Goal: Information Seeking & Learning: Learn about a topic

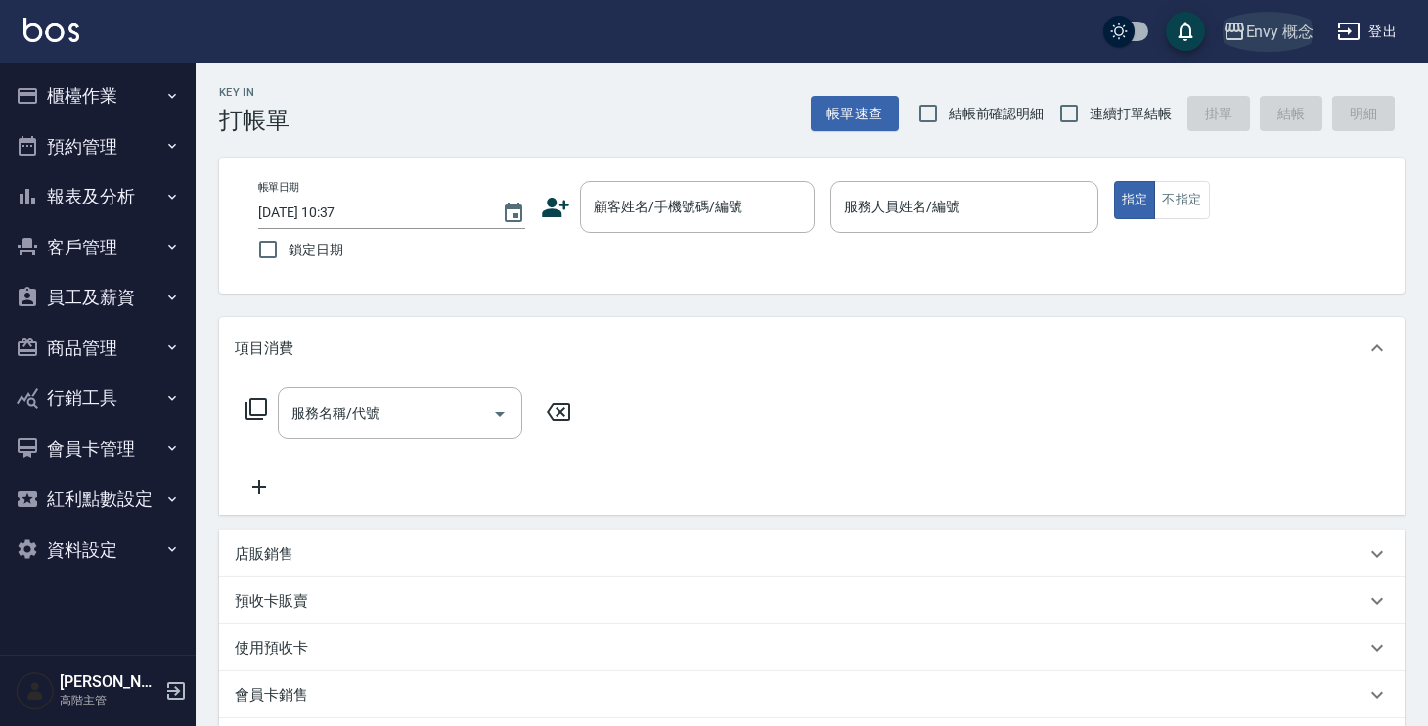
click at [1284, 43] on div "Envy 概念" at bounding box center [1281, 32] width 68 height 24
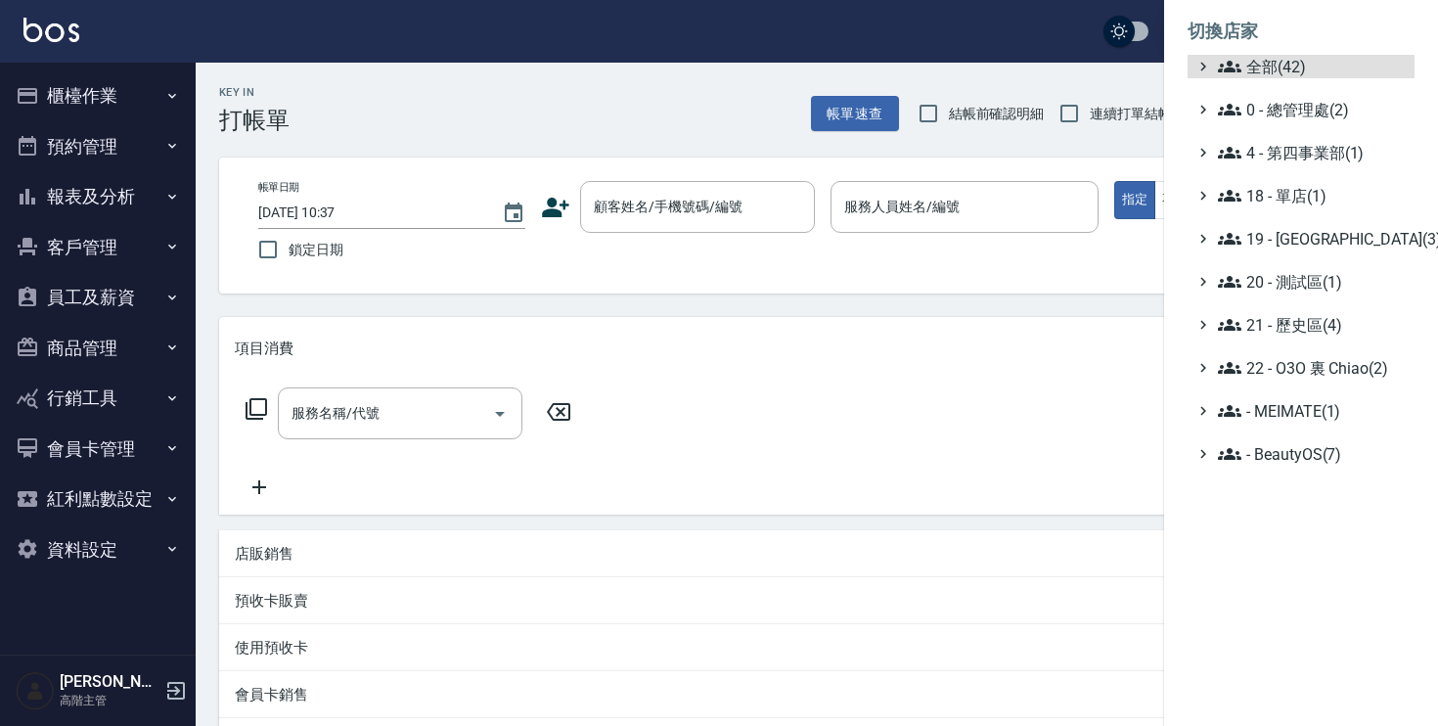
click at [1276, 85] on ul "全部(42) 0 - 總管理處(2) 4 - 第四事業部(1) 18 - 單店(1) 19 - [GEOGRAPHIC_DATA](3) 20 - 測試區(1…" at bounding box center [1301, 260] width 227 height 411
click at [1274, 66] on span "全部(42)" at bounding box center [1312, 66] width 189 height 23
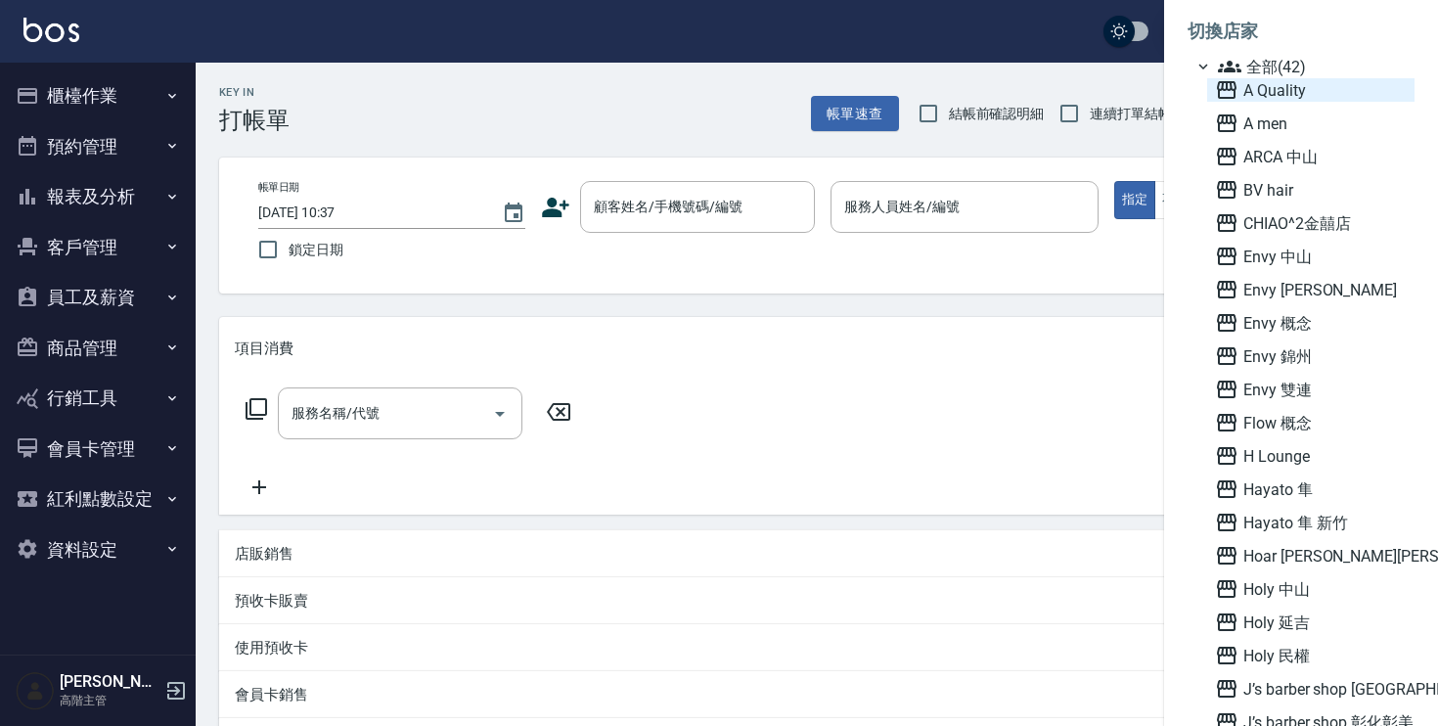
click at [1269, 92] on span "A Quality" at bounding box center [1311, 89] width 192 height 23
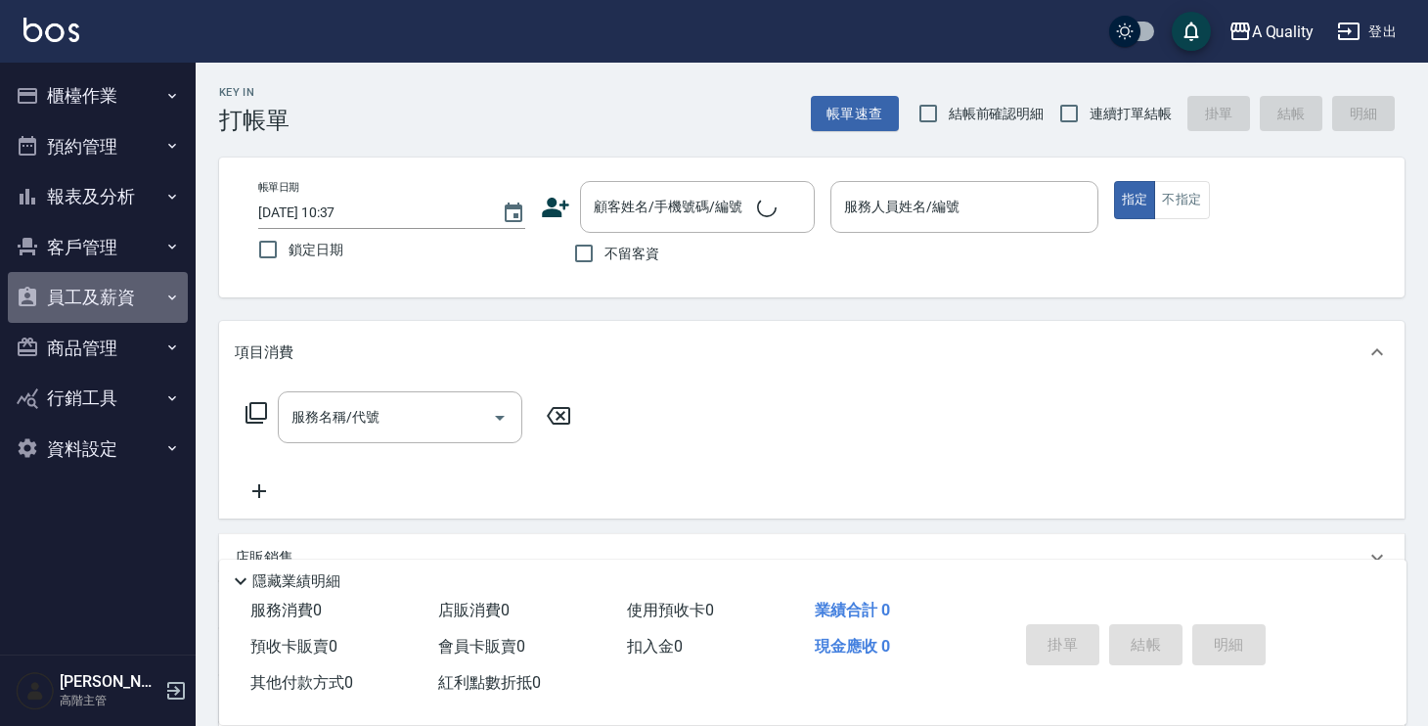
click at [131, 293] on button "員工及薪資" at bounding box center [98, 297] width 180 height 51
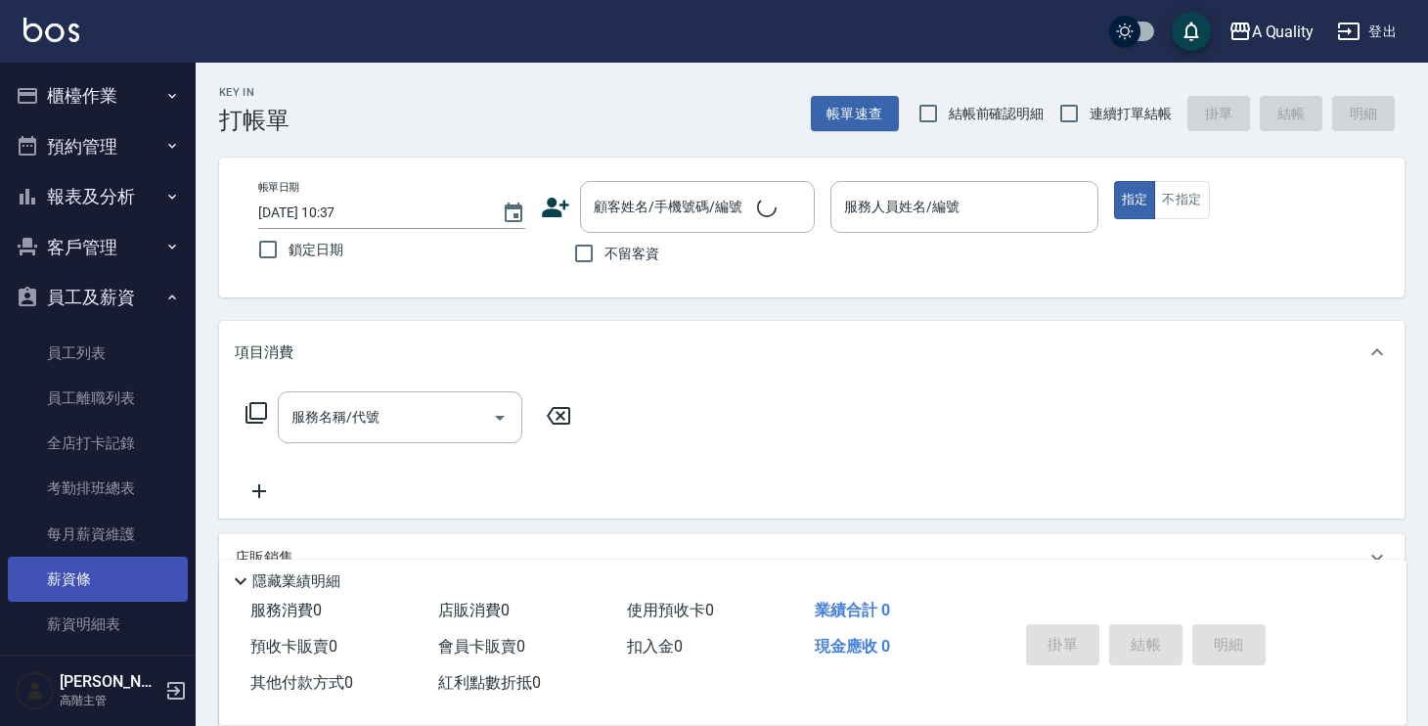
click at [91, 574] on link "薪資條" at bounding box center [98, 579] width 180 height 45
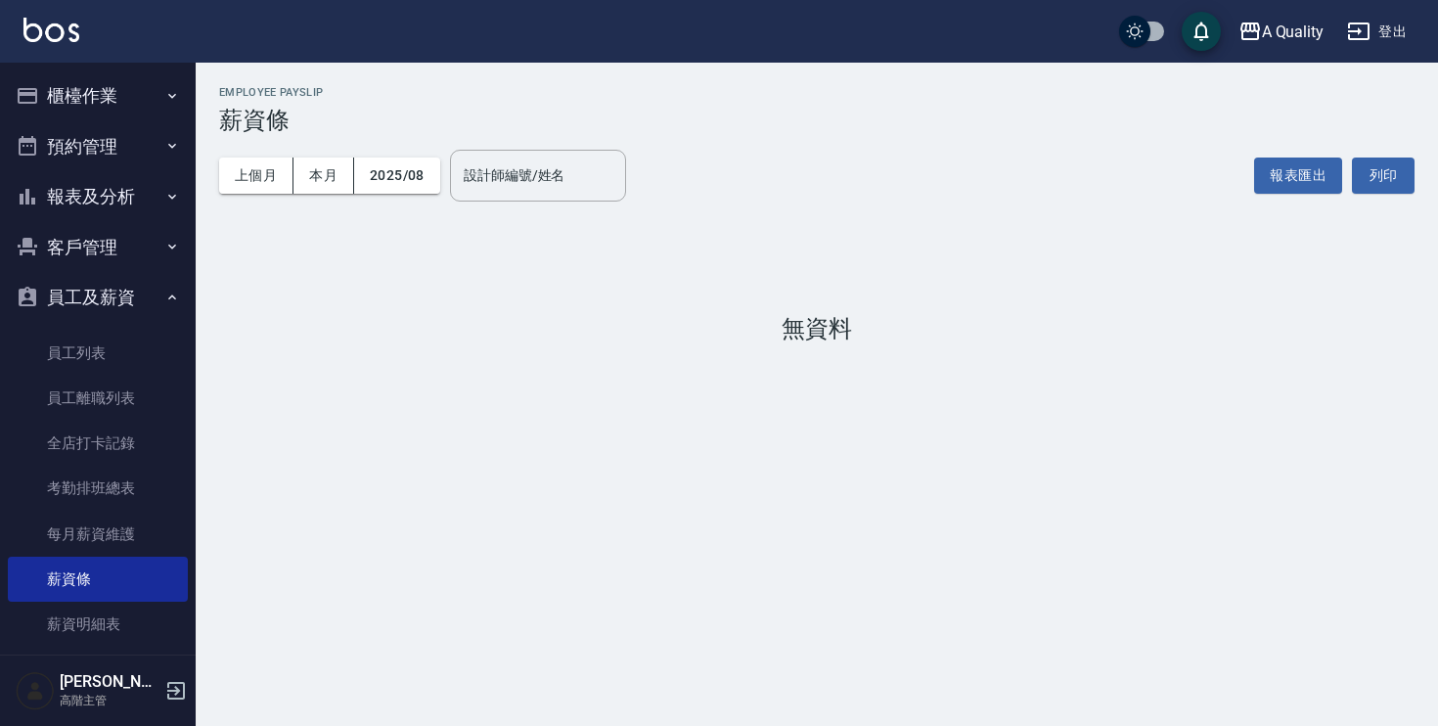
click at [424, 521] on div "A Quality 2025-08 薪資條 列印時間： 2025-09-05-10:38 Employee Payslip 薪資條 上個月 本月 2025/0…" at bounding box center [719, 363] width 1438 height 726
click at [255, 180] on button "上個月" at bounding box center [256, 176] width 74 height 36
click at [107, 192] on button "報表及分析" at bounding box center [98, 196] width 180 height 51
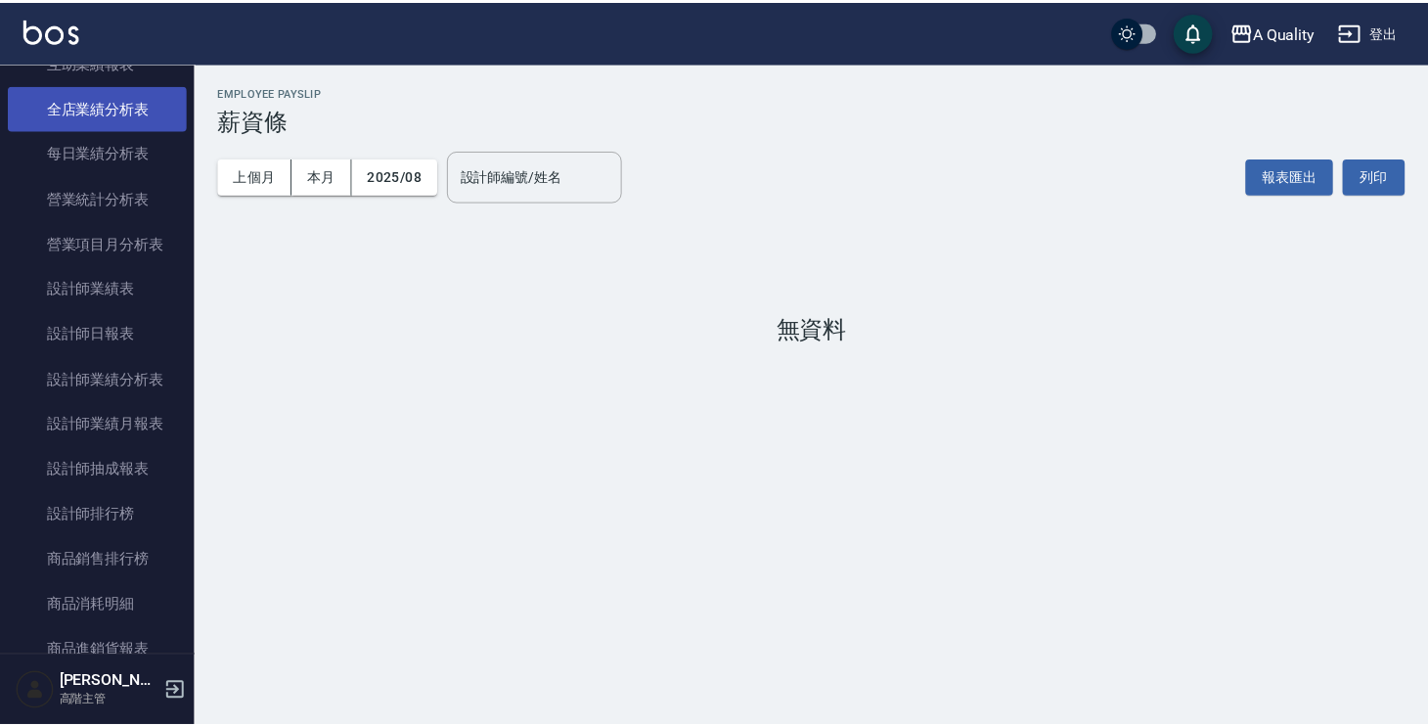
scroll to position [624, 0]
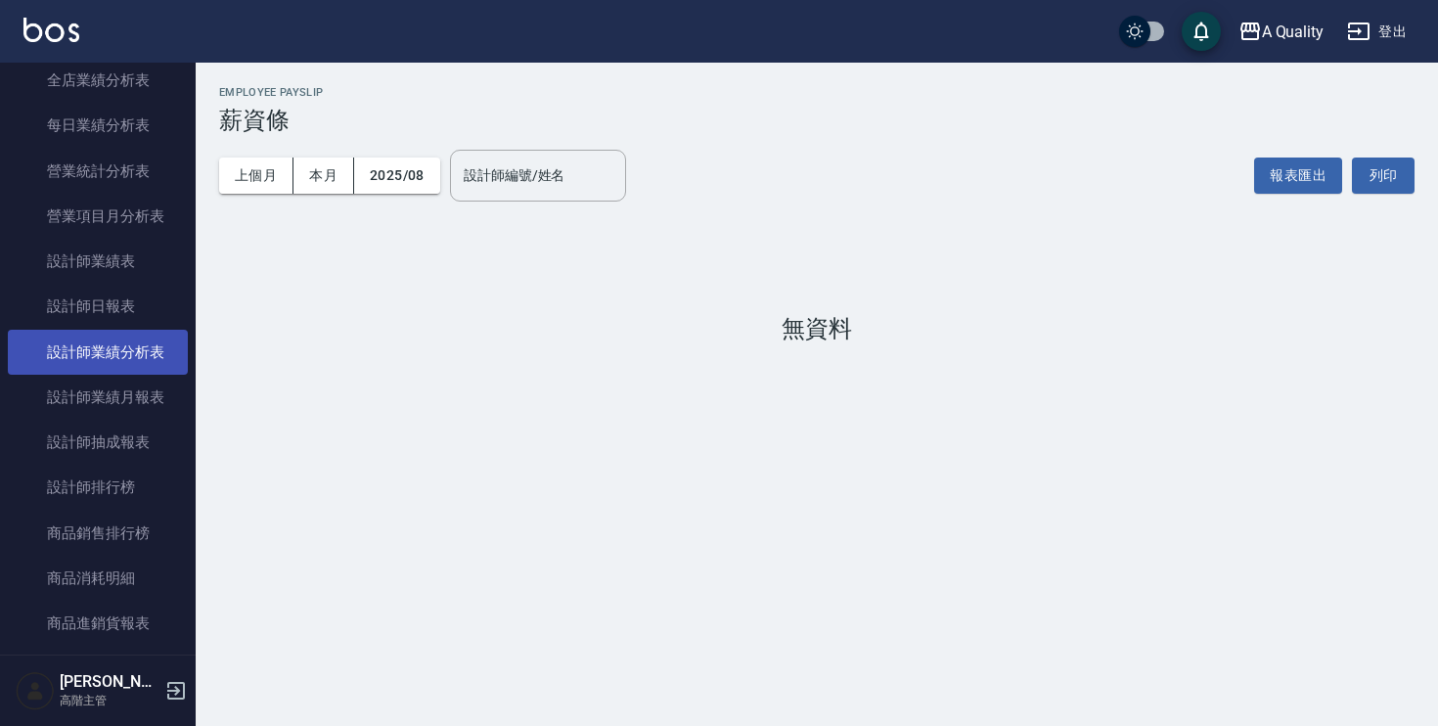
click at [115, 345] on link "設計師業績分析表" at bounding box center [98, 352] width 180 height 45
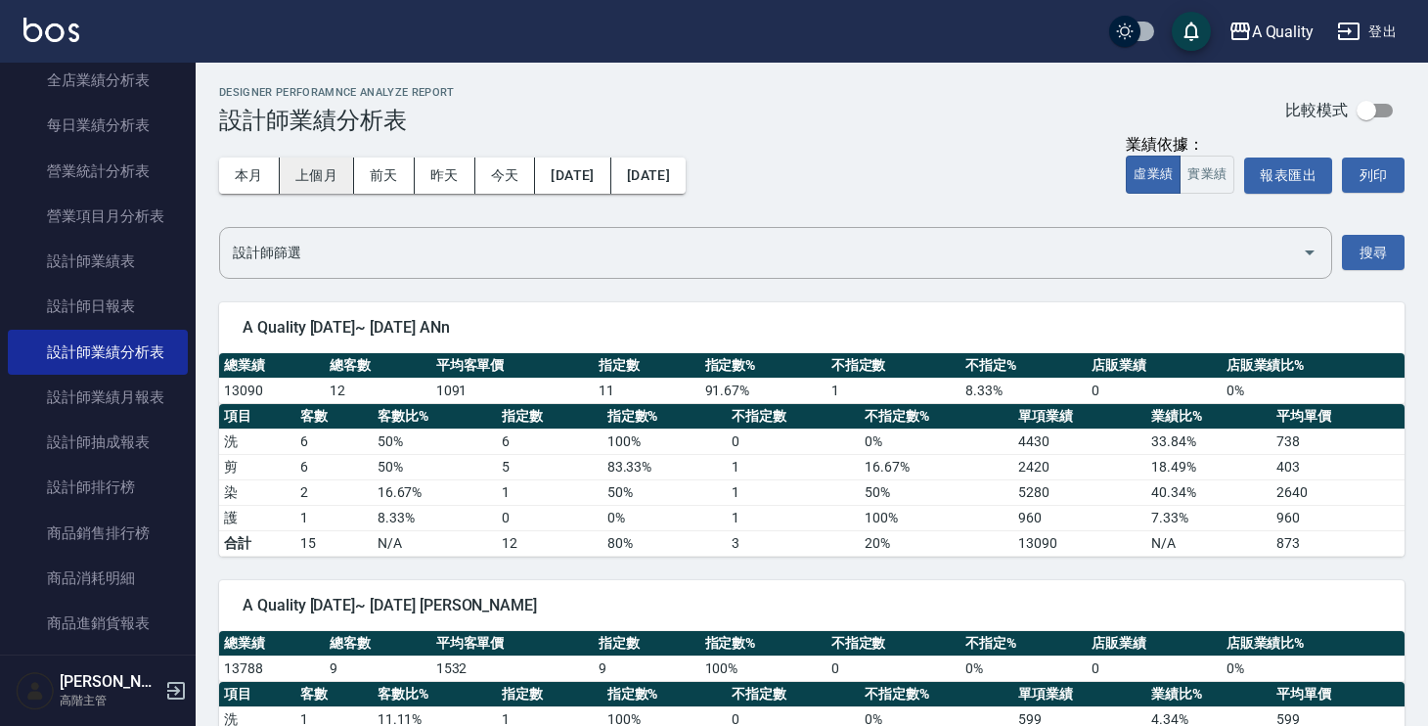
click at [309, 185] on button "上個月" at bounding box center [317, 176] width 74 height 36
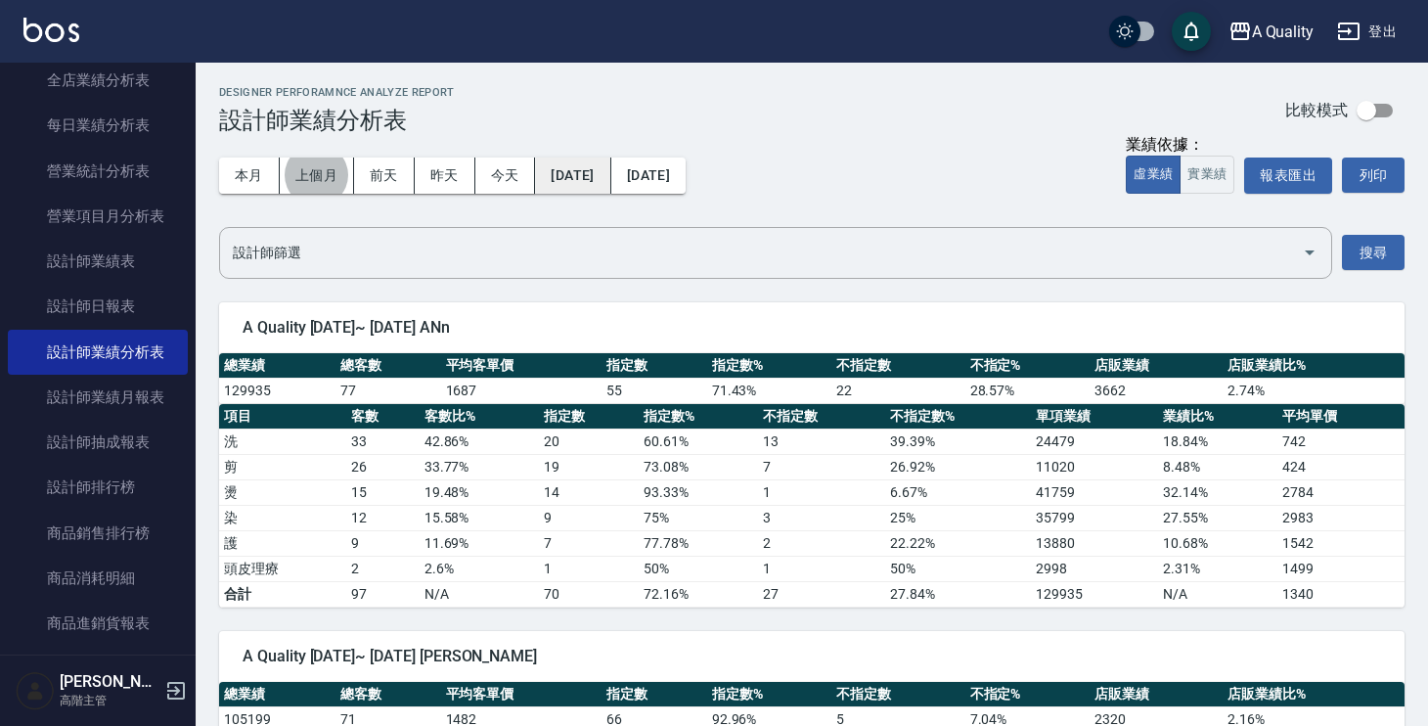
click at [601, 178] on button "[DATE]" at bounding box center [572, 176] width 75 height 36
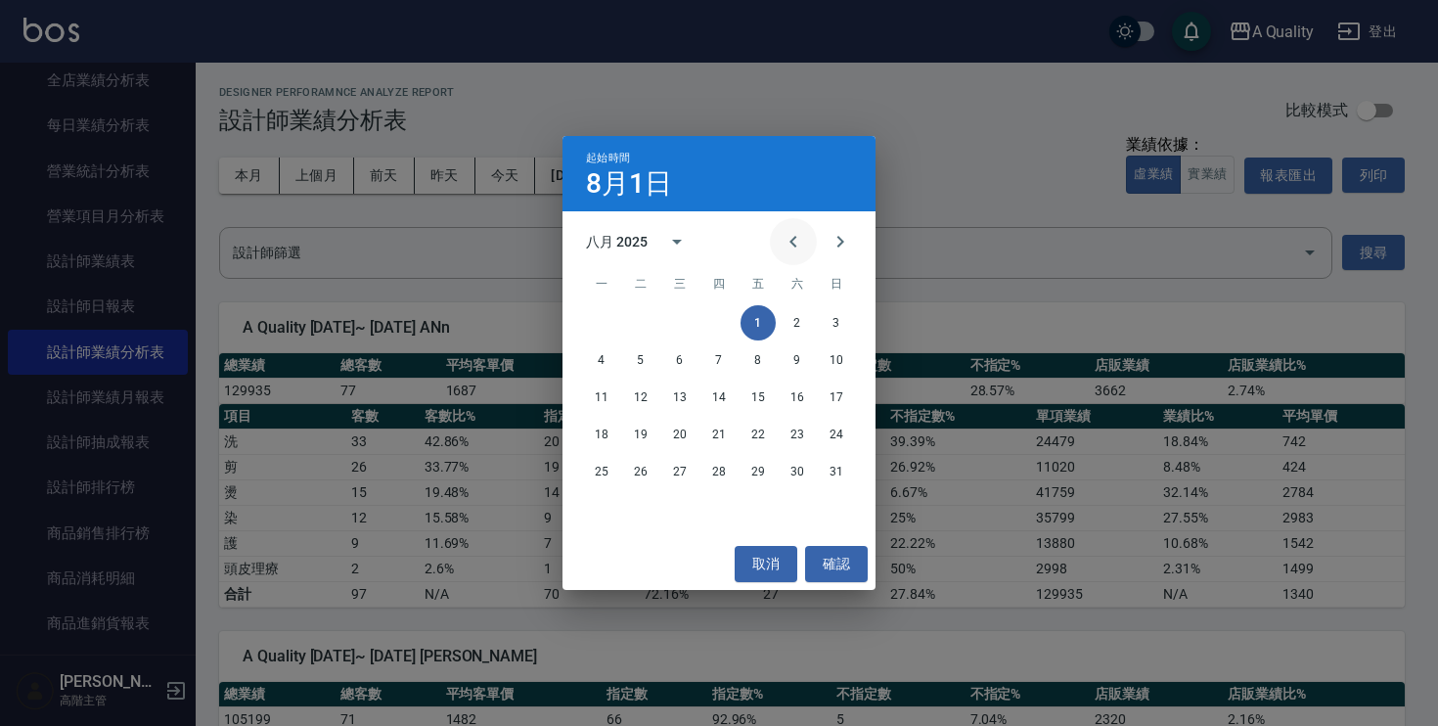
click at [782, 251] on icon "Previous month" at bounding box center [793, 241] width 23 height 23
click at [636, 323] on button "1" at bounding box center [640, 322] width 35 height 35
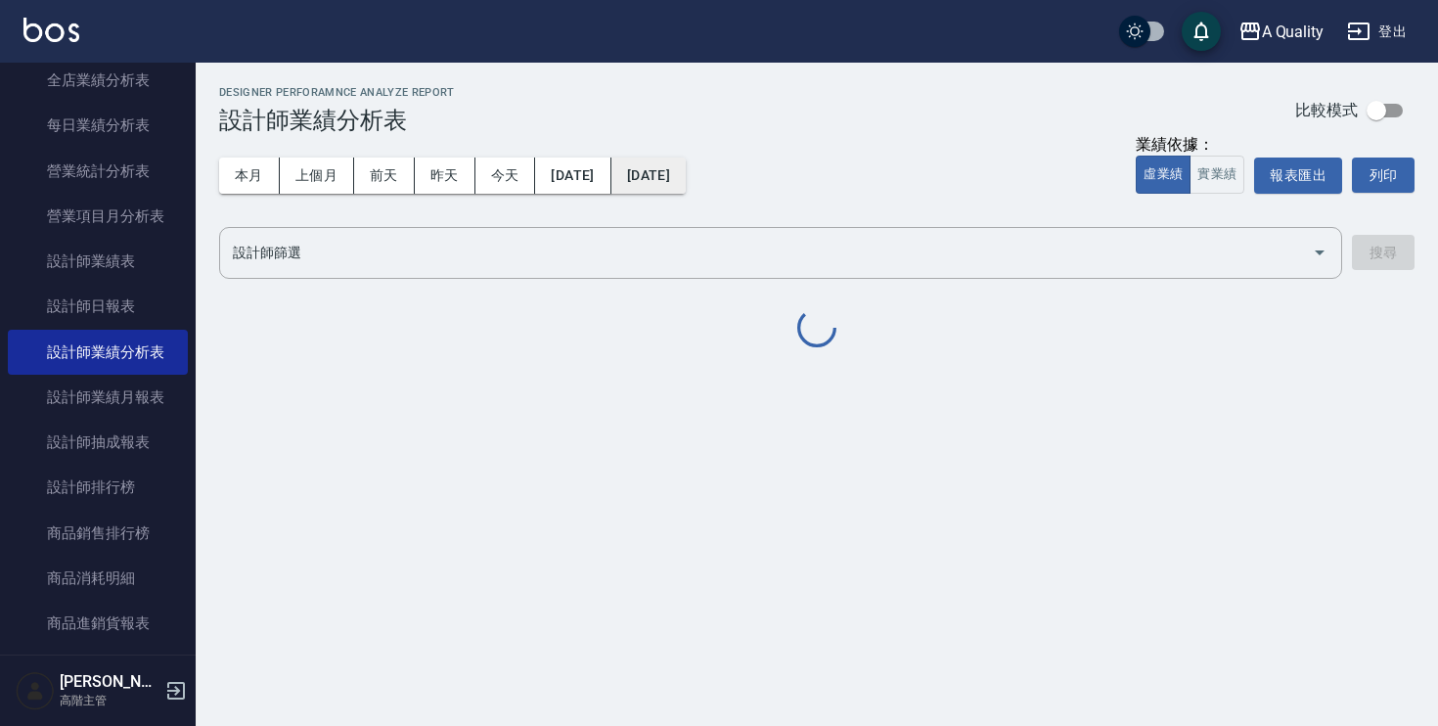
click at [667, 175] on button "[DATE]" at bounding box center [649, 176] width 74 height 36
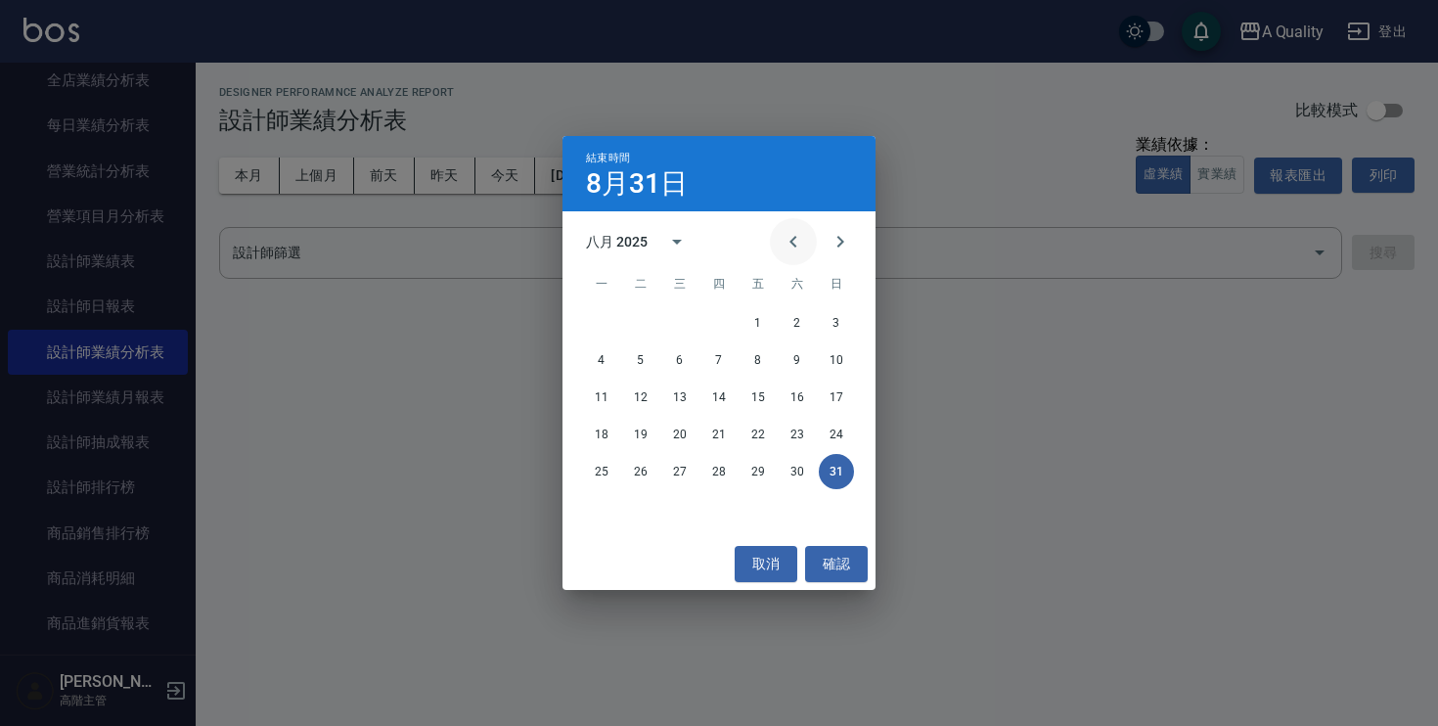
click at [794, 235] on icon "Previous month" at bounding box center [793, 241] width 23 height 23
click at [717, 477] on button "31" at bounding box center [719, 471] width 35 height 35
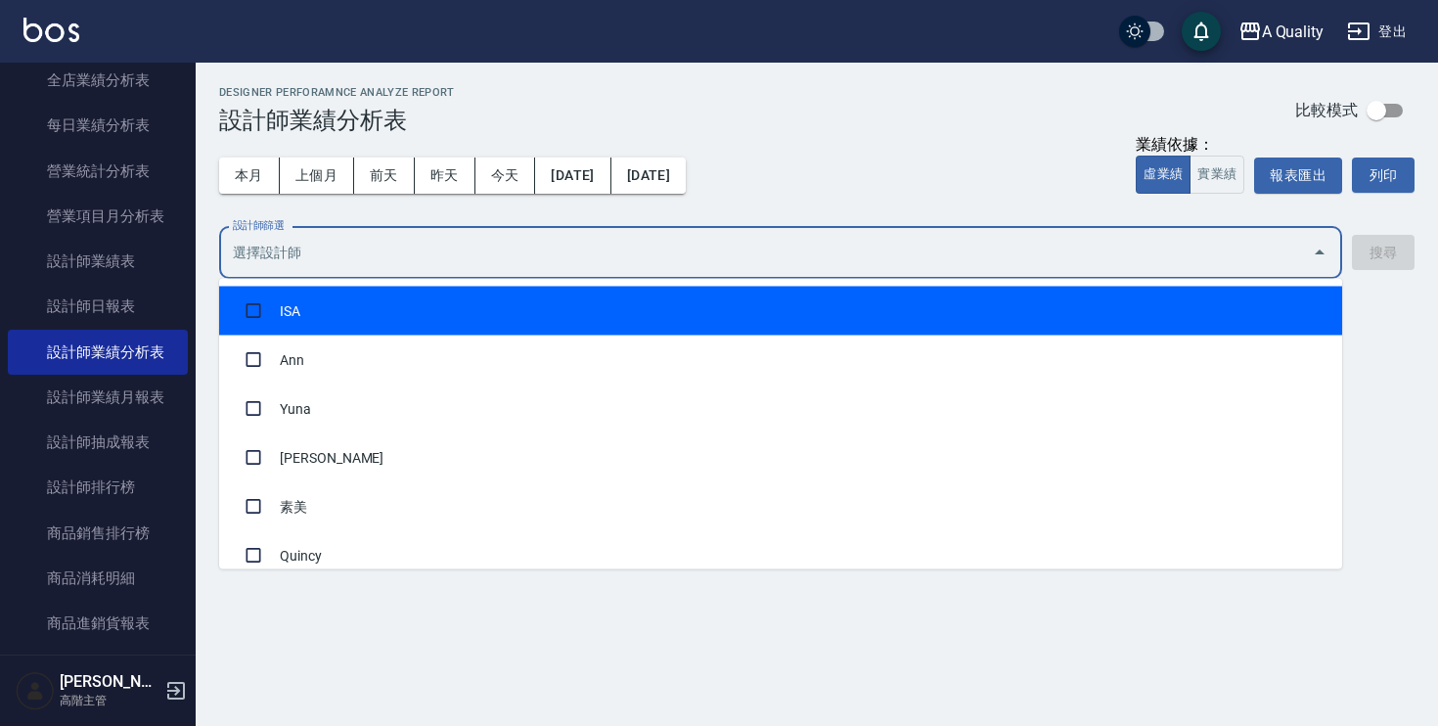
click at [789, 249] on input "設計師篩選" at bounding box center [766, 253] width 1076 height 34
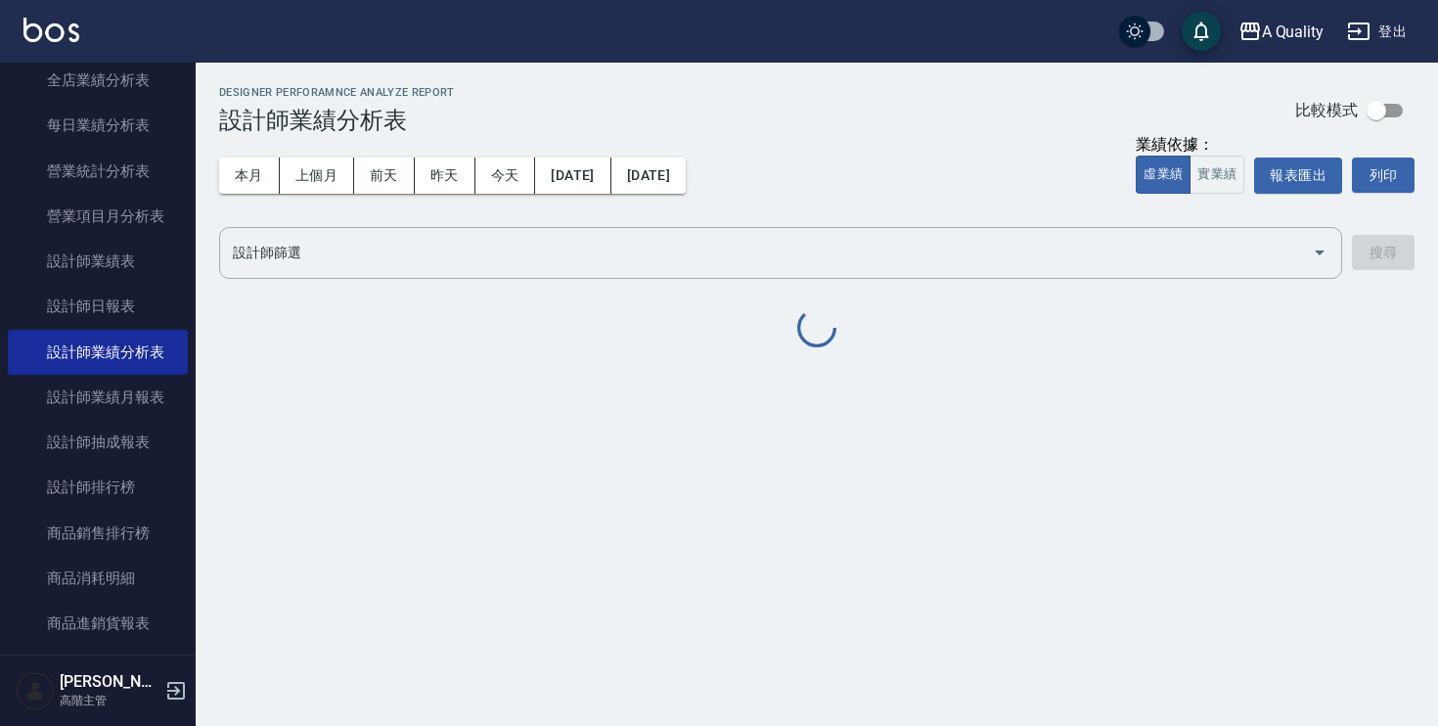
click at [861, 198] on div "本月 上個月 前天 昨天 今天 2025/07/01 2025/07/31 業績依據： 虛業績 實業績 報表匯出 列印" at bounding box center [817, 175] width 1196 height 83
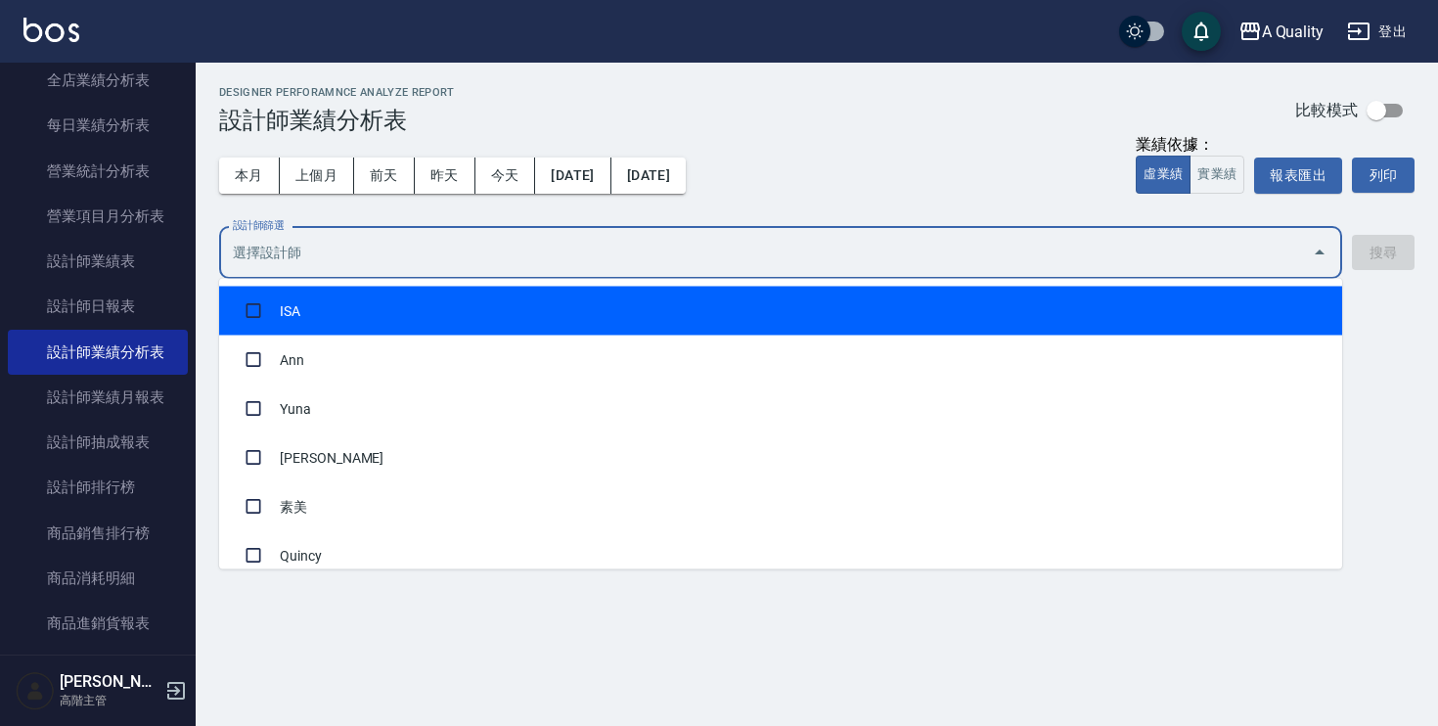
click at [810, 240] on input "設計師篩選" at bounding box center [766, 253] width 1076 height 34
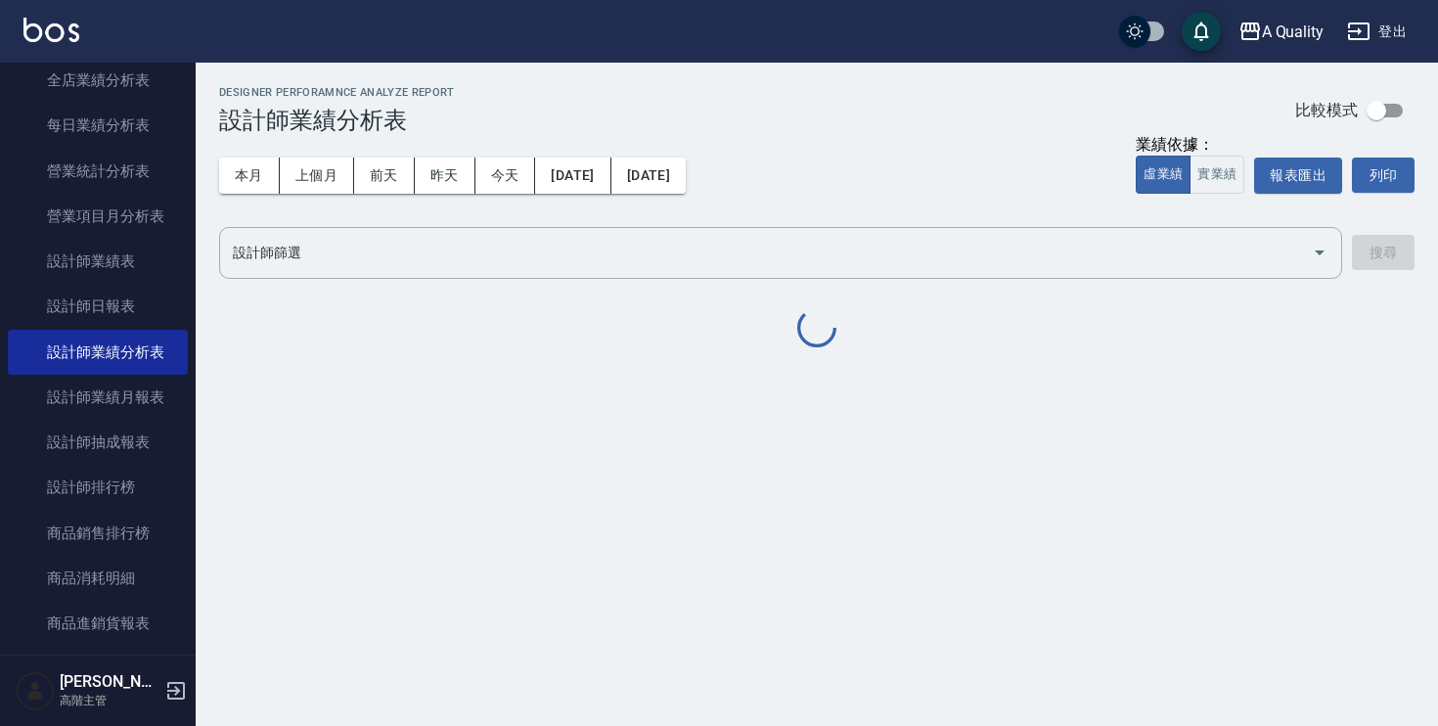
click at [887, 185] on div "本月 上個月 前天 昨天 今天 2025/07/01 2025/07/31 業績依據： 虛業績 實業績 報表匯出 列印" at bounding box center [817, 175] width 1196 height 83
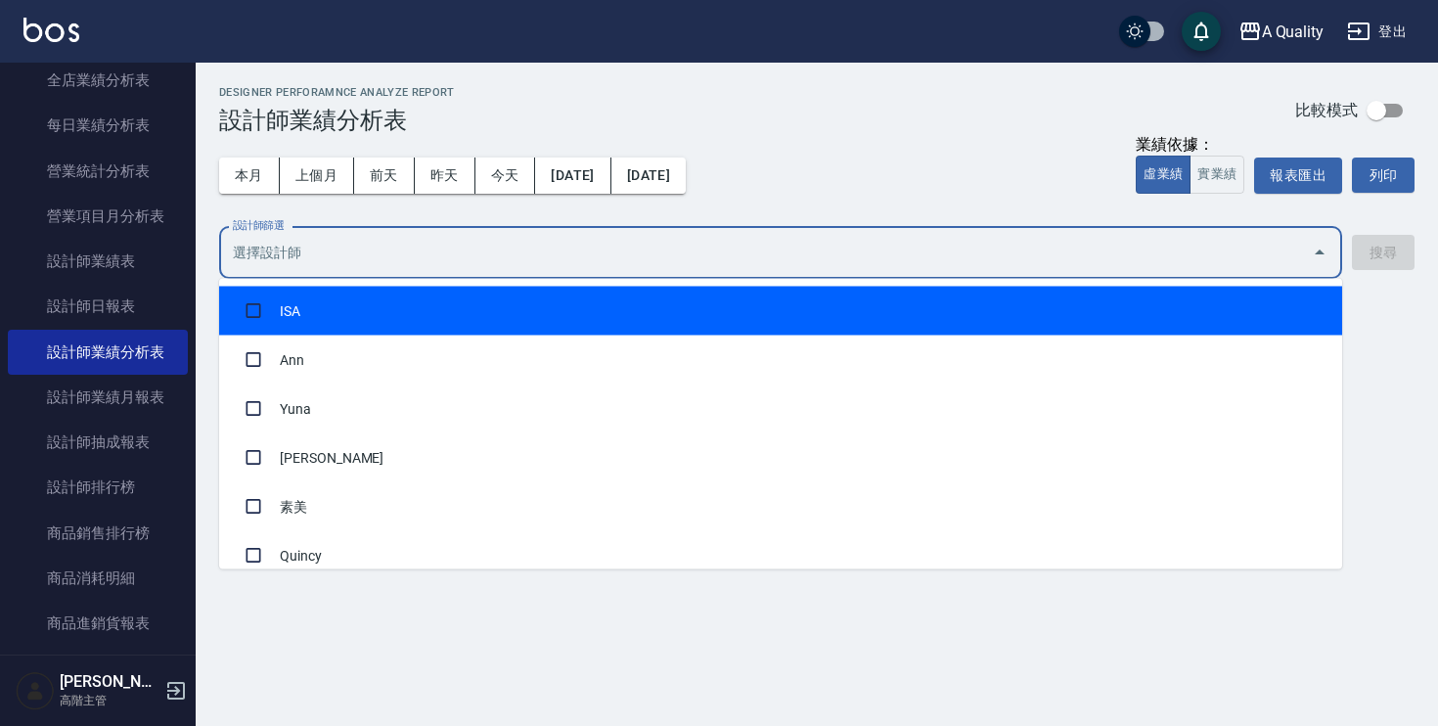
click at [760, 245] on input "設計師篩選" at bounding box center [766, 253] width 1076 height 34
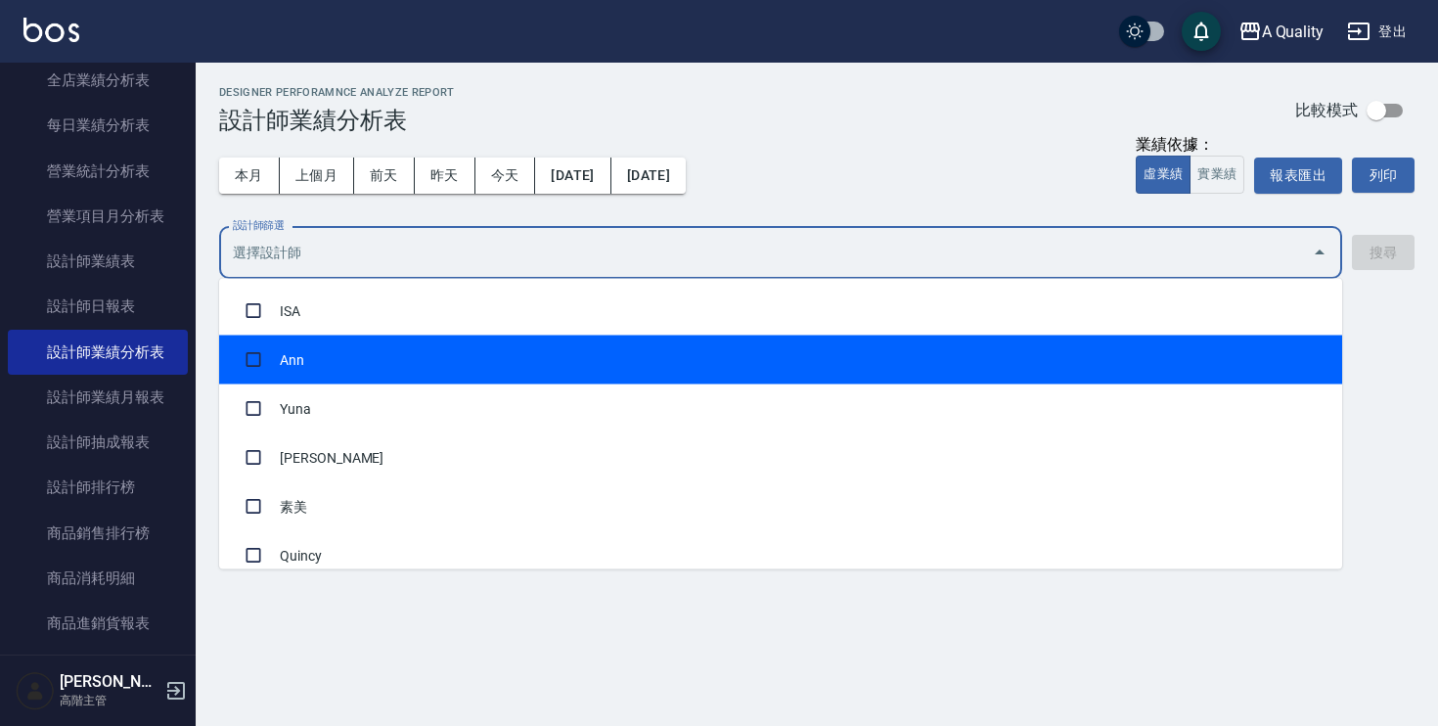
click at [721, 349] on li "Ann" at bounding box center [780, 360] width 1123 height 49
checkbox input "true"
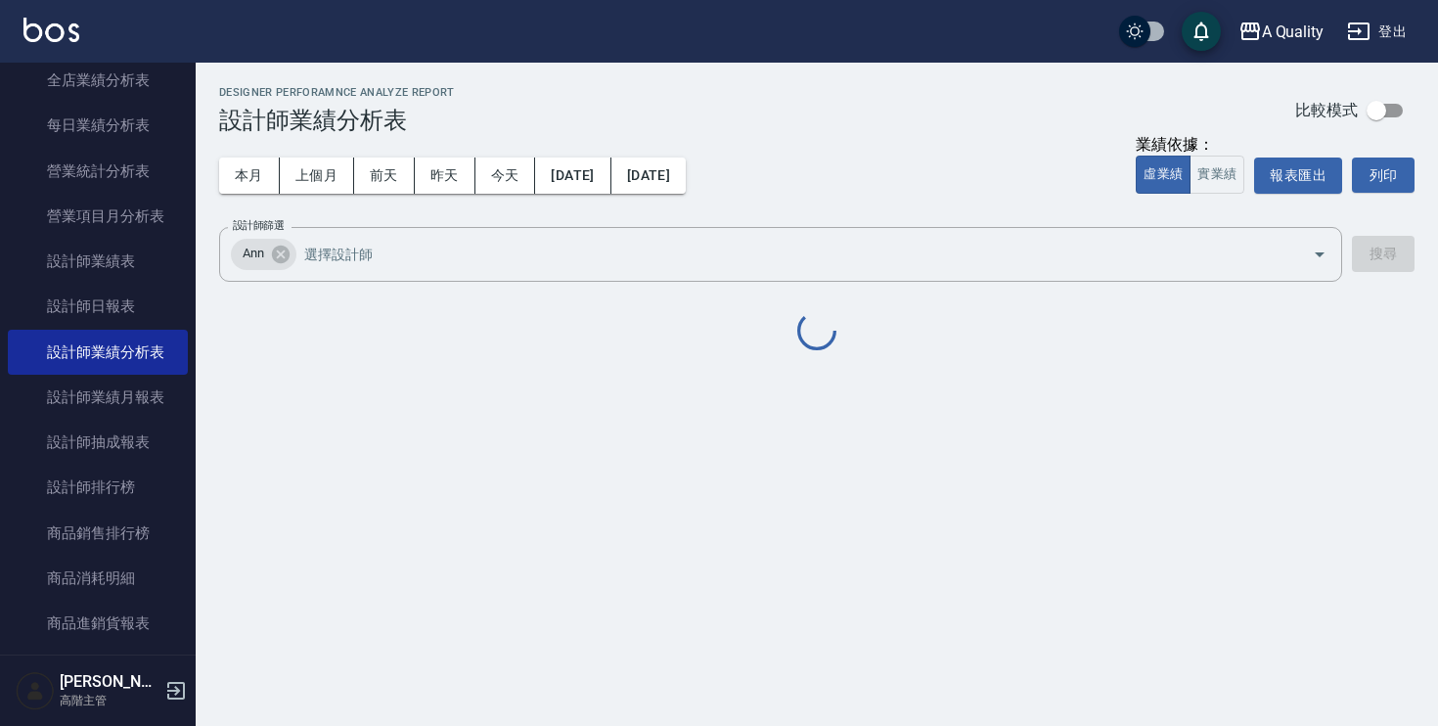
click at [1356, 214] on div "本月 上個月 前天 昨天 今天 2025/07/01 2025/07/31 業績依據： 虛業績 實業績 報表匯出 列印" at bounding box center [817, 175] width 1196 height 83
click at [288, 258] on icon at bounding box center [281, 254] width 18 height 18
click at [507, 441] on div "A Quality 2025-07-01 - 2025-07-31 設計師業績分析表 列印時間： 2025-09-05-10:41 Designer Perf…" at bounding box center [719, 363] width 1438 height 726
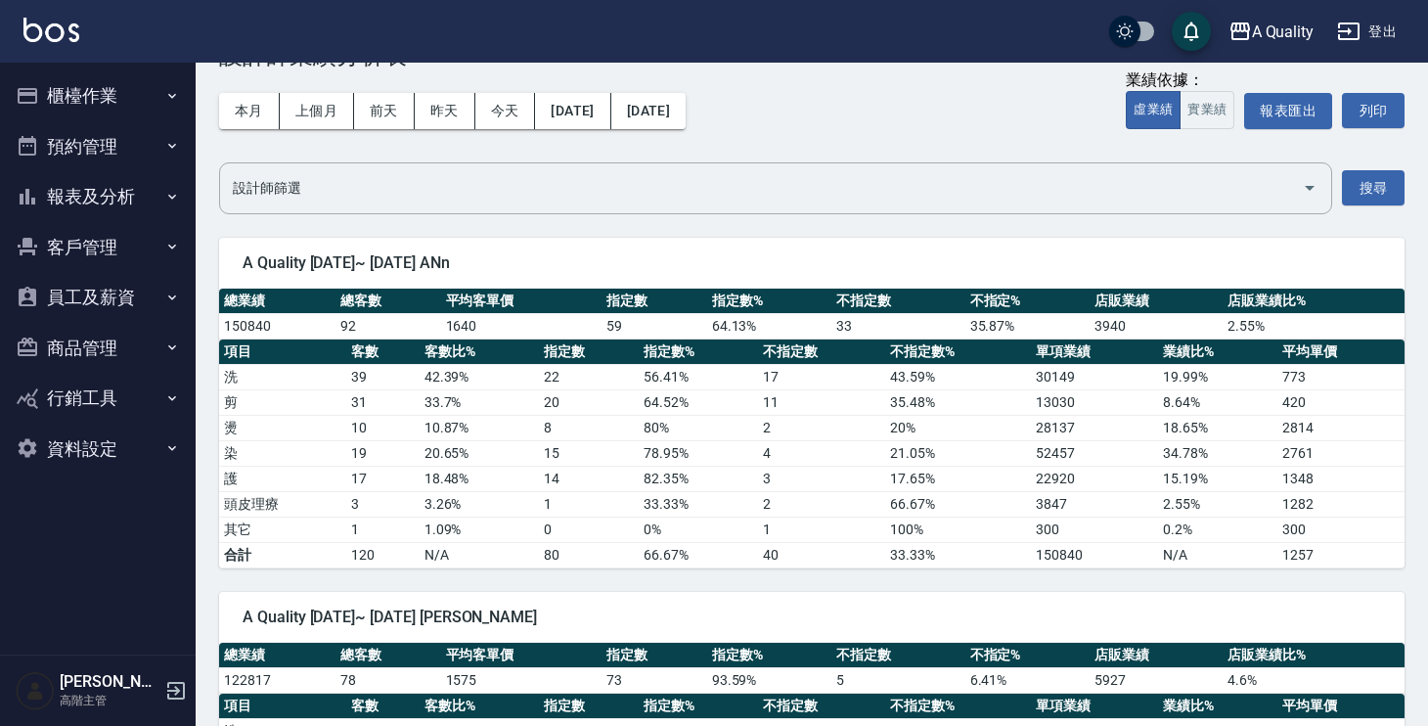
scroll to position [67, 0]
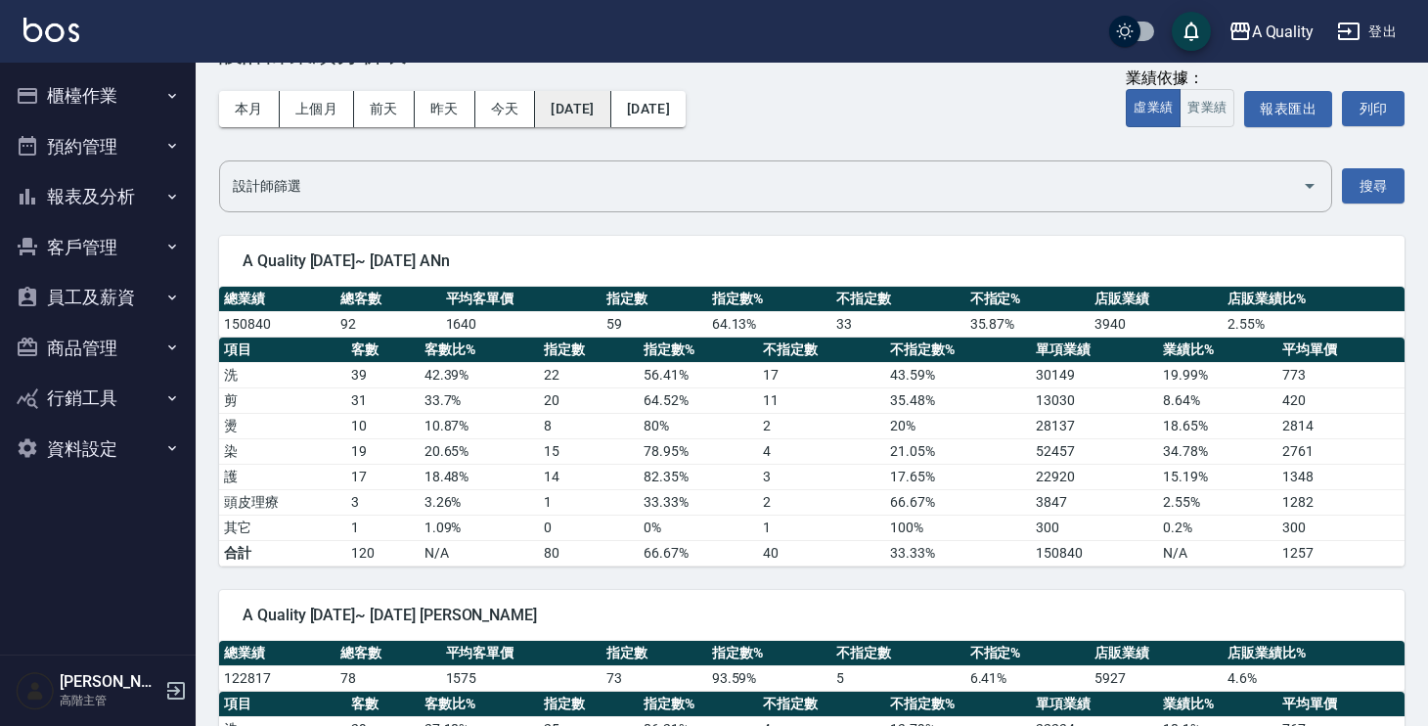
click at [611, 121] on button "[DATE]" at bounding box center [572, 109] width 75 height 36
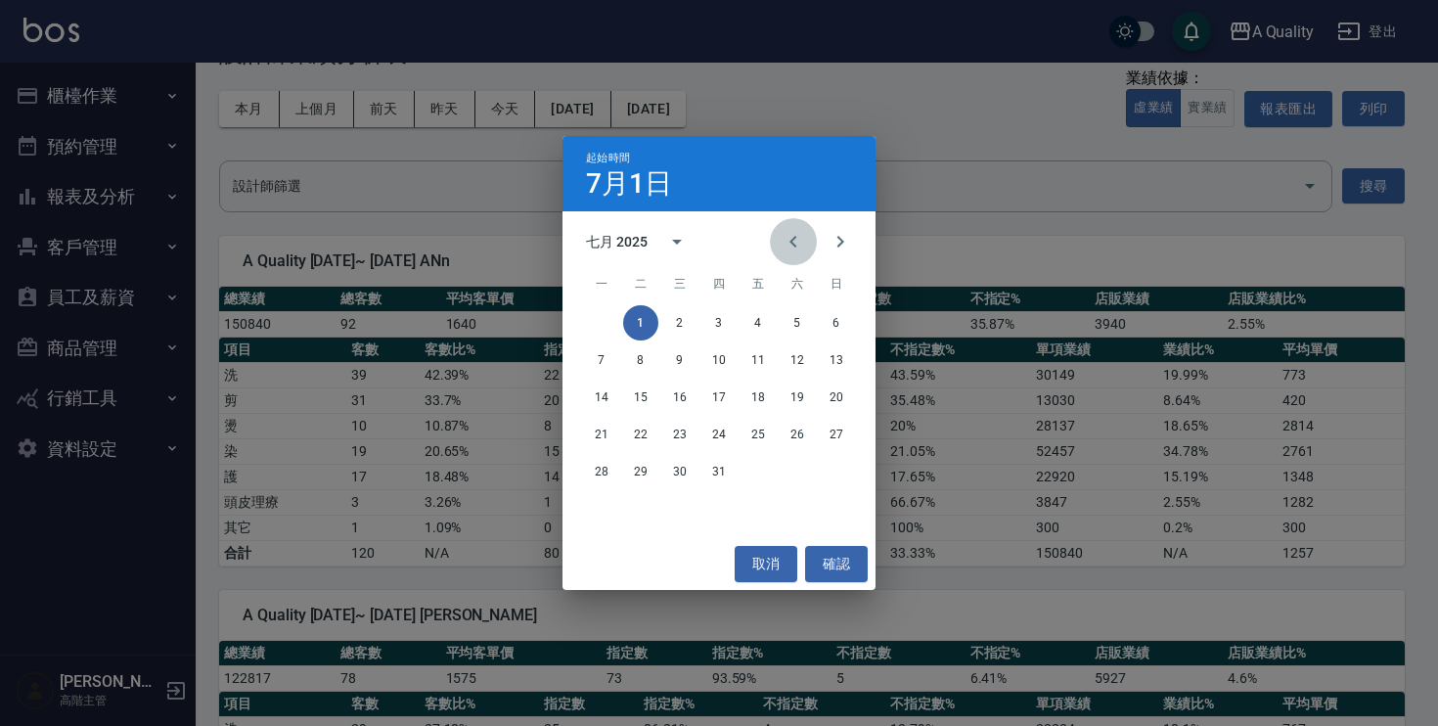
click at [782, 249] on icon "Previous month" at bounding box center [793, 241] width 23 height 23
click at [999, 107] on div "起始時間 7月1日 六月 2025 一 二 三 四 五 六 日 1 2 3 4 5 6 7 8 9 10 11 12 13 14 15 16 17 18 19…" at bounding box center [719, 363] width 1438 height 726
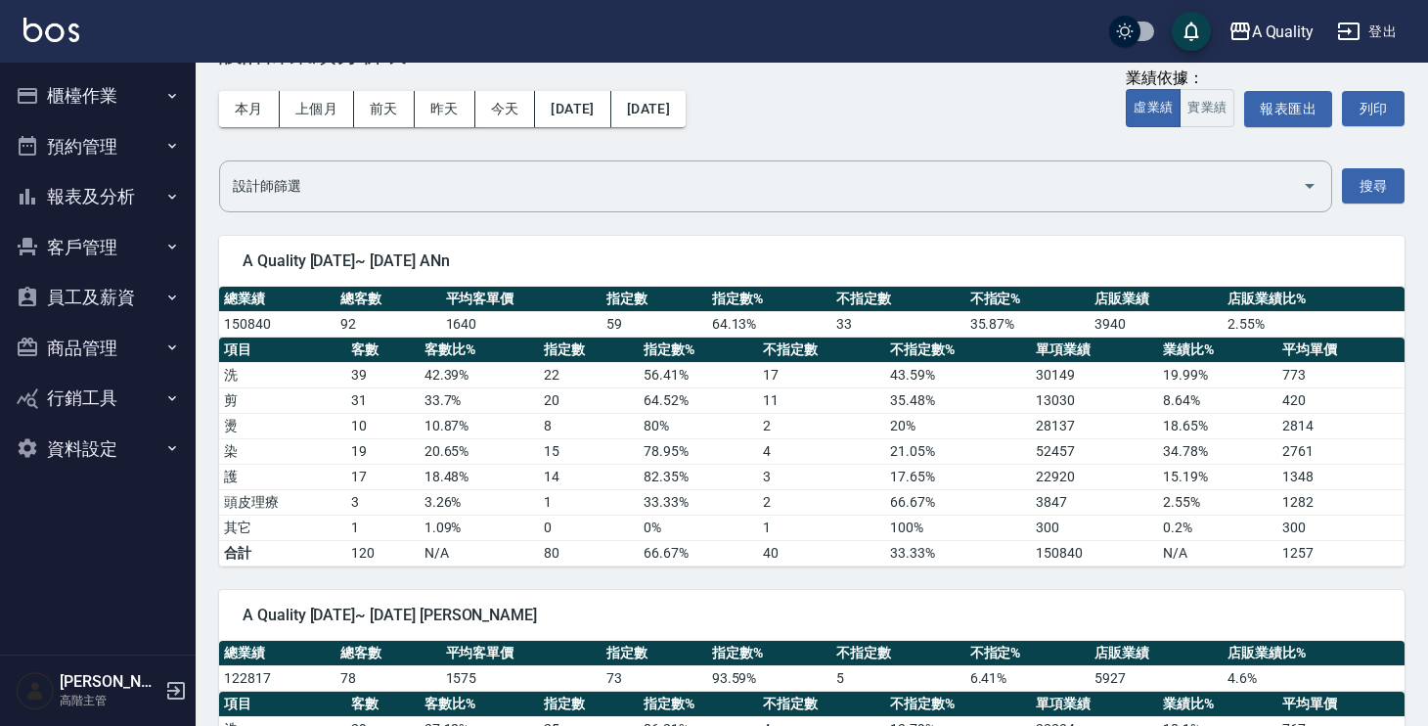
click at [825, 313] on td "64.13 %" at bounding box center [769, 323] width 125 height 25
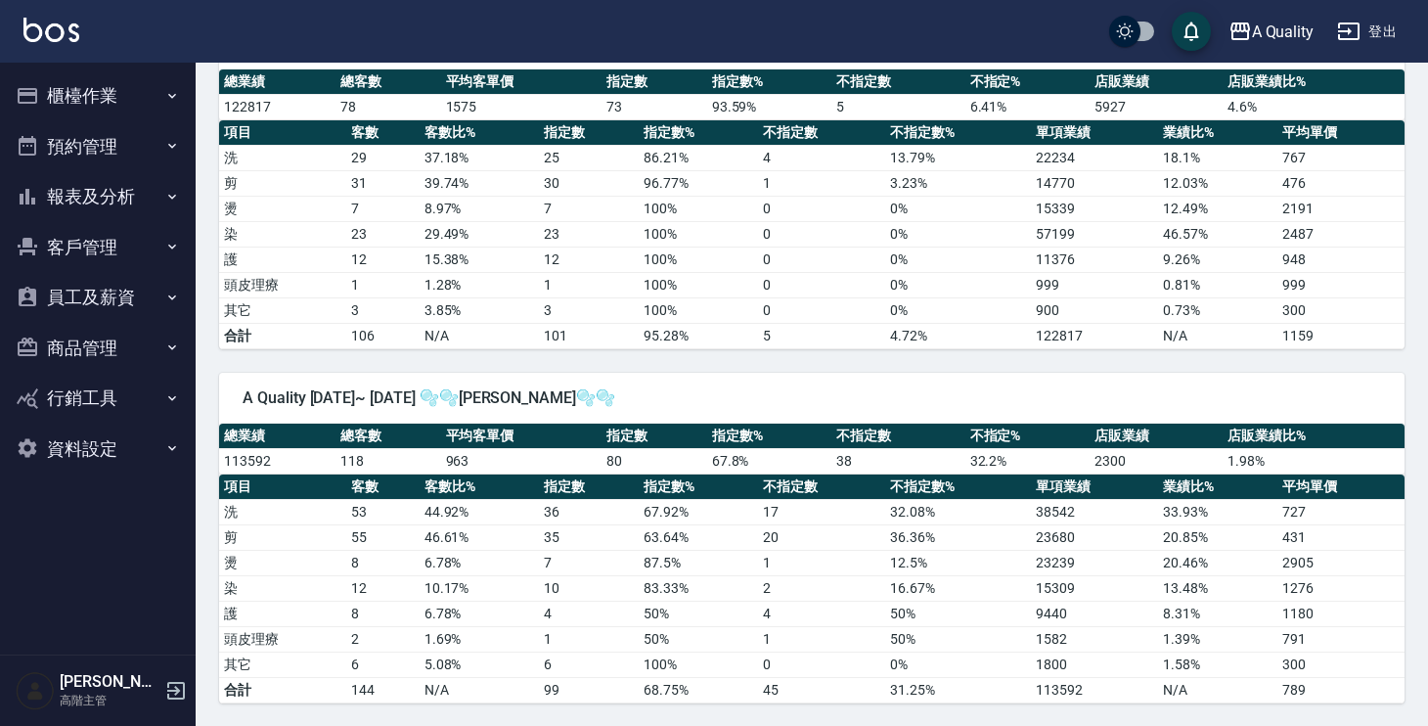
scroll to position [0, 0]
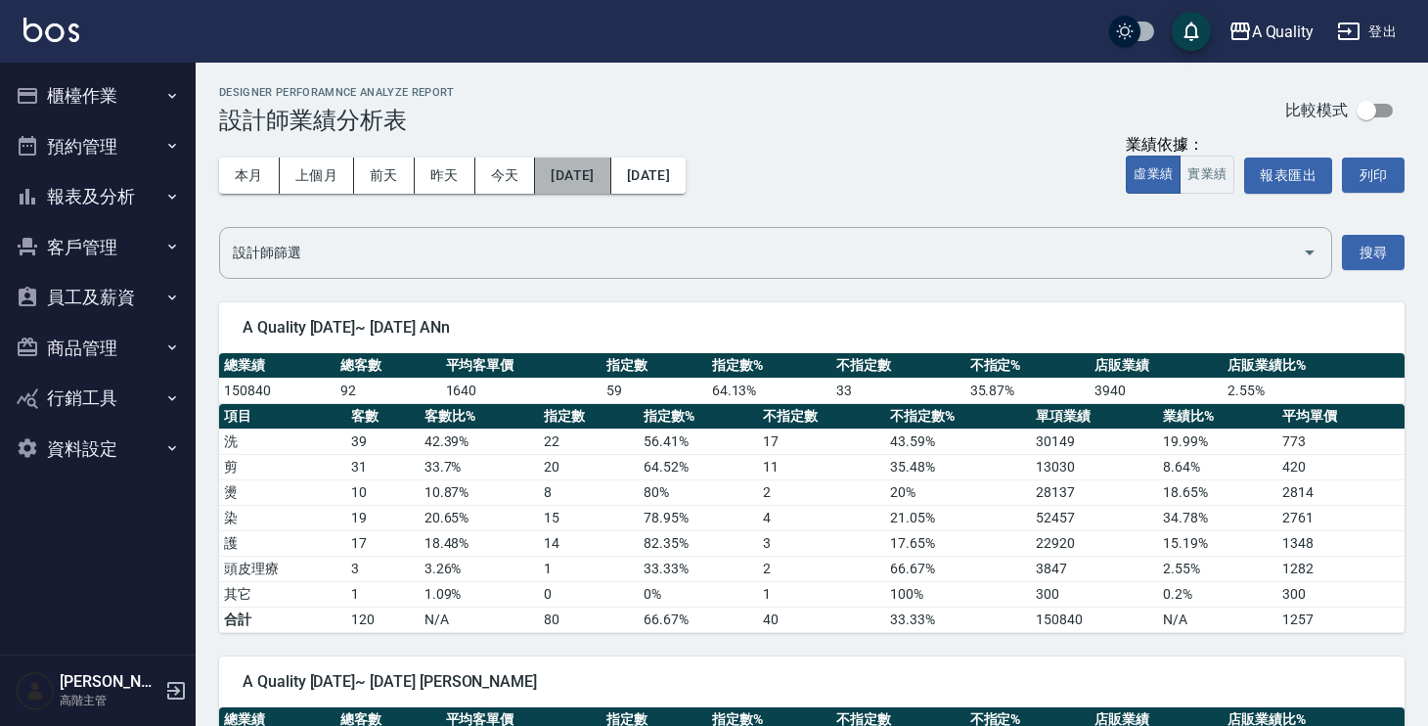
click at [575, 166] on button "2025/07/01" at bounding box center [572, 176] width 75 height 36
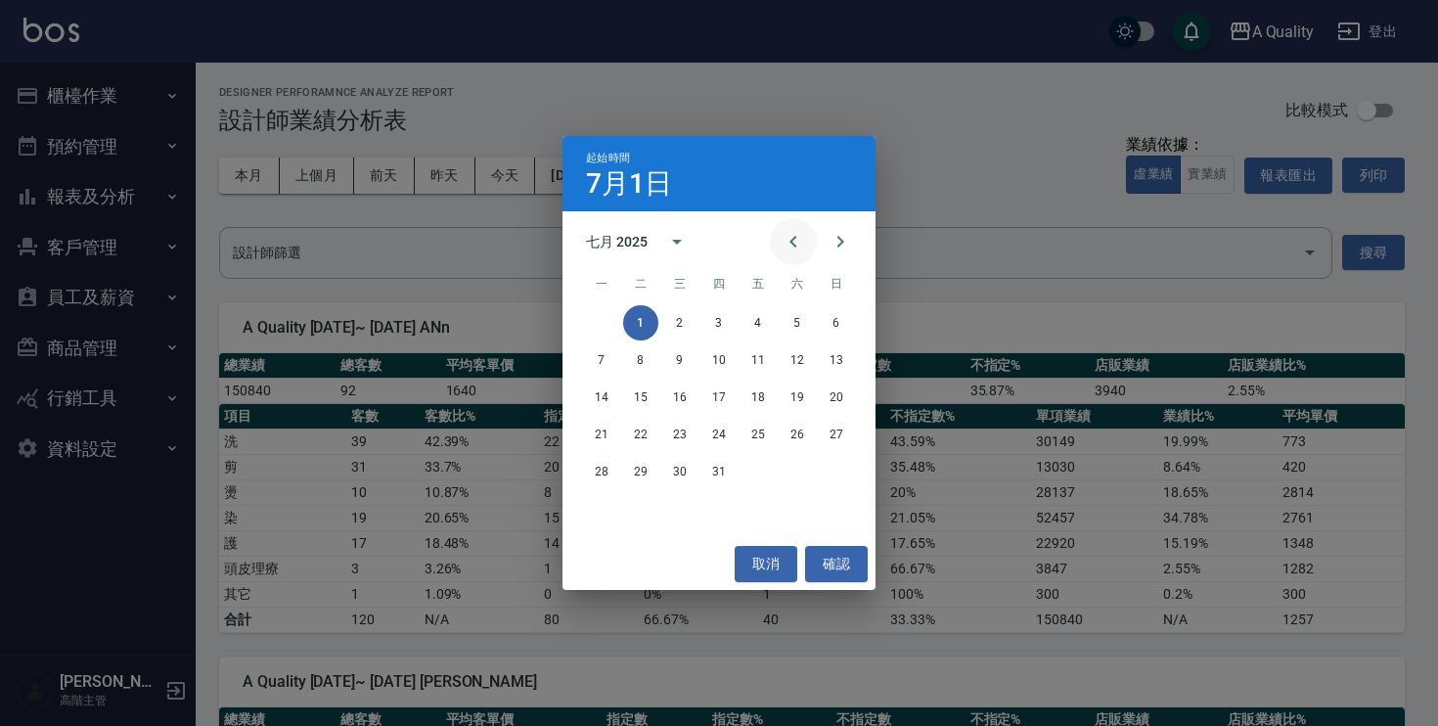
click at [780, 245] on button "Previous month" at bounding box center [793, 241] width 47 height 47
click at [839, 319] on button "1" at bounding box center [836, 322] width 35 height 35
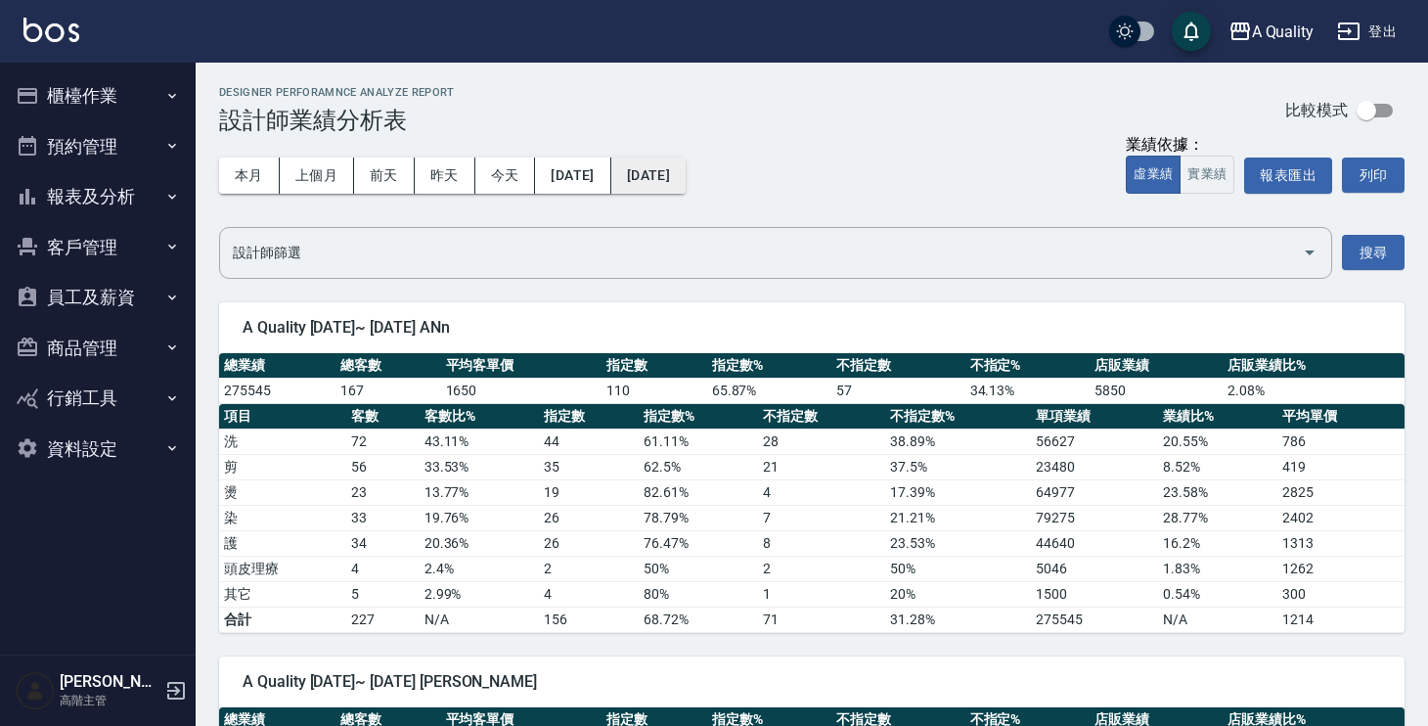
click at [686, 181] on button "2025/07/31" at bounding box center [649, 176] width 74 height 36
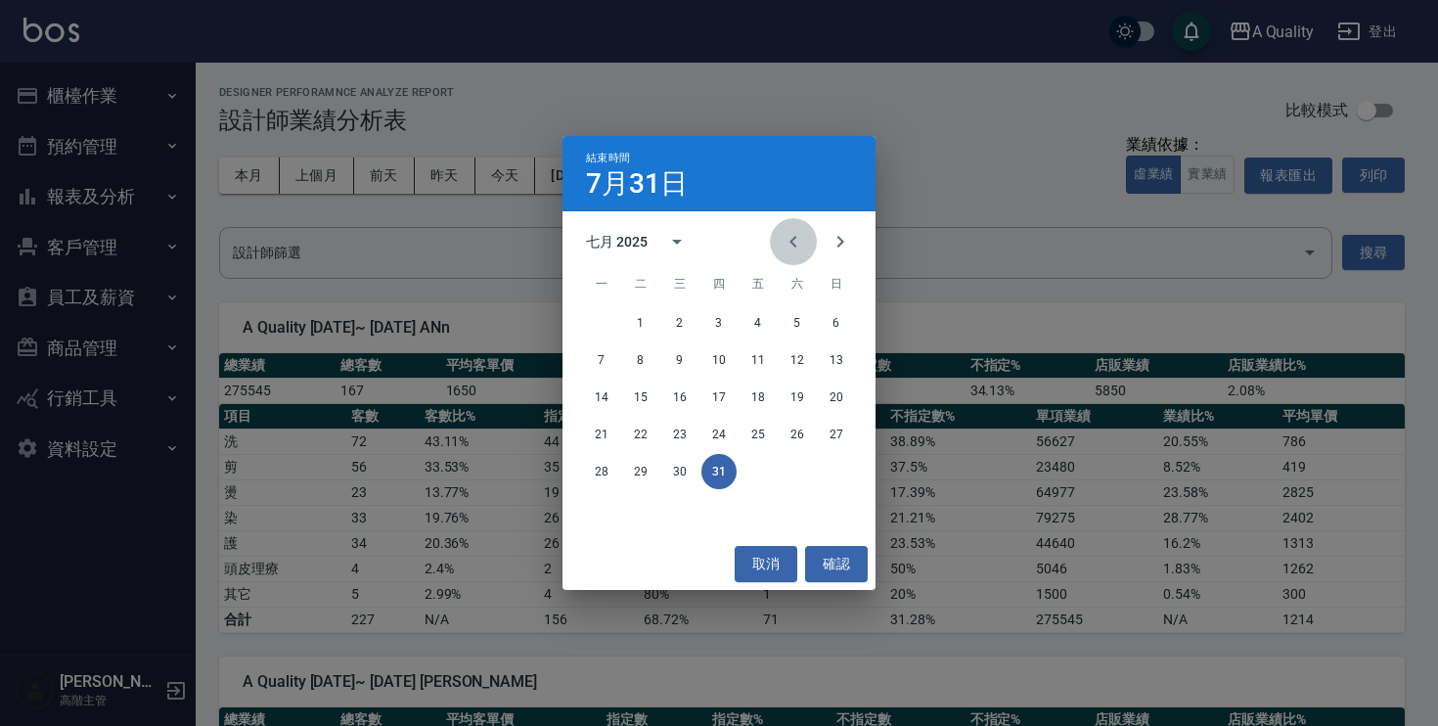
click at [797, 244] on icon "Previous month" at bounding box center [793, 241] width 23 height 23
click at [601, 514] on button "30" at bounding box center [601, 508] width 35 height 35
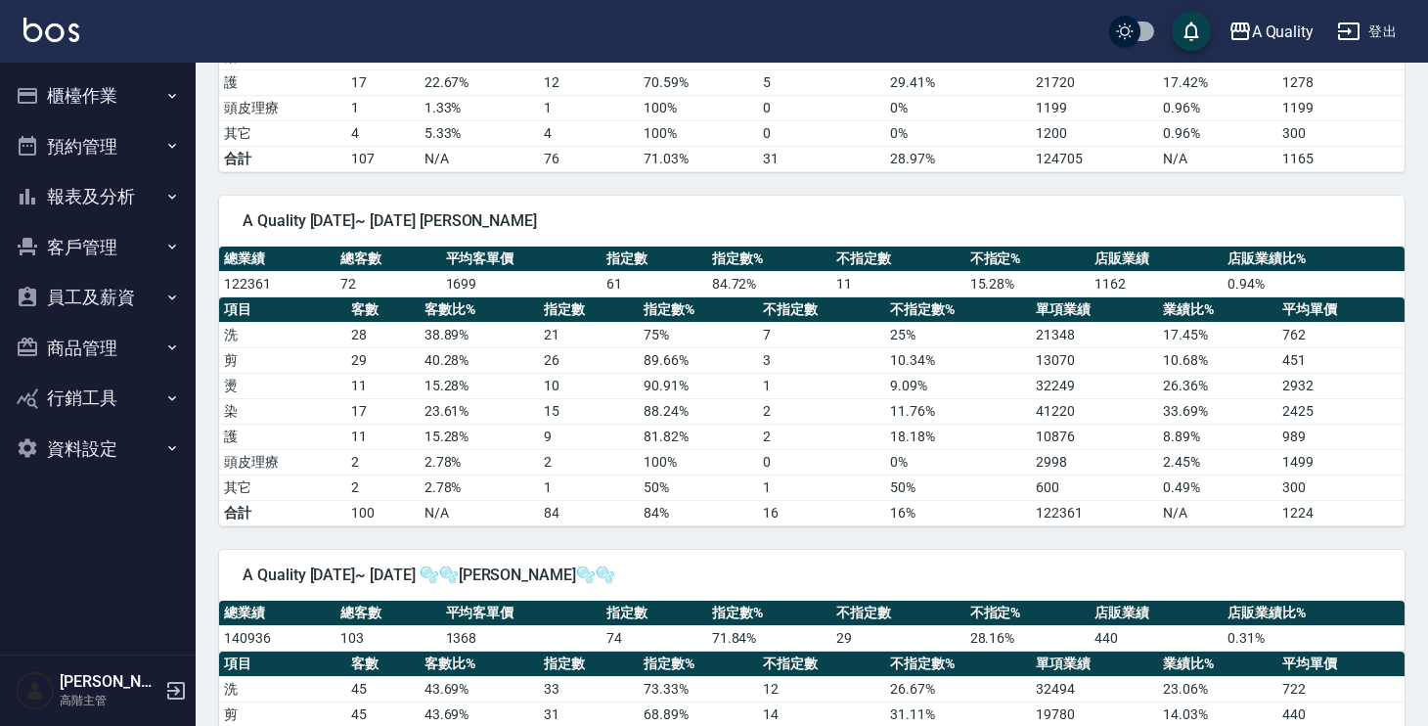
scroll to position [638, 0]
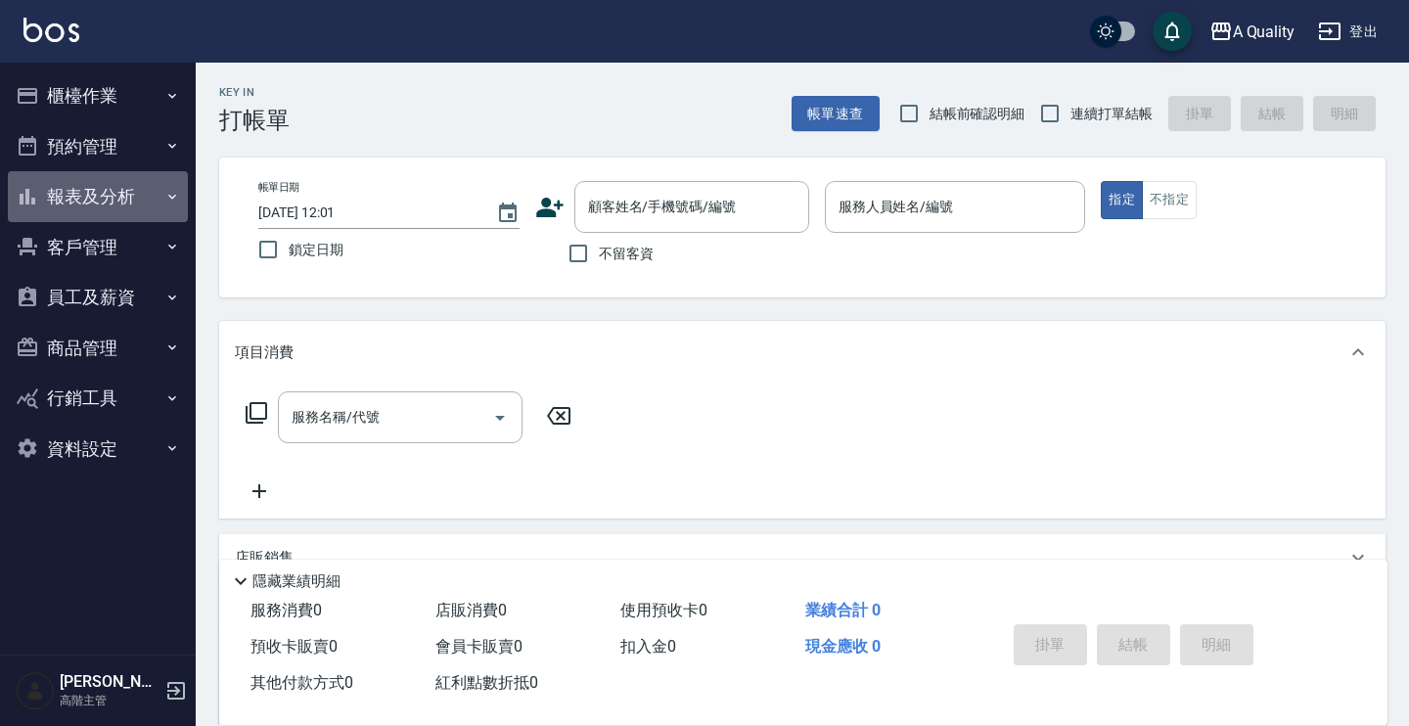
click at [145, 204] on button "報表及分析" at bounding box center [98, 196] width 180 height 51
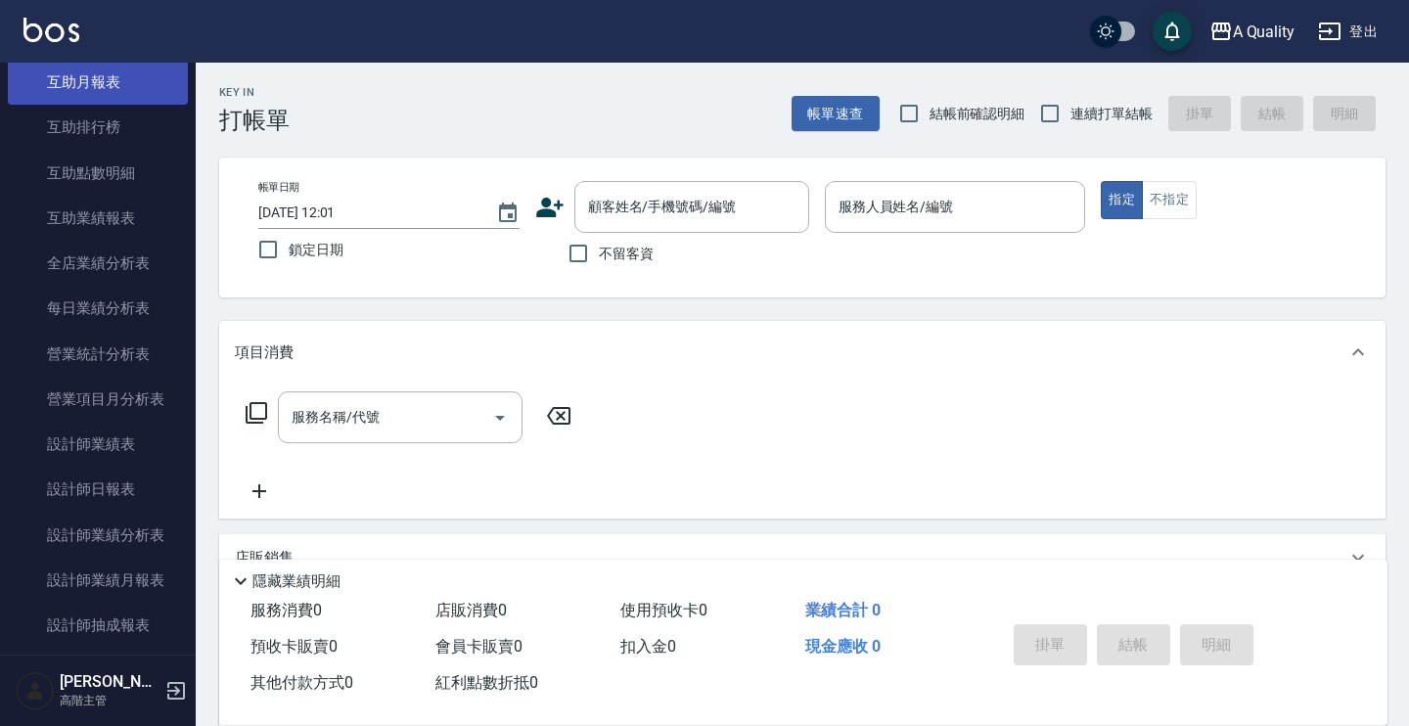
scroll to position [475, 0]
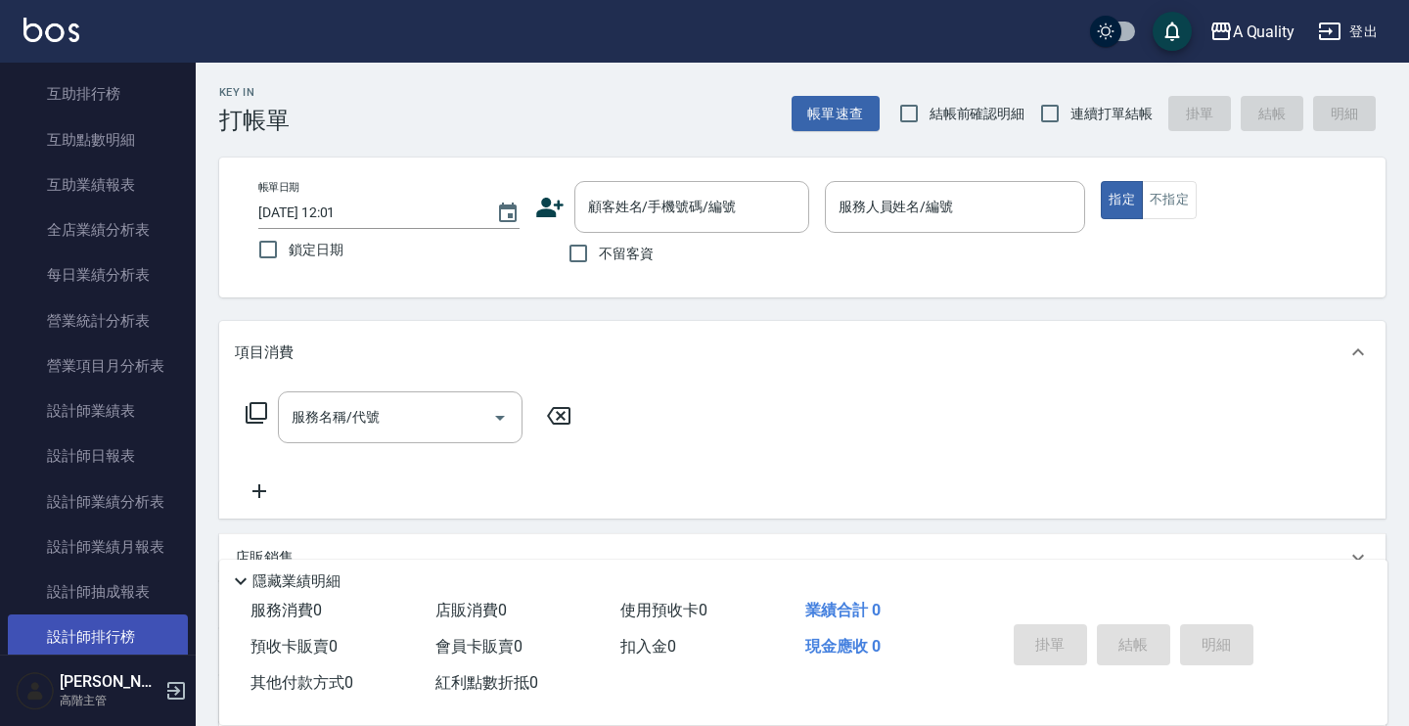
click at [113, 646] on link "設計師排行榜" at bounding box center [98, 636] width 180 height 45
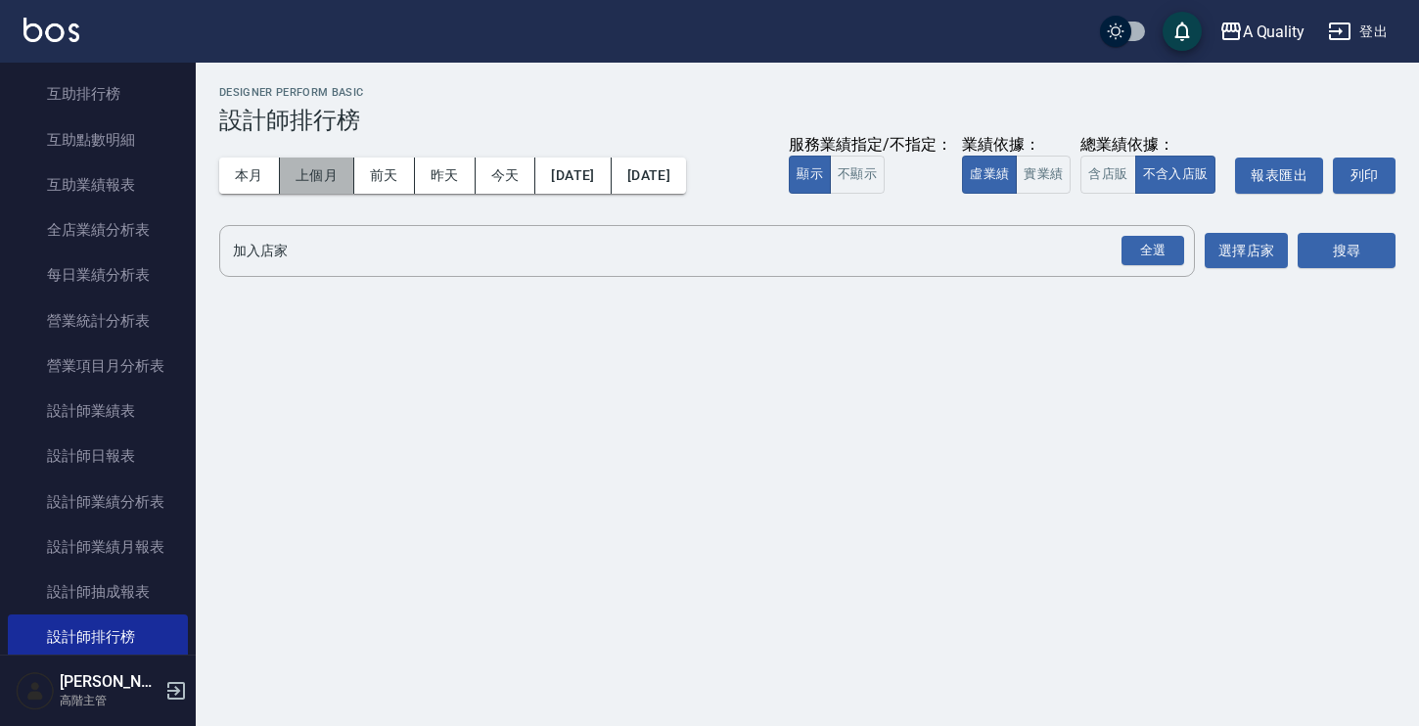
click at [320, 173] on button "上個月" at bounding box center [317, 176] width 74 height 36
click at [411, 264] on input "加入店家" at bounding box center [692, 251] width 929 height 34
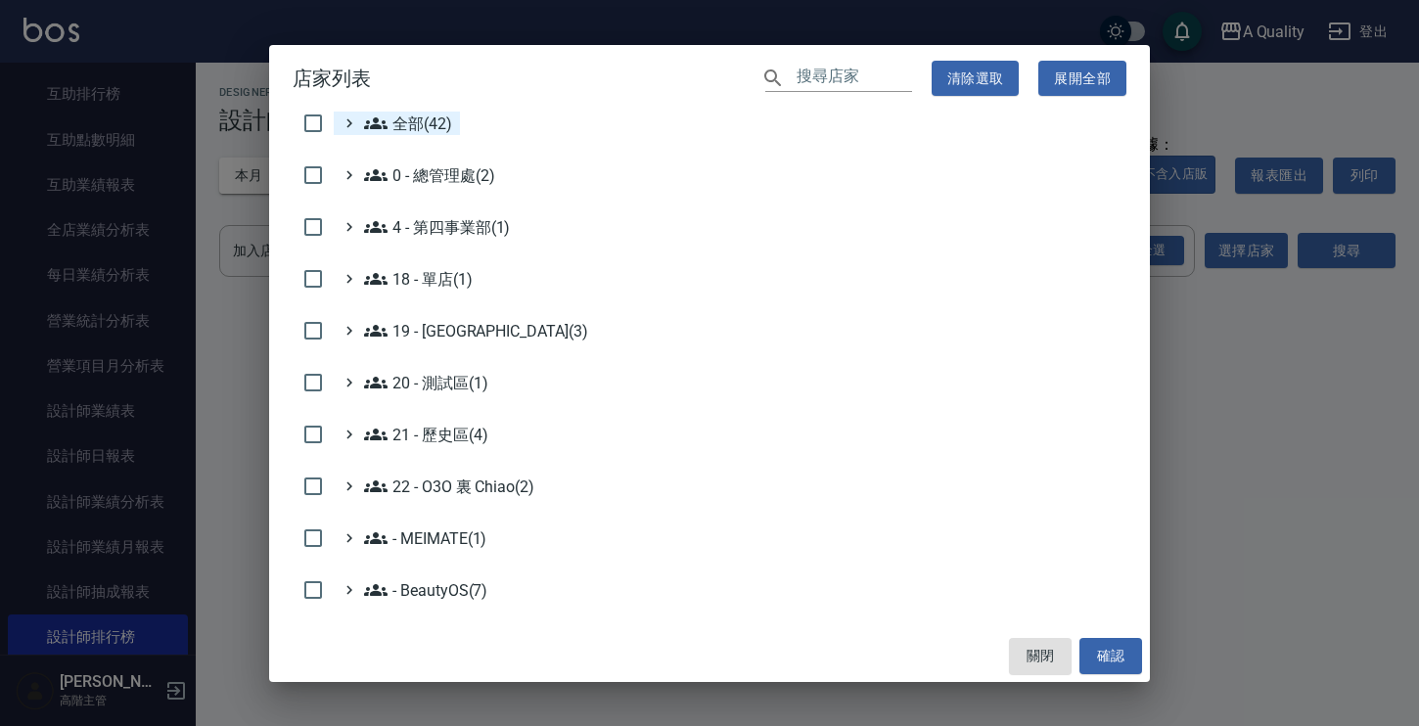
click at [354, 121] on icon at bounding box center [349, 123] width 18 height 18
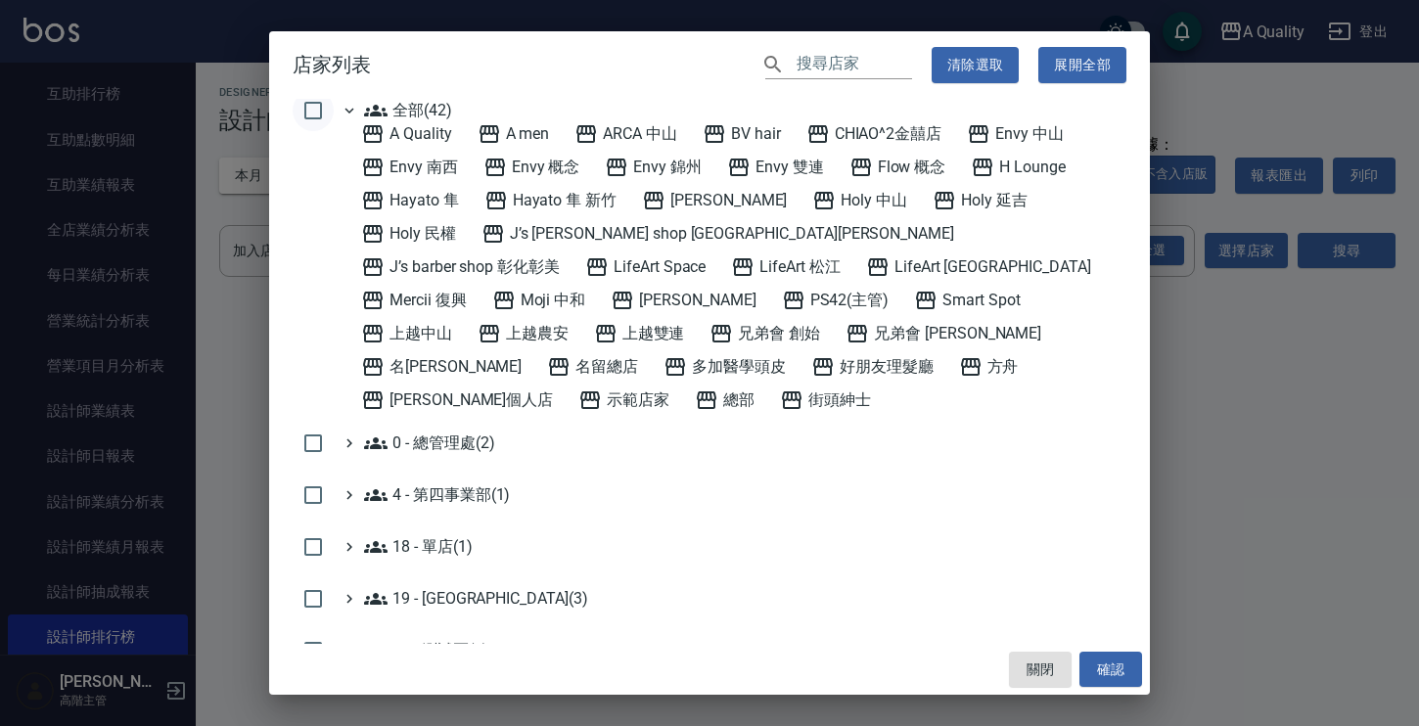
click at [327, 113] on input "checkbox" at bounding box center [313, 110] width 41 height 41
checkbox input "true"
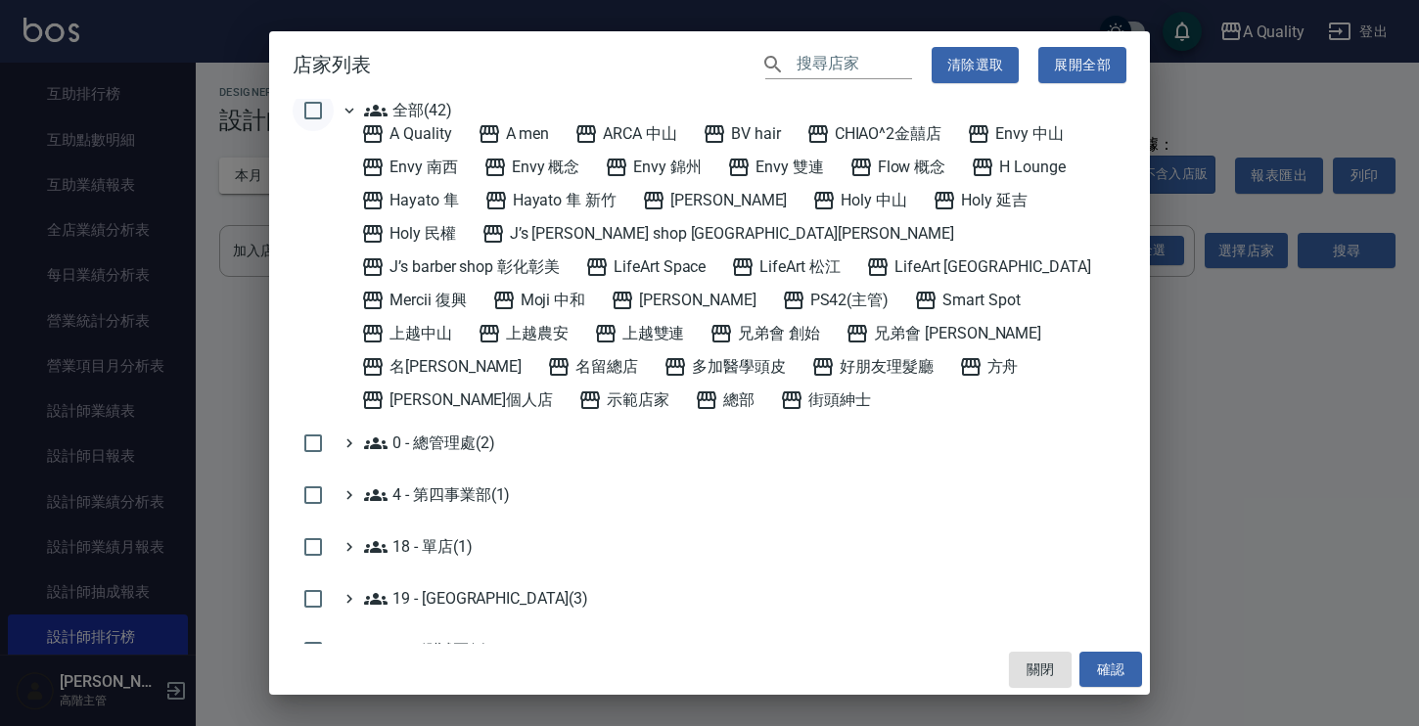
checkbox input "true"
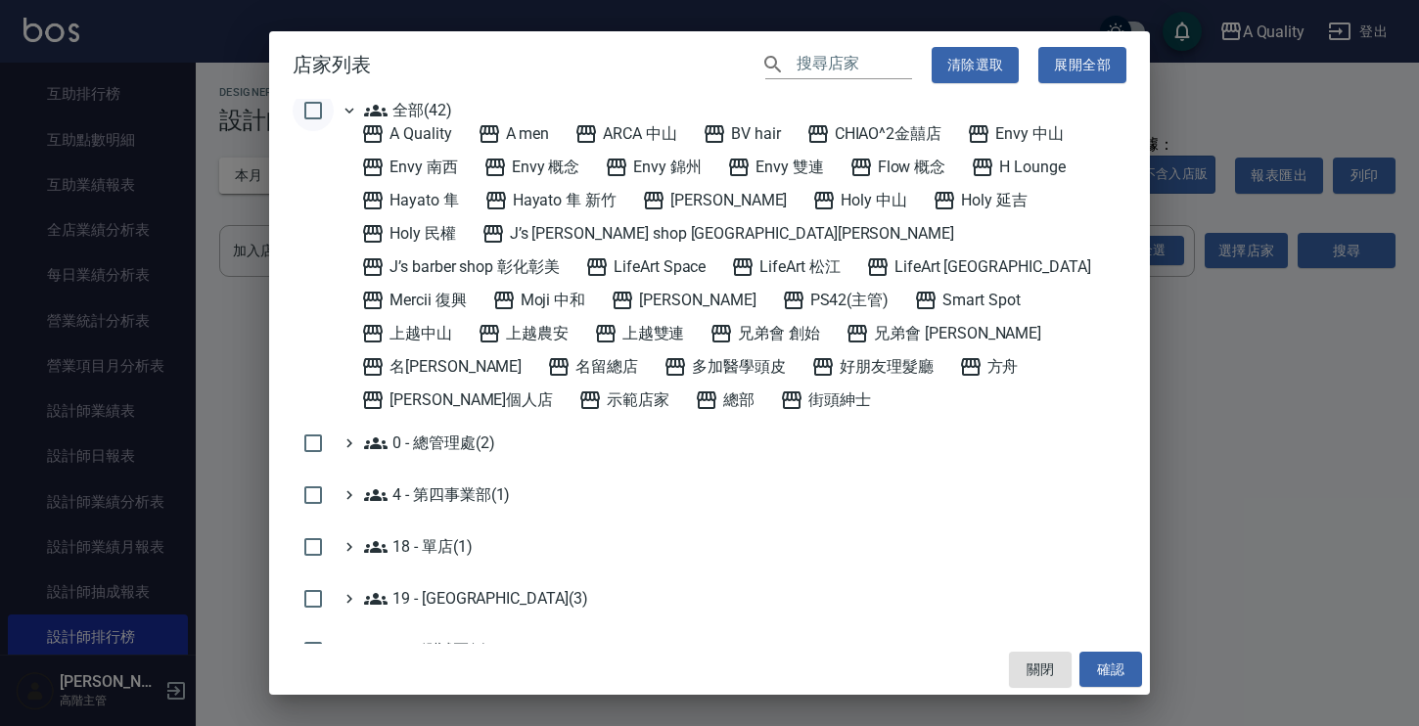
checkbox input "true"
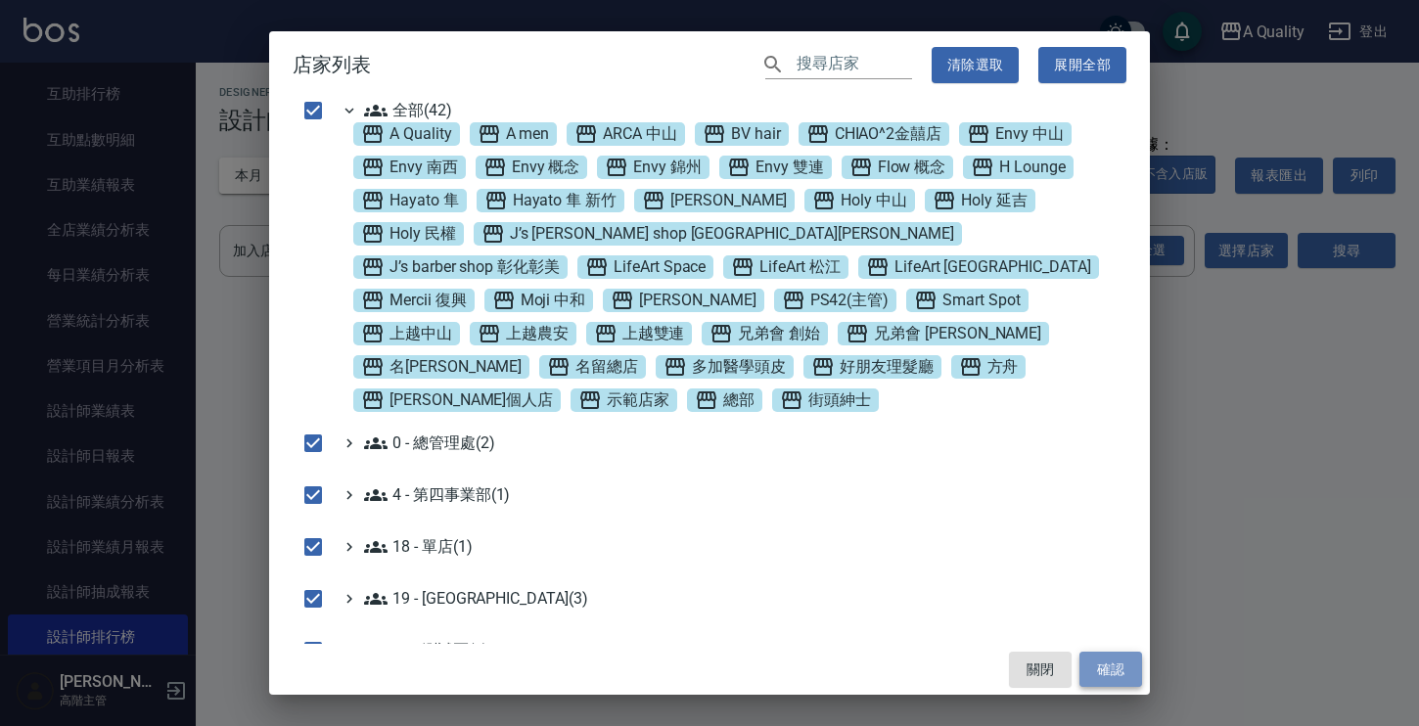
click at [1115, 666] on button "確認" at bounding box center [1110, 670] width 63 height 36
checkbox input "false"
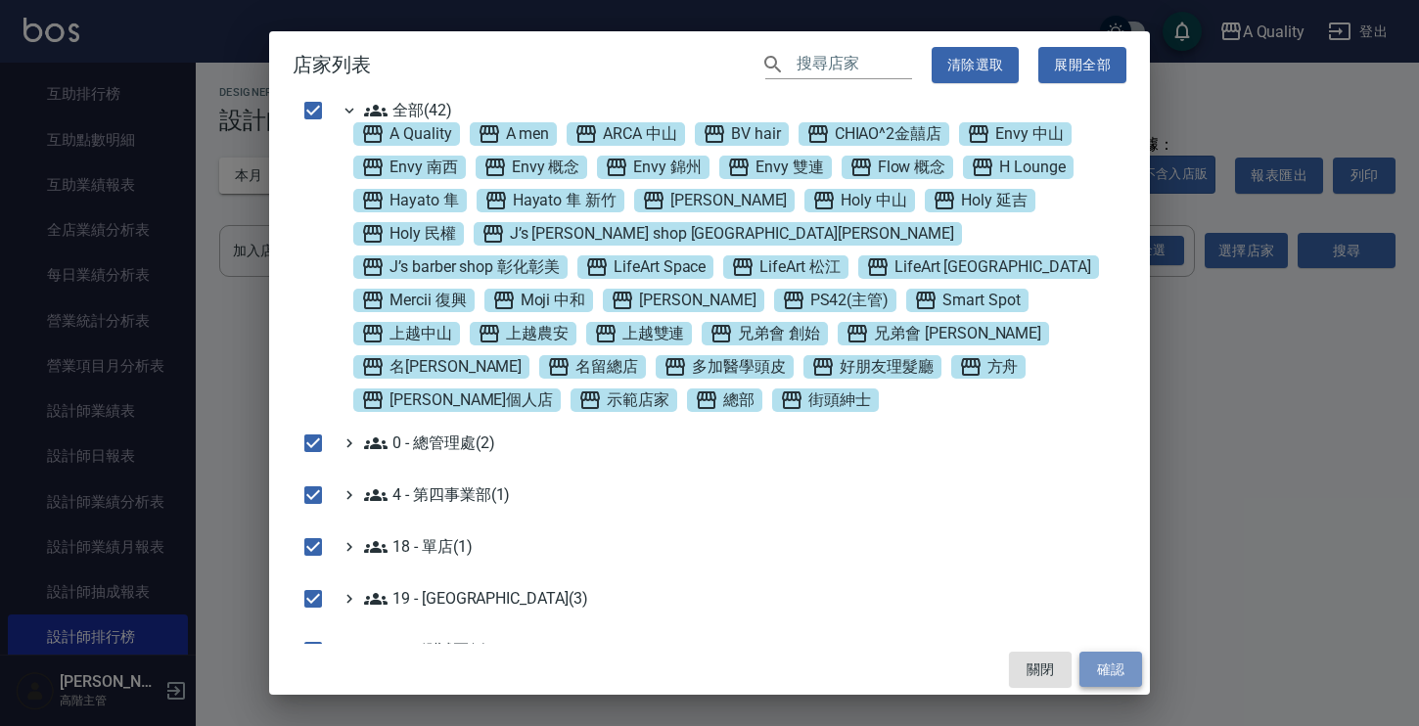
checkbox input "false"
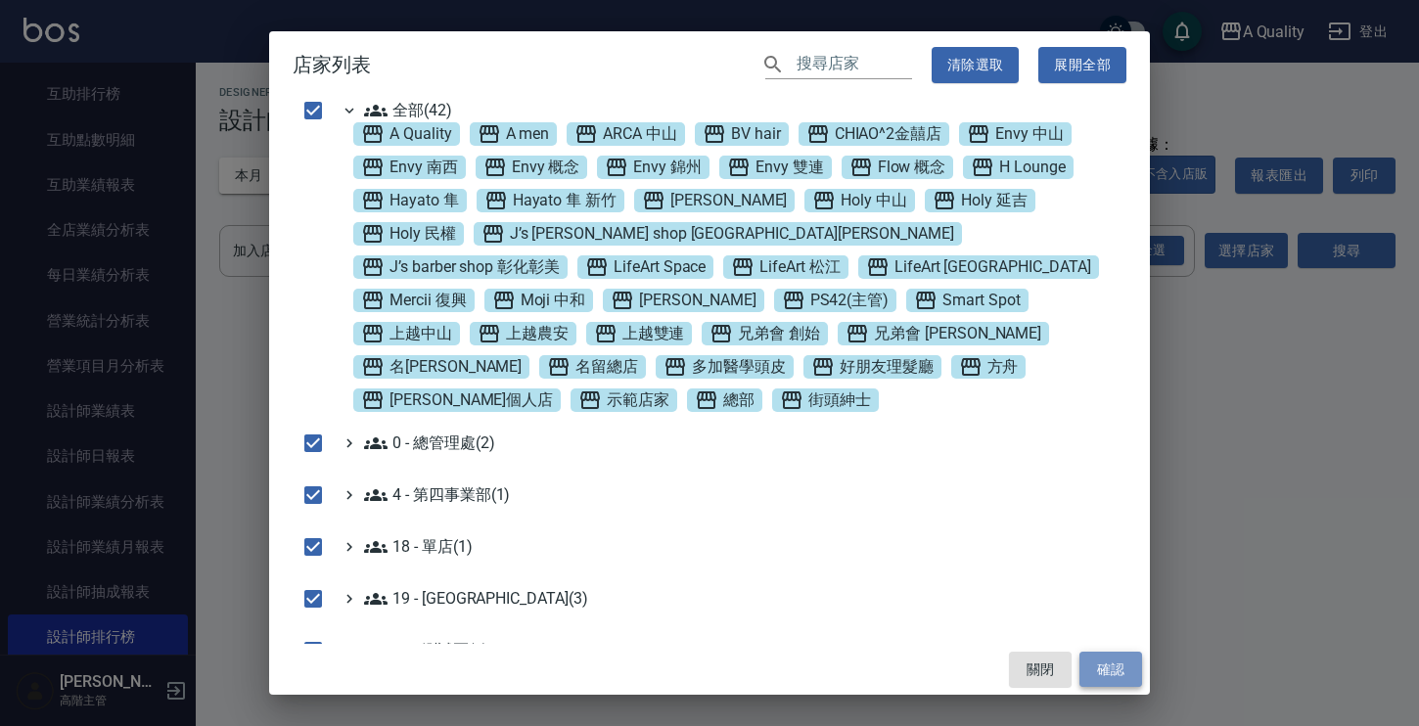
checkbox input "false"
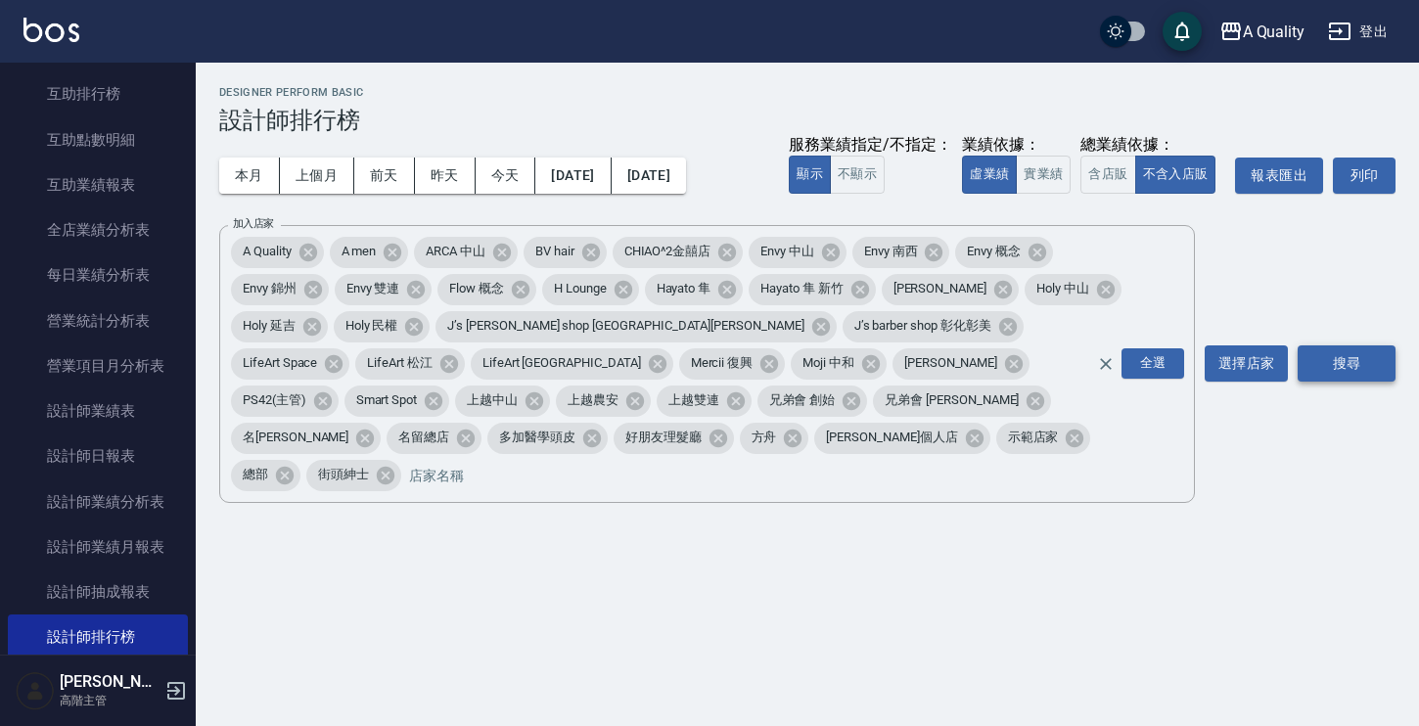
click at [1378, 349] on button "搜尋" at bounding box center [1346, 363] width 98 height 36
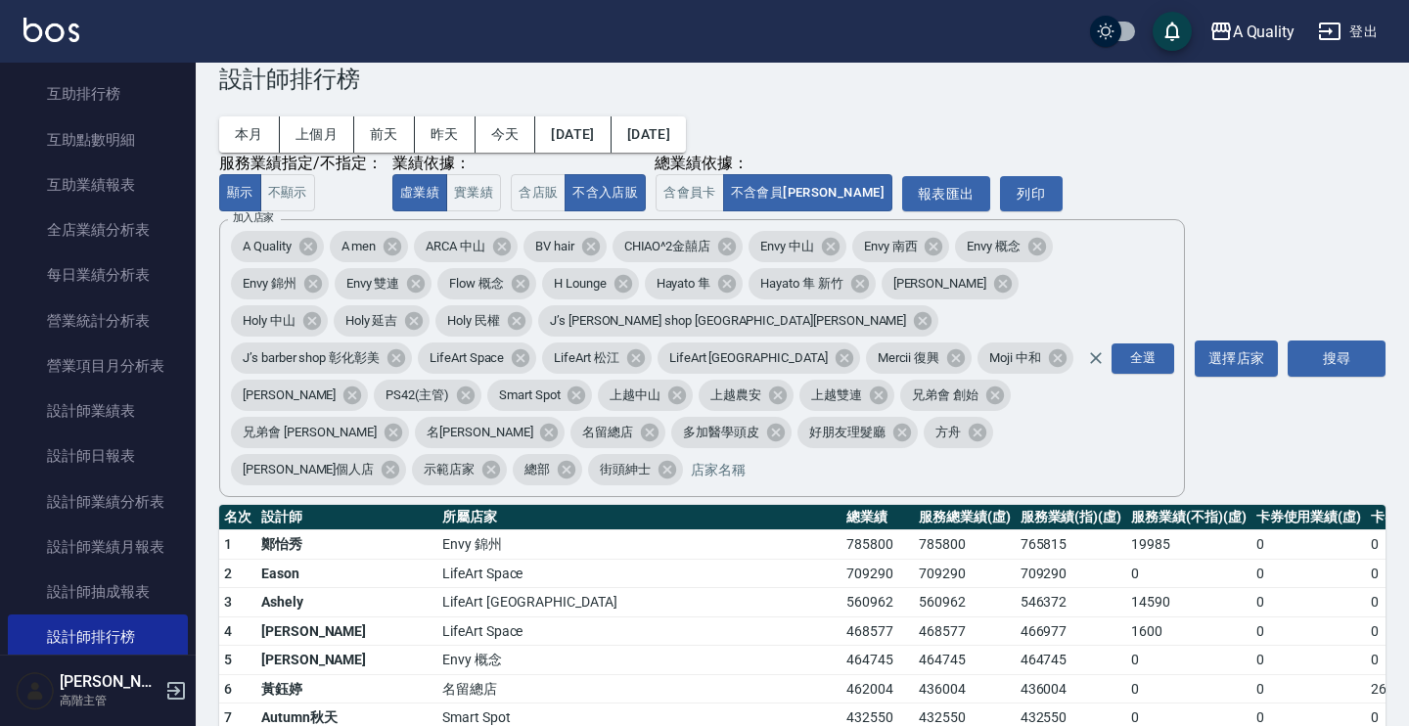
scroll to position [82, 0]
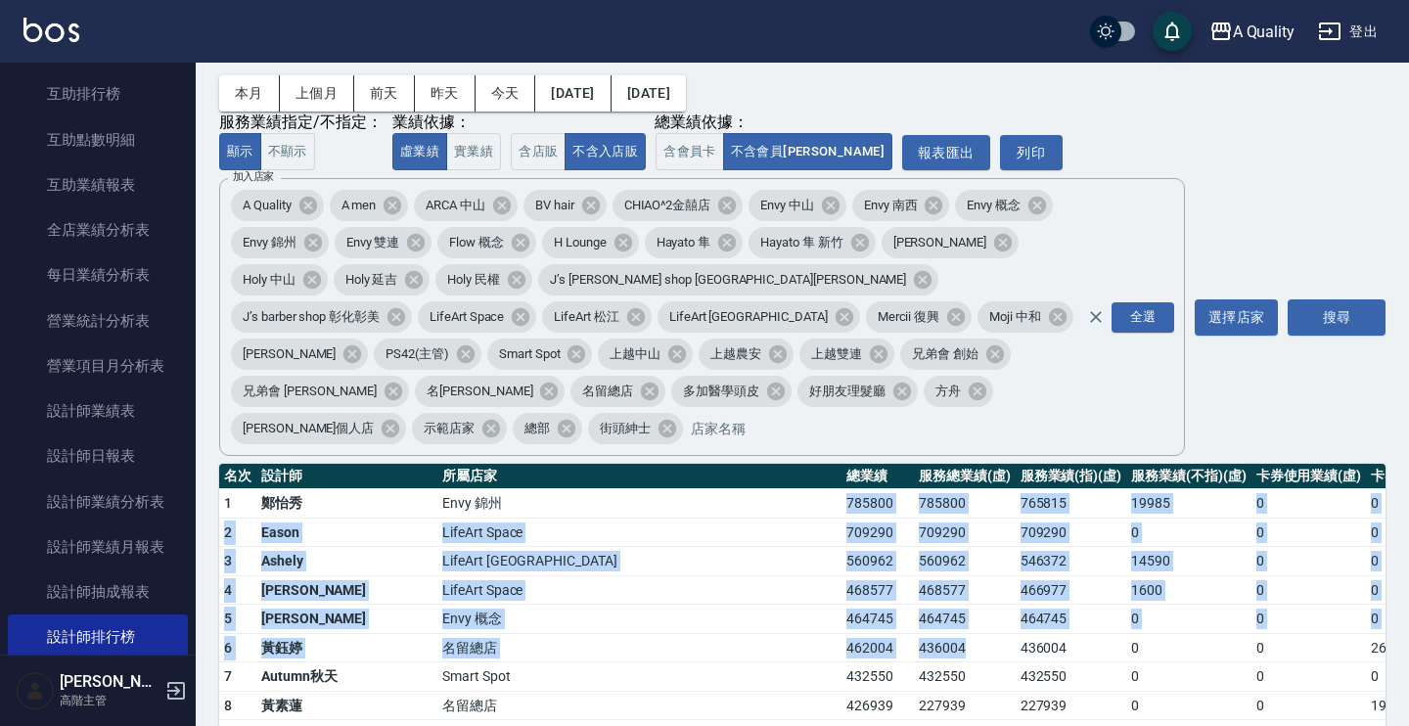
drag, startPoint x: 541, startPoint y: 465, endPoint x: 677, endPoint y: 624, distance: 209.6
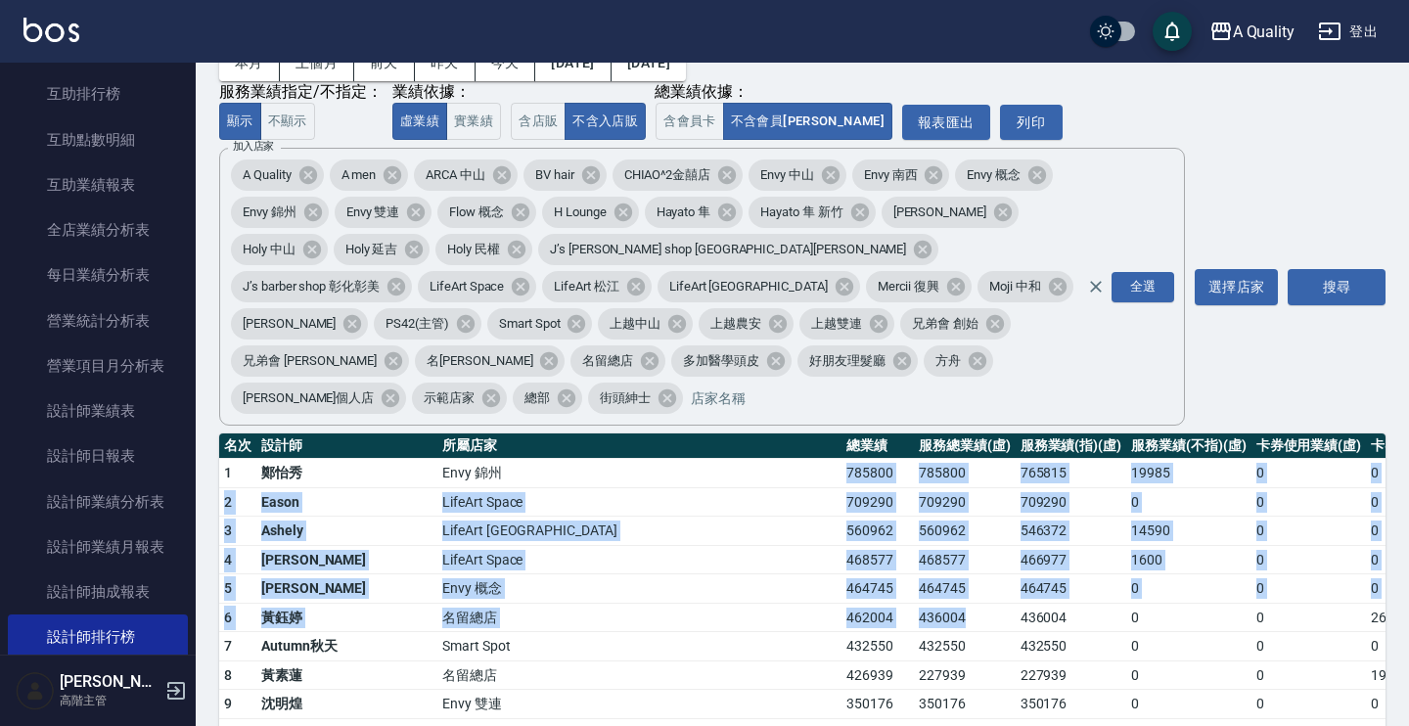
click at [518, 574] on td "Envy 概念" at bounding box center [639, 588] width 404 height 29
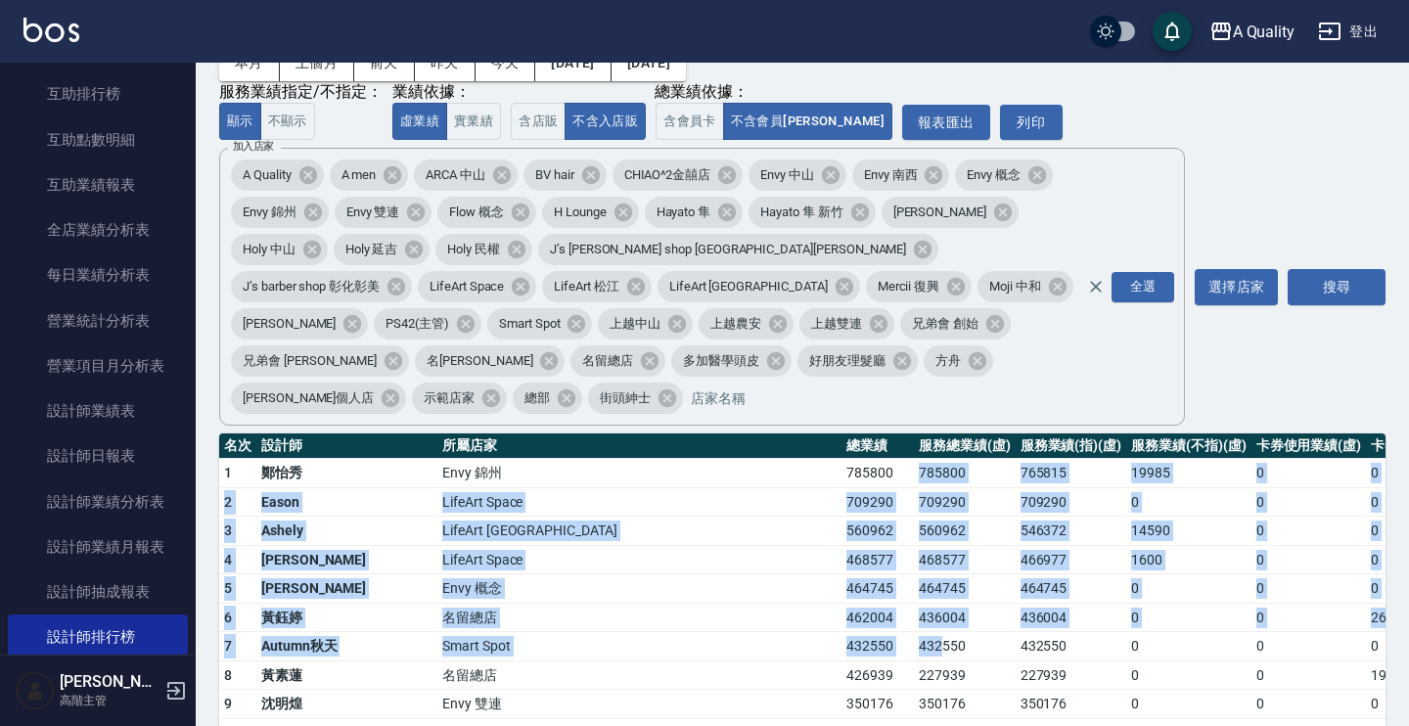
drag, startPoint x: 546, startPoint y: 451, endPoint x: 641, endPoint y: 606, distance: 181.4
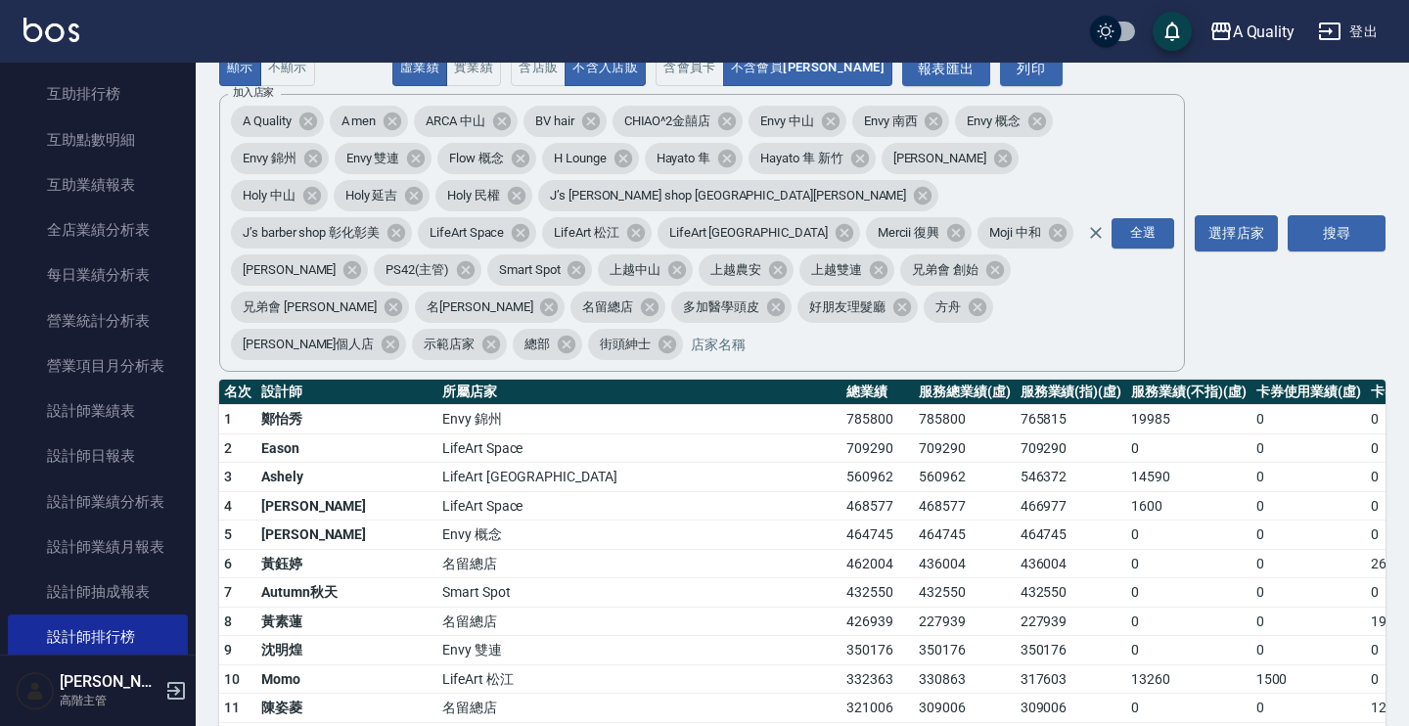
click at [914, 636] on td "350176" at bounding box center [965, 650] width 102 height 29
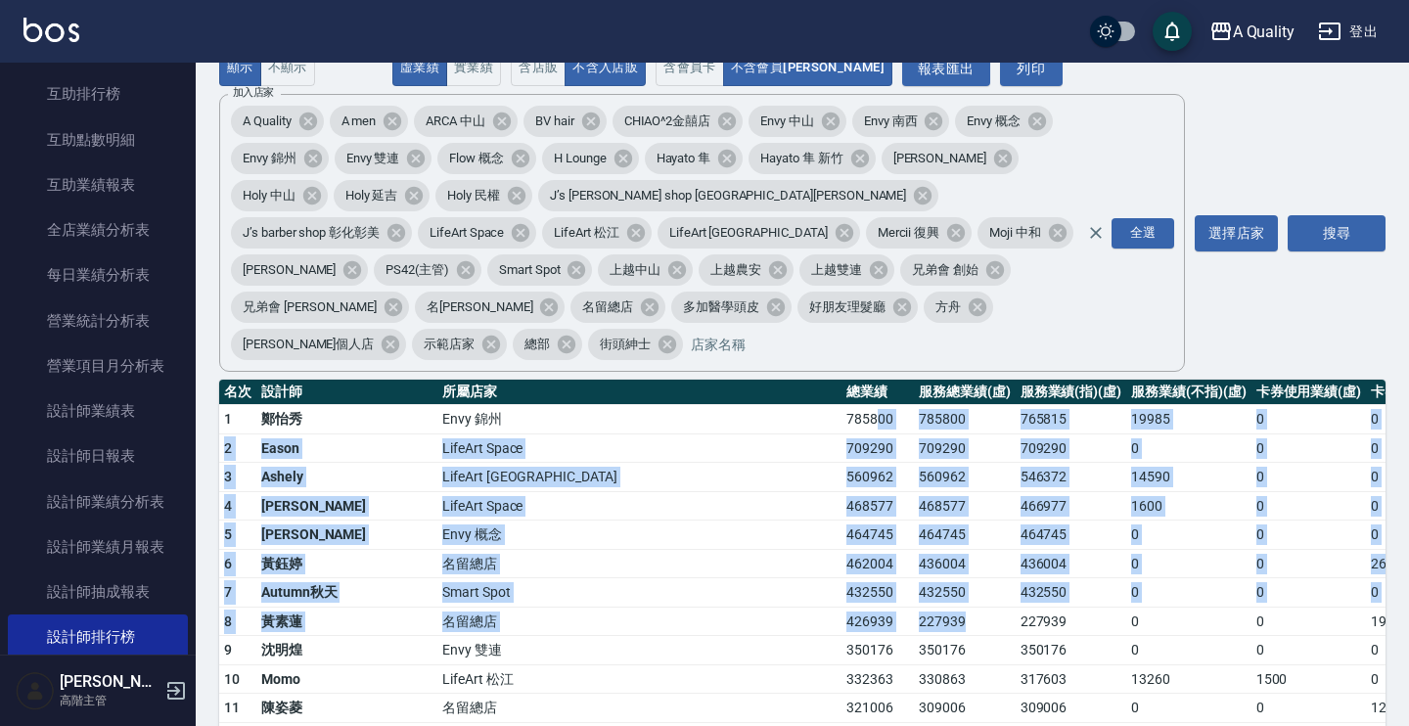
drag, startPoint x: 674, startPoint y: 589, endPoint x: 582, endPoint y: 392, distance: 217.1
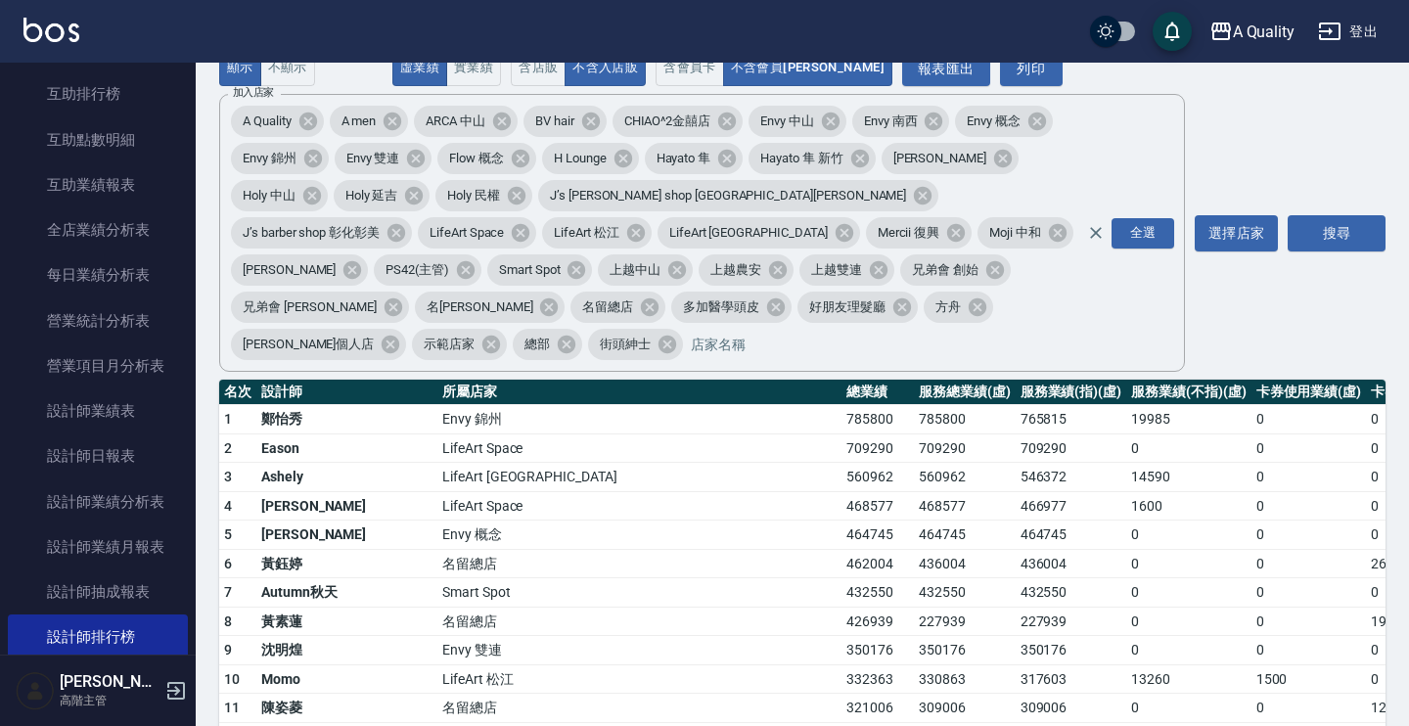
click at [914, 549] on td "436004" at bounding box center [965, 563] width 102 height 29
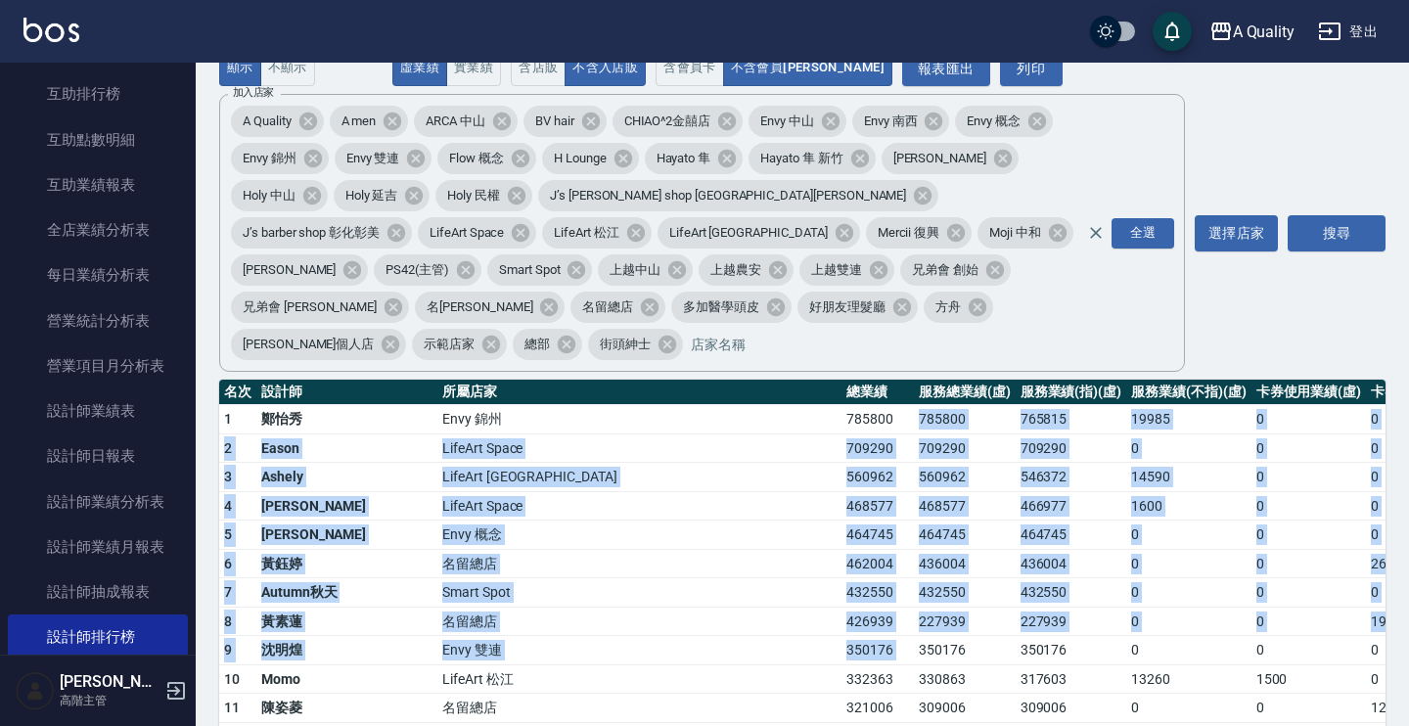
drag, startPoint x: 683, startPoint y: 603, endPoint x: 546, endPoint y: 394, distance: 249.4
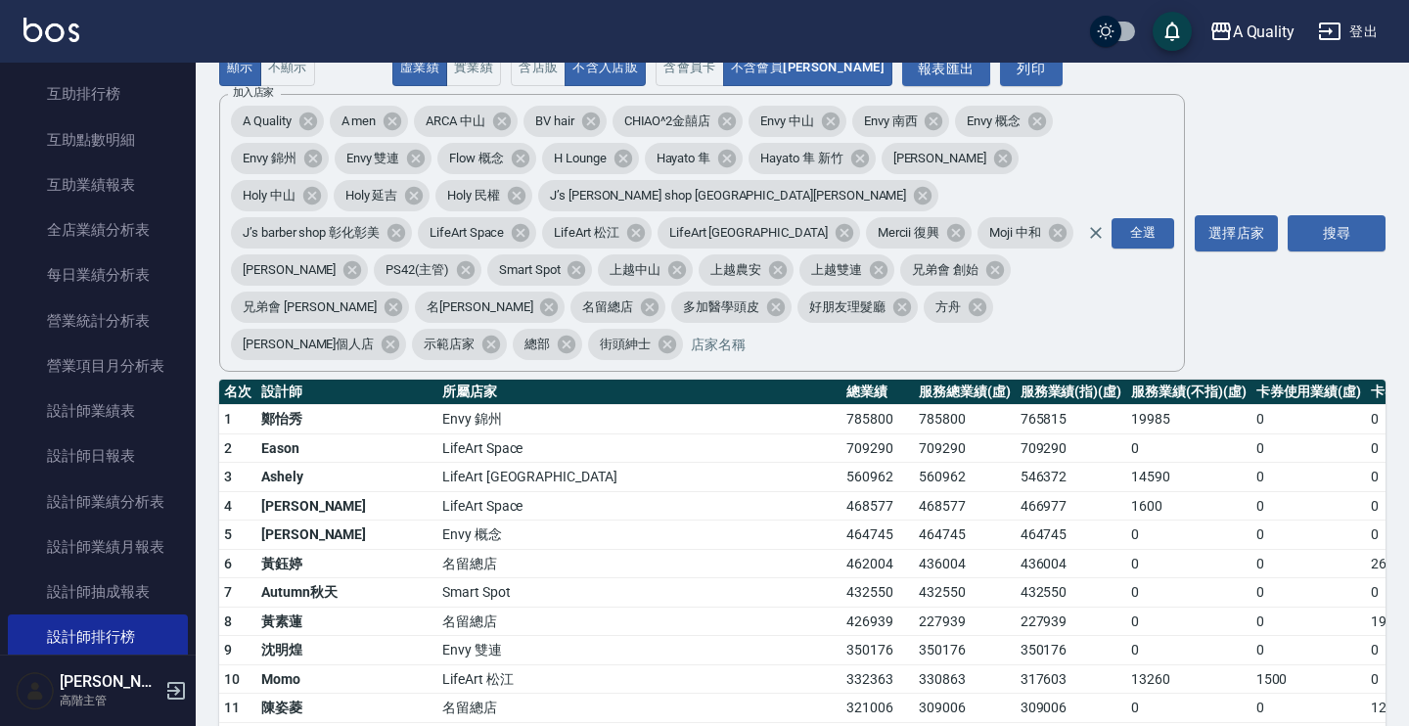
click at [841, 405] on td "785800" at bounding box center [877, 419] width 72 height 29
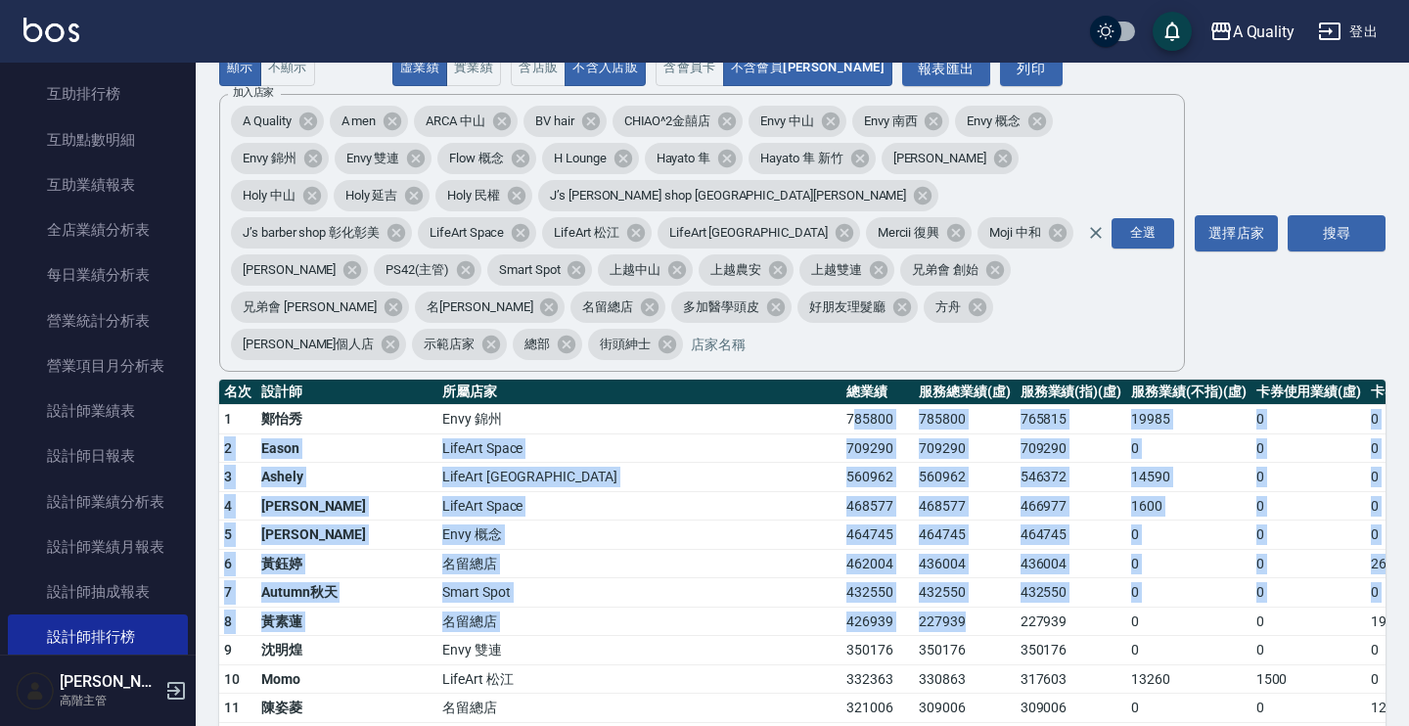
drag, startPoint x: 557, startPoint y: 381, endPoint x: 701, endPoint y: 581, distance: 246.8
click at [914, 607] on td "227939" at bounding box center [965, 621] width 102 height 29
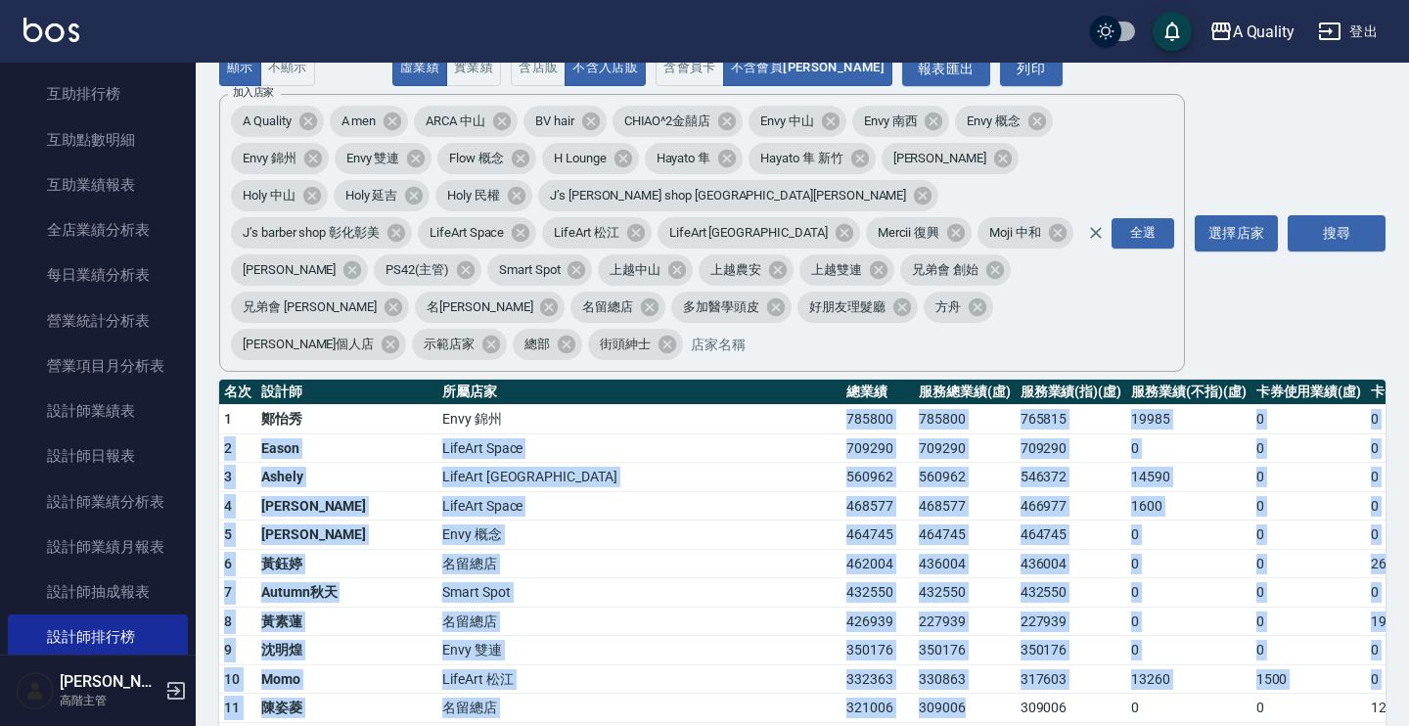
drag, startPoint x: 678, startPoint y: 672, endPoint x: 547, endPoint y: 391, distance: 309.9
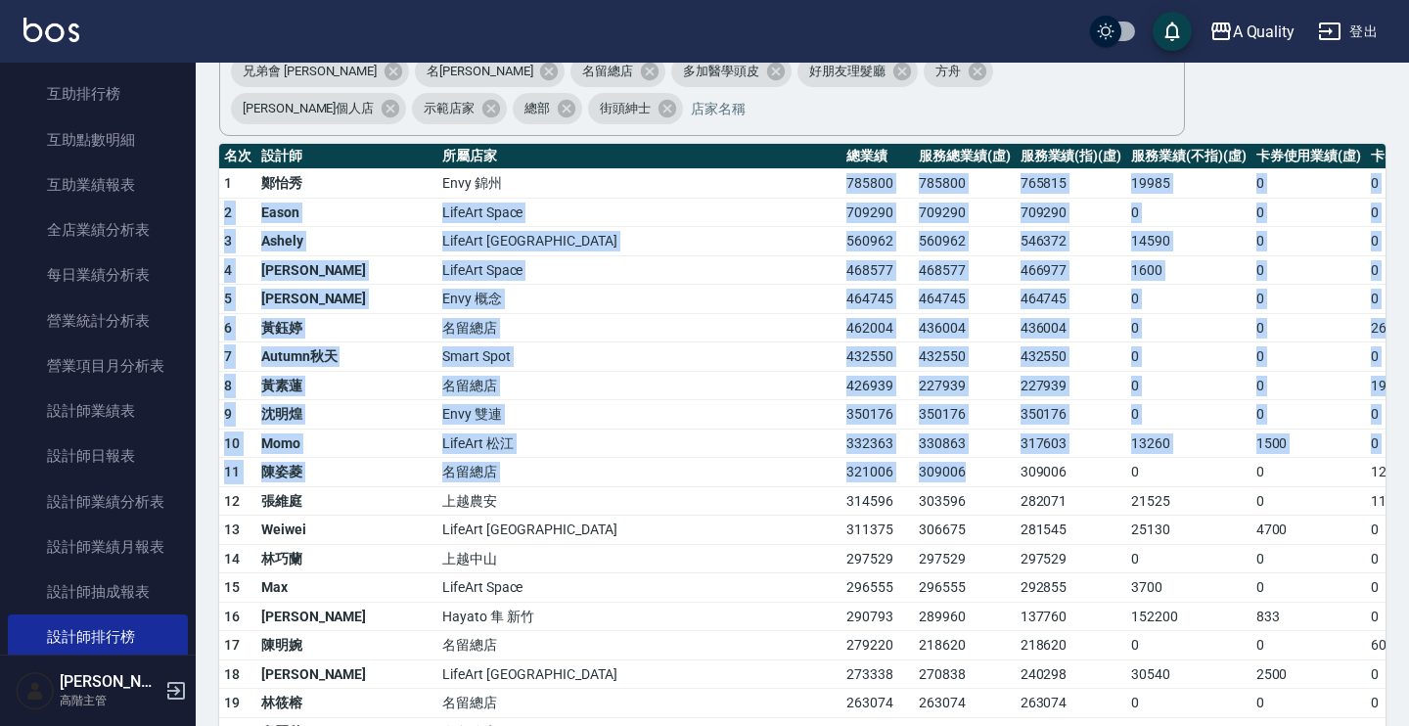
scroll to position [394, 0]
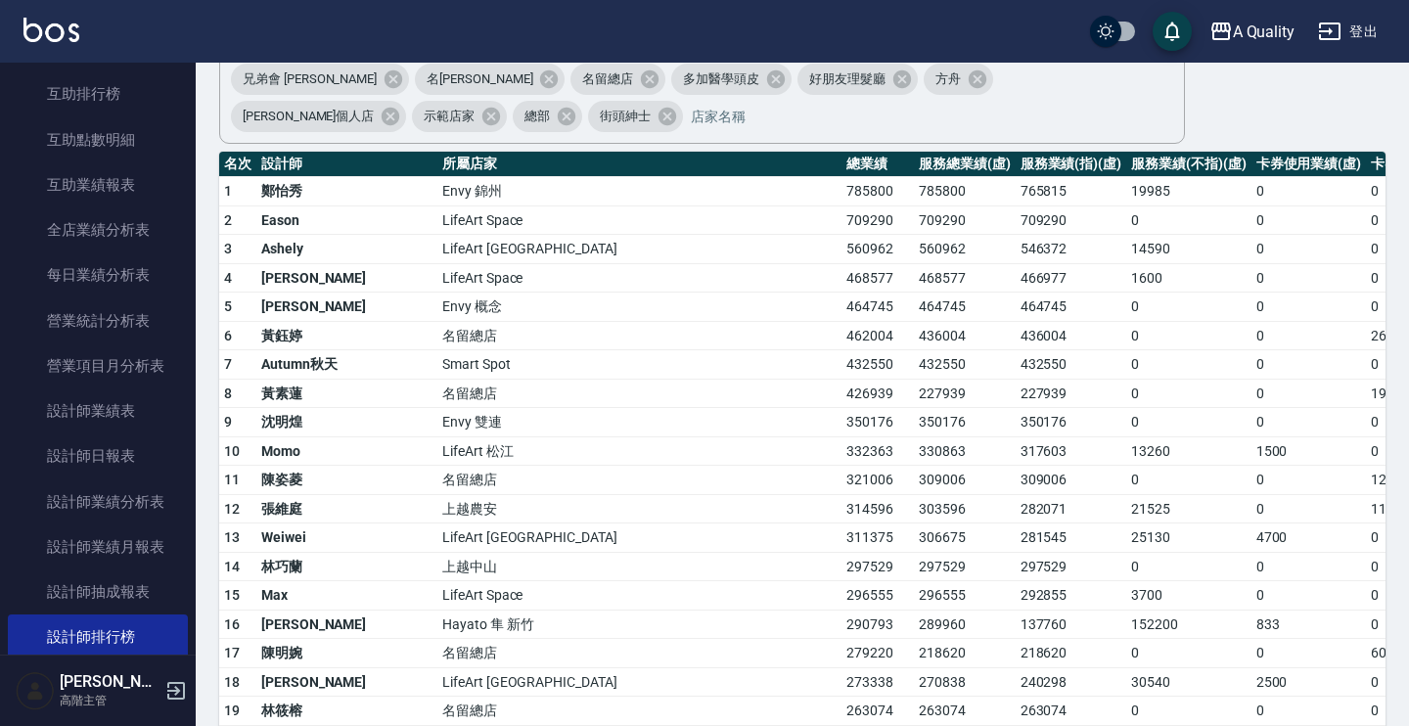
click at [284, 205] on td "Eason" at bounding box center [346, 219] width 181 height 29
drag, startPoint x: 267, startPoint y: 183, endPoint x: 672, endPoint y: 183, distance: 405.1
click at [672, 205] on tr "2 [PERSON_NAME] LifeArt Space 709290 709290 709290 0 0 0 7164 1000 373 / 0" at bounding box center [1023, 219] width 1608 height 29
drag, startPoint x: 256, startPoint y: 219, endPoint x: 459, endPoint y: 220, distance: 202.5
click at [459, 235] on tr "3 [PERSON_NAME] LifeArt [GEOGRAPHIC_DATA] 560962 560962 546372 14590 0 0 8244 1…" at bounding box center [1023, 249] width 1608 height 29
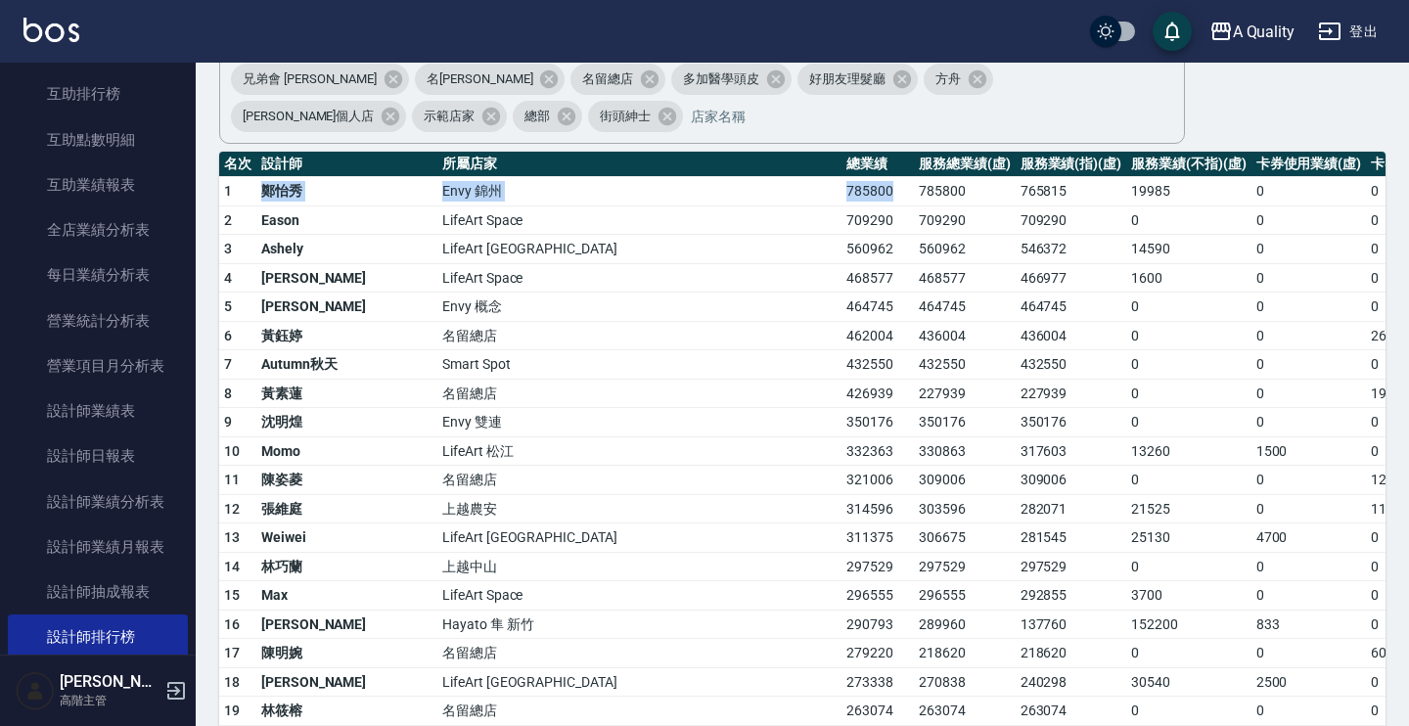
drag, startPoint x: 260, startPoint y: 157, endPoint x: 603, endPoint y: 154, distance: 342.5
click at [603, 177] on tr "1 [PERSON_NAME] 錦州 785800 785800 765815 19985 0 0 43852 0 421 / 0" at bounding box center [1023, 191] width 1608 height 29
click at [329, 177] on td "鄭怡秀" at bounding box center [346, 191] width 181 height 29
drag, startPoint x: 258, startPoint y: 156, endPoint x: 404, endPoint y: 156, distance: 145.8
click at [404, 177] on tr "1 [PERSON_NAME] 錦州 785800 785800 765815 19985 0 0 43852 0 421 / 0" at bounding box center [1023, 191] width 1608 height 29
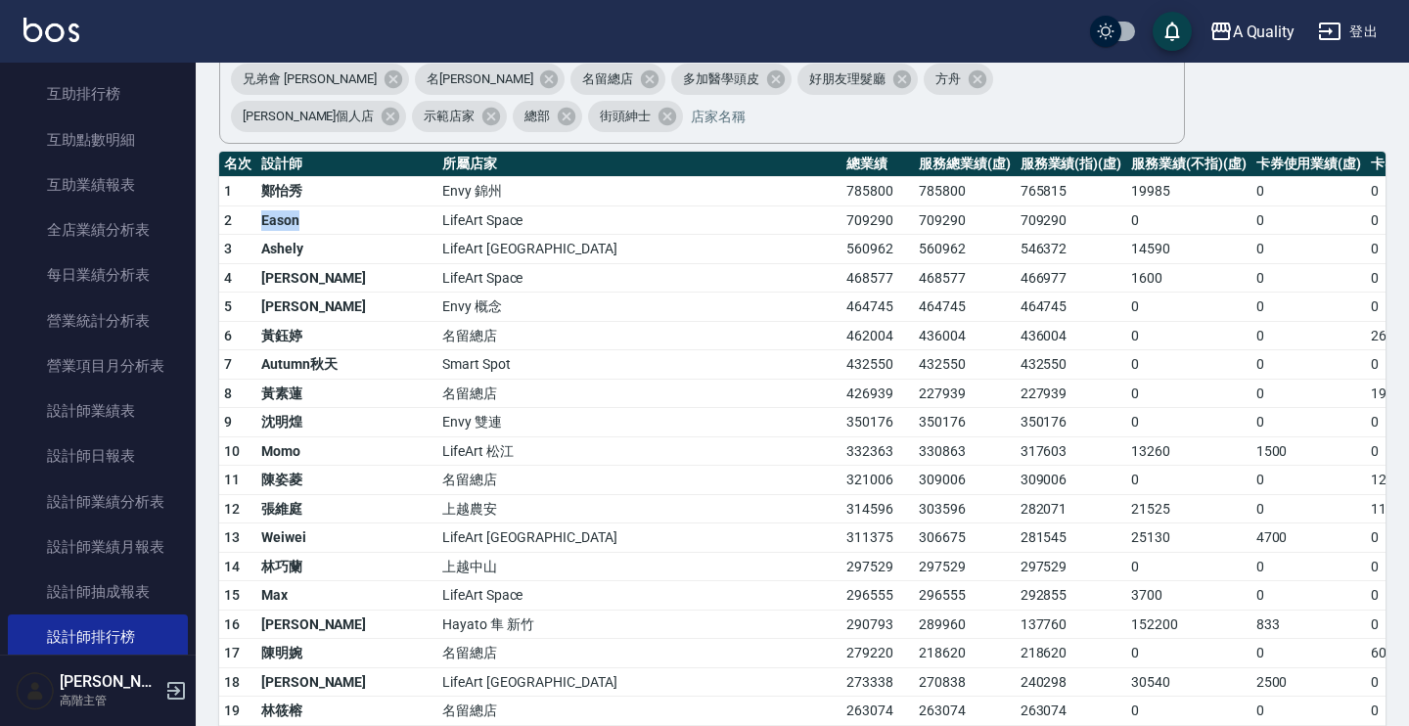
drag, startPoint x: 258, startPoint y: 182, endPoint x: 315, endPoint y: 182, distance: 56.7
click at [315, 205] on td "Eason" at bounding box center [346, 219] width 181 height 29
drag, startPoint x: 242, startPoint y: 216, endPoint x: 317, endPoint y: 216, distance: 75.3
click at [317, 235] on tr "3 [PERSON_NAME] LifeArt [GEOGRAPHIC_DATA] 560962 560962 546372 14590 0 0 8244 1…" at bounding box center [1023, 249] width 1608 height 29
drag, startPoint x: 250, startPoint y: 249, endPoint x: 334, endPoint y: 249, distance: 83.2
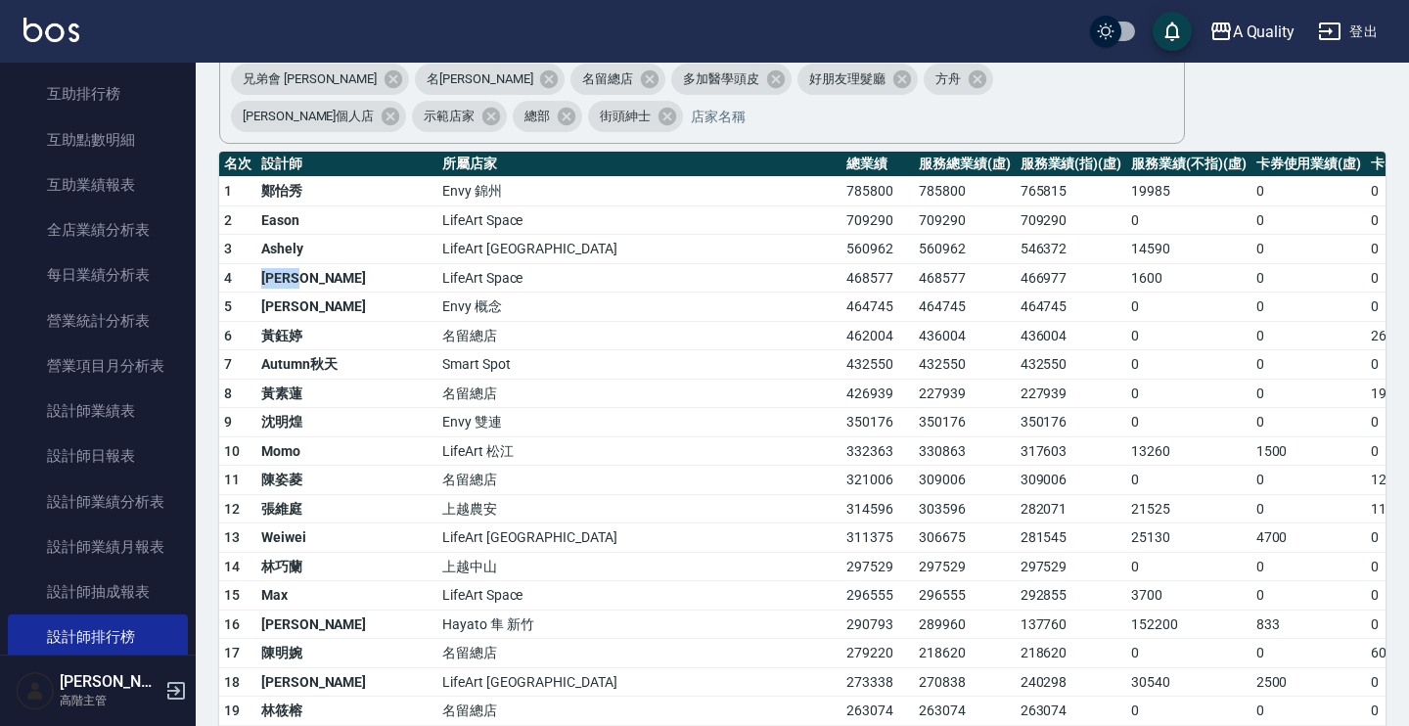
click at [334, 263] on tr "4 [PERSON_NAME] LifeArt Space 468577 468577 466977 1600 0 0 7542 2000 330 / 0" at bounding box center [1023, 277] width 1608 height 29
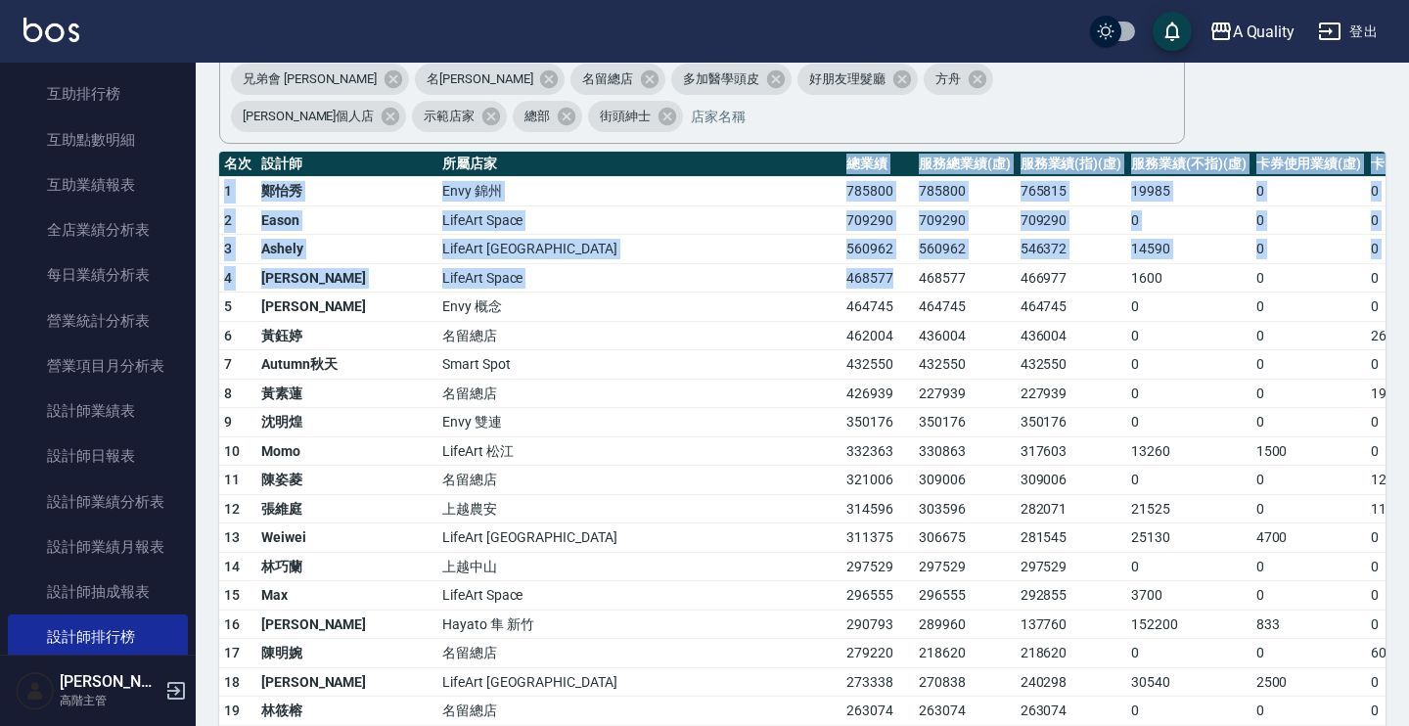
drag, startPoint x: 612, startPoint y: 255, endPoint x: 547, endPoint y: 133, distance: 138.8
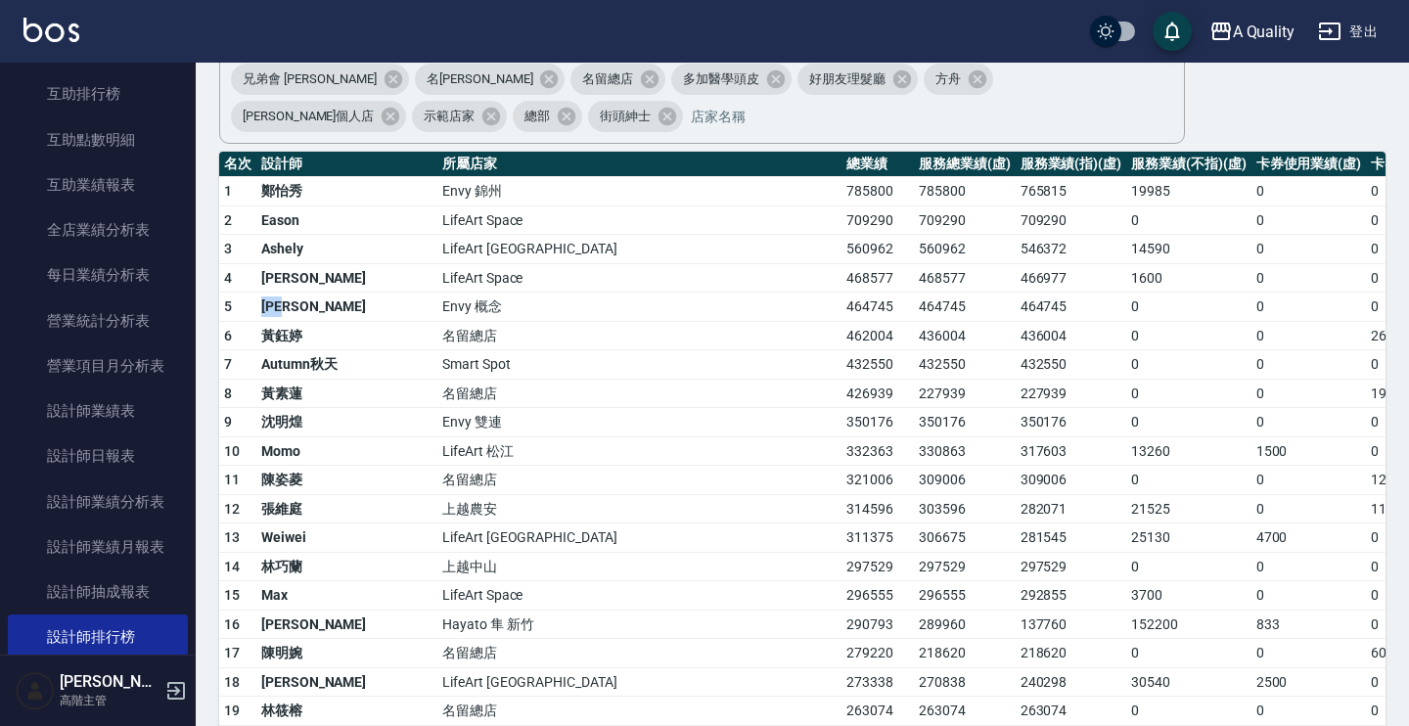
drag, startPoint x: 313, startPoint y: 262, endPoint x: 249, endPoint y: 264, distance: 63.6
click at [249, 293] on tr "5 王文嘉 Envy 概念 464745 464745 464745 0 0 0 0 0 0 / 0" at bounding box center [1023, 307] width 1608 height 29
drag, startPoint x: 603, startPoint y: 269, endPoint x: 531, endPoint y: 269, distance: 71.4
click at [531, 293] on tr "5 王文嘉 Envy 概念 464745 464745 464745 0 0 0 0 0 0 / 0" at bounding box center [1023, 307] width 1608 height 29
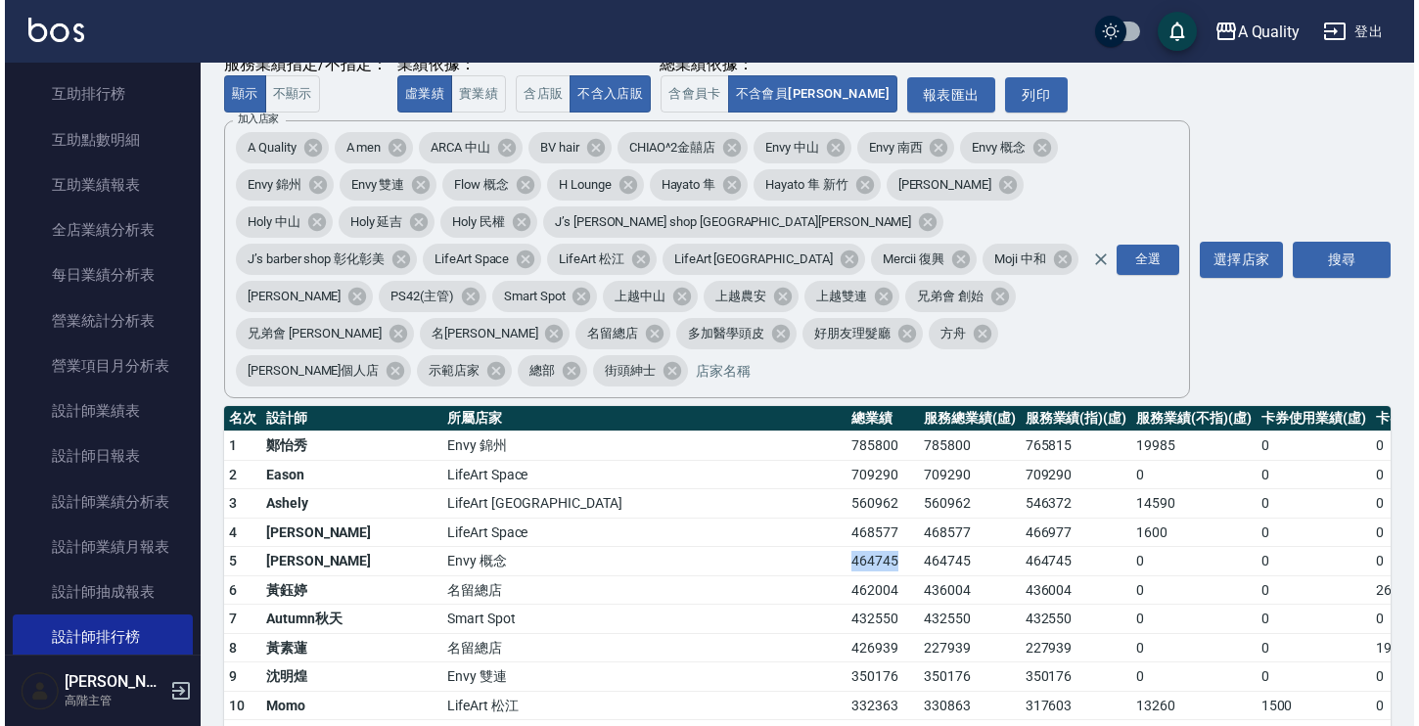
scroll to position [26, 0]
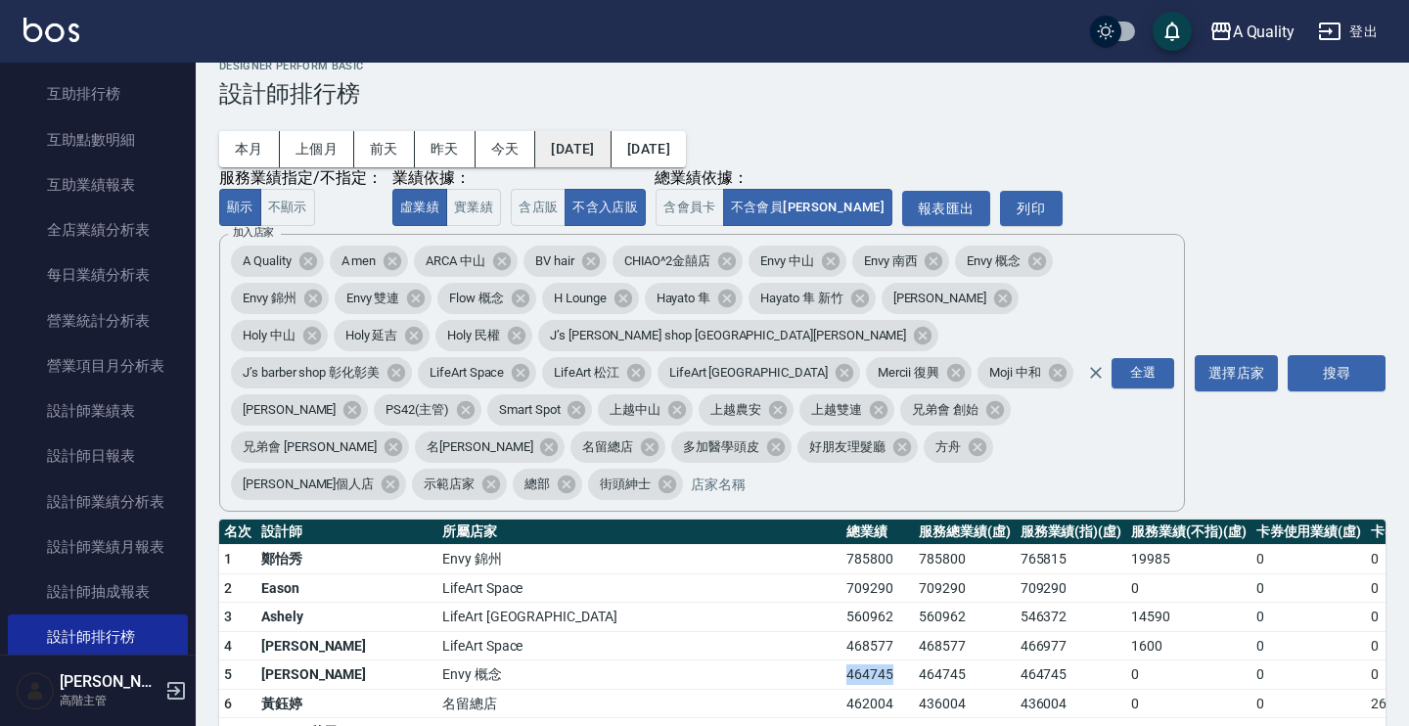
click at [604, 137] on button "[DATE]" at bounding box center [572, 149] width 75 height 36
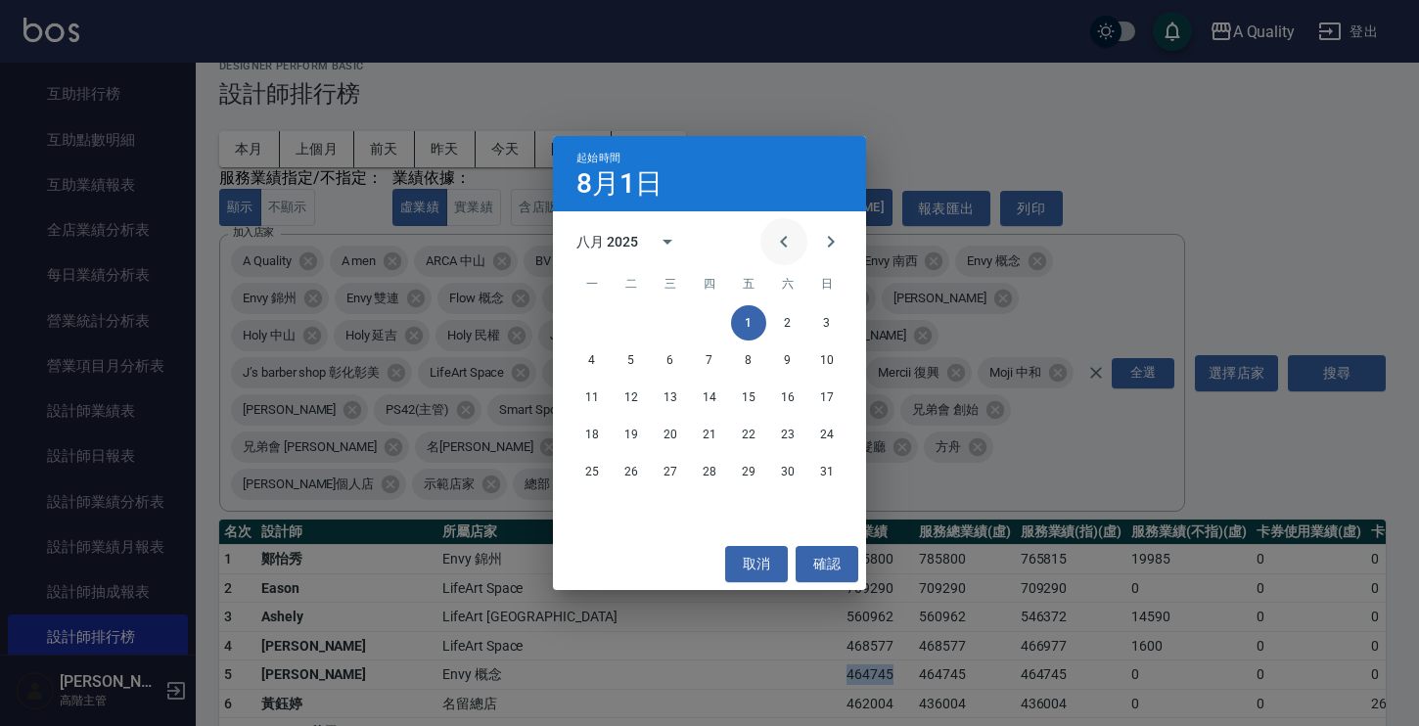
click at [797, 231] on button "Previous month" at bounding box center [783, 241] width 47 height 47
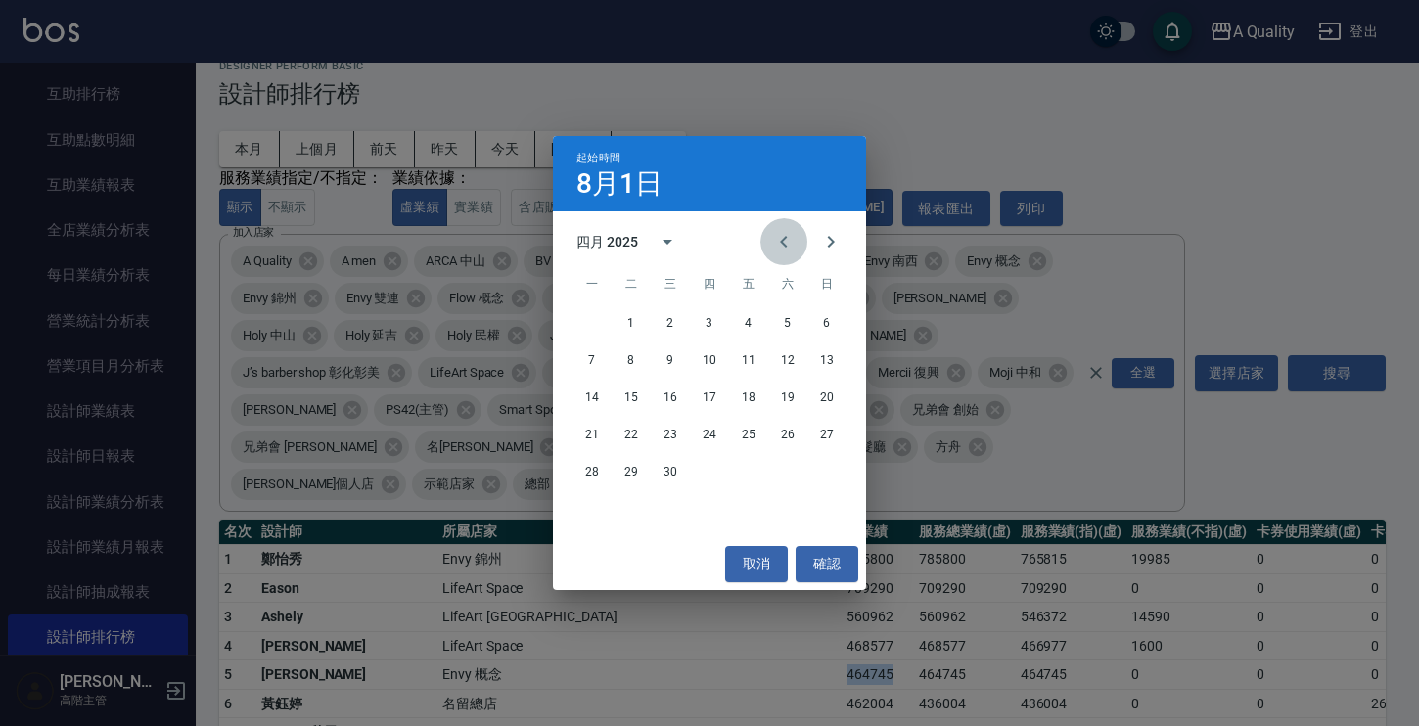
click at [797, 231] on button "Previous month" at bounding box center [783, 241] width 47 height 47
click at [665, 322] on button "1" at bounding box center [670, 322] width 35 height 35
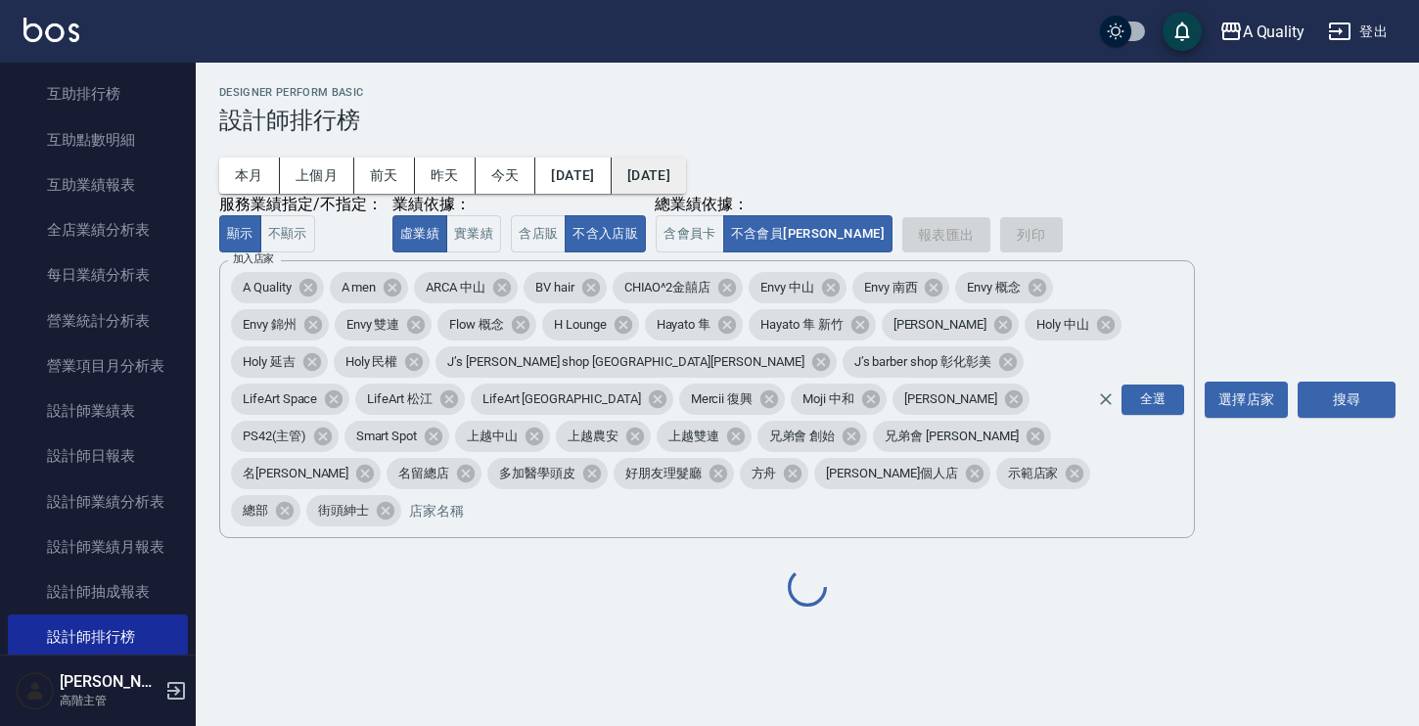
click at [678, 176] on button "[DATE]" at bounding box center [649, 176] width 74 height 36
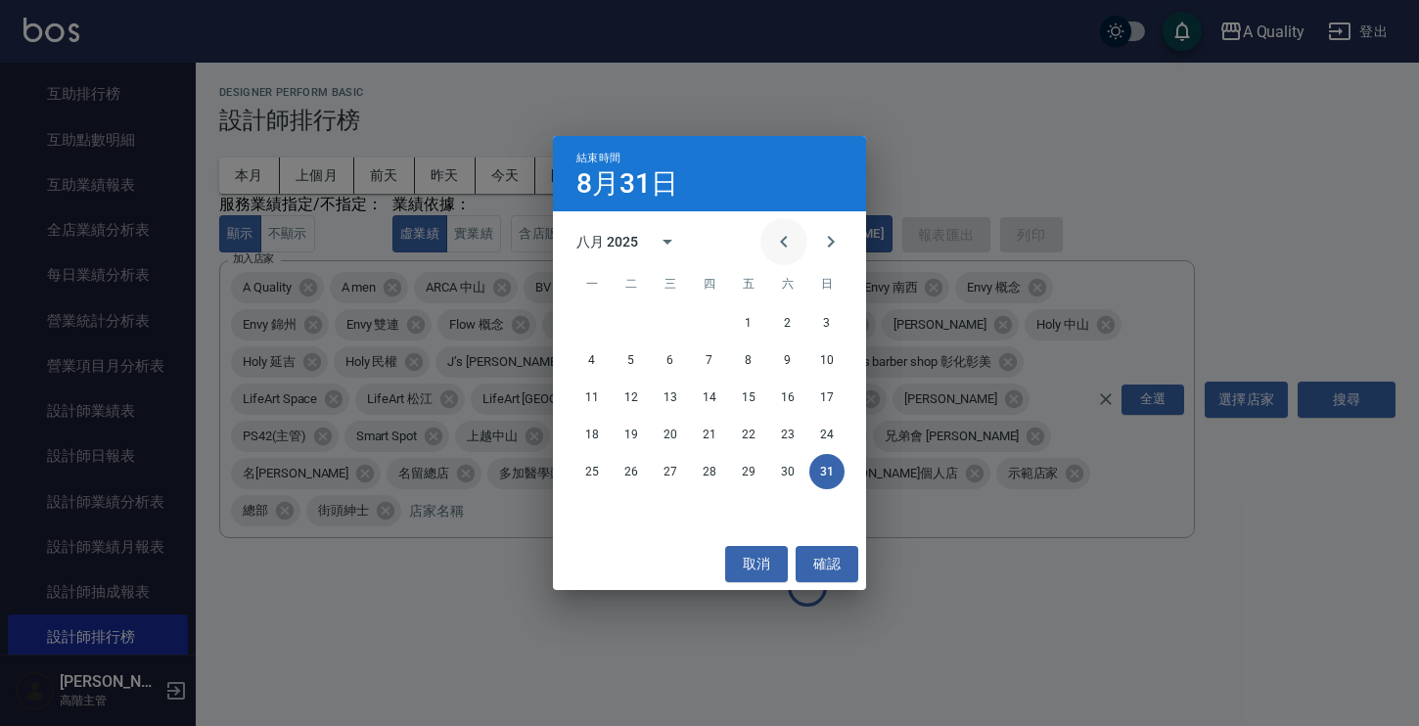
click at [786, 237] on icon "Previous month" at bounding box center [783, 242] width 7 height 12
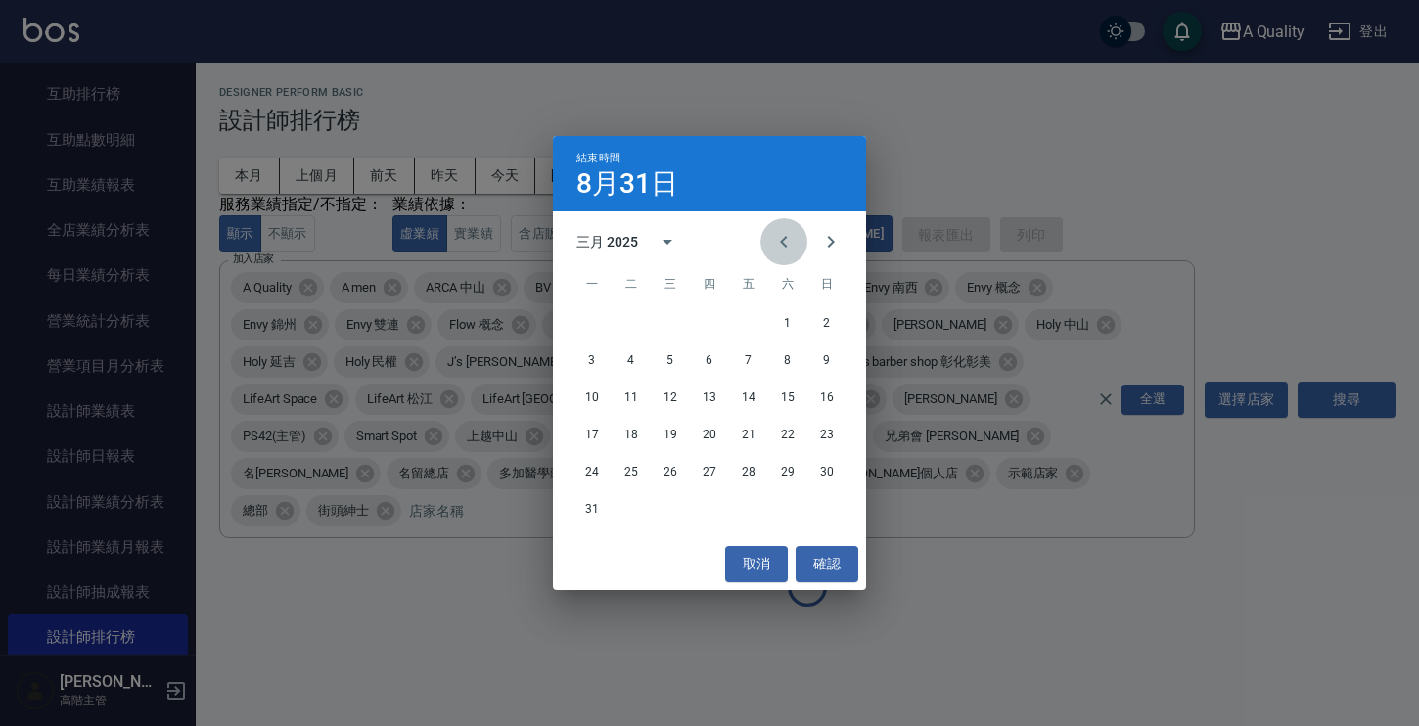
click at [786, 237] on icon "Previous month" at bounding box center [783, 242] width 7 height 12
click at [825, 242] on icon "Next month" at bounding box center [830, 241] width 23 height 23
click at [746, 472] on button "31" at bounding box center [748, 471] width 35 height 35
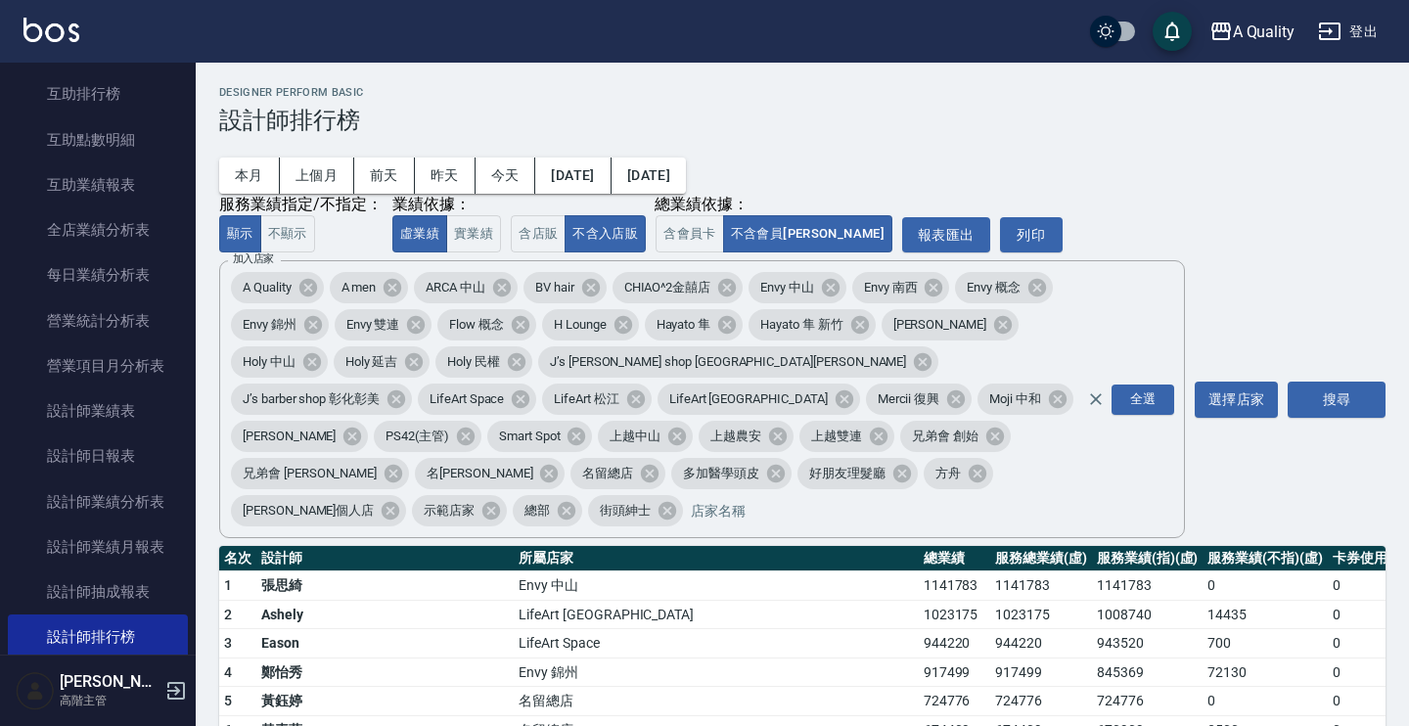
scroll to position [85, 0]
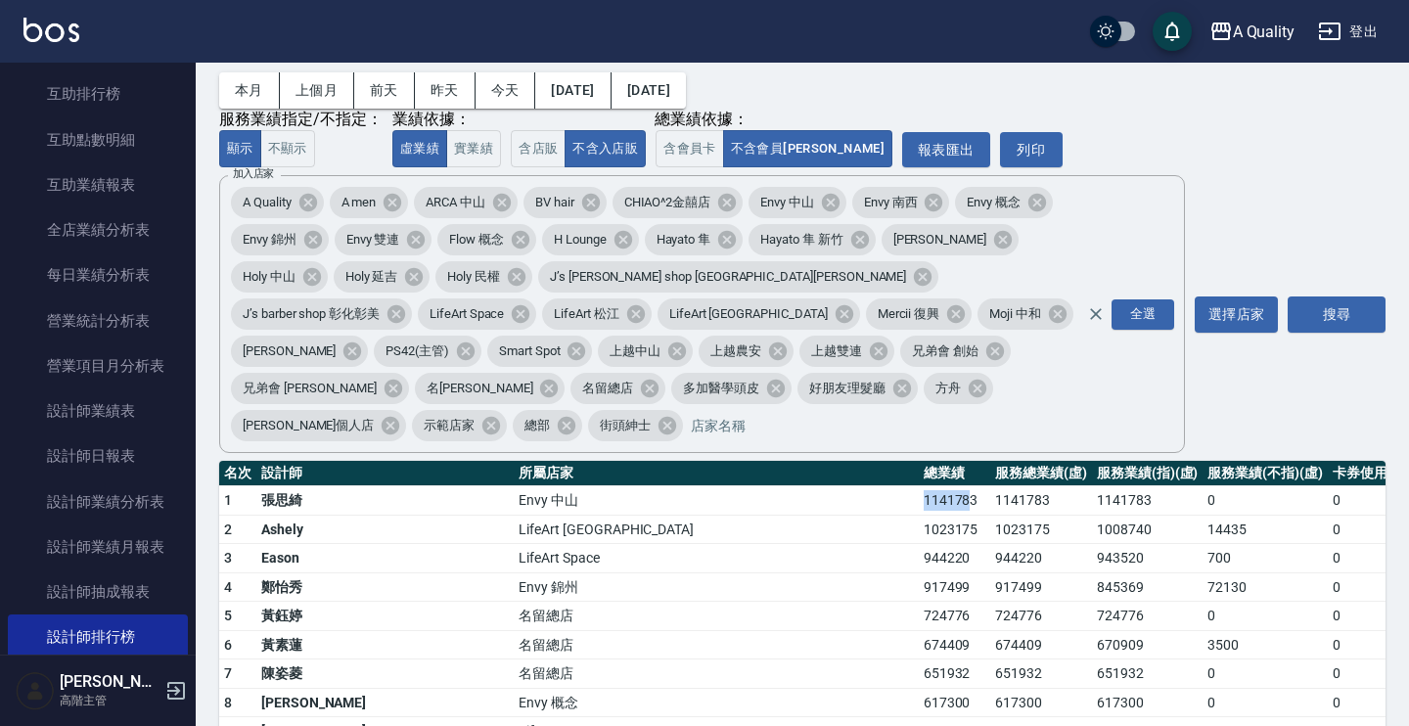
drag, startPoint x: 597, startPoint y: 463, endPoint x: 536, endPoint y: 463, distance: 60.7
click at [536, 486] on tr "1 [PERSON_NAME] 中山 1141783 1141783 1141783 0 0 0 100380 0 0 / 0" at bounding box center [1061, 500] width 1685 height 29
drag, startPoint x: 609, startPoint y: 496, endPoint x: 518, endPoint y: 495, distance: 91.0
click at [518, 515] on tr "2 [PERSON_NAME] LifeArt [GEOGRAPHIC_DATA] 1023175 1023175 1008740 14435 0 0 611…" at bounding box center [1061, 529] width 1685 height 29
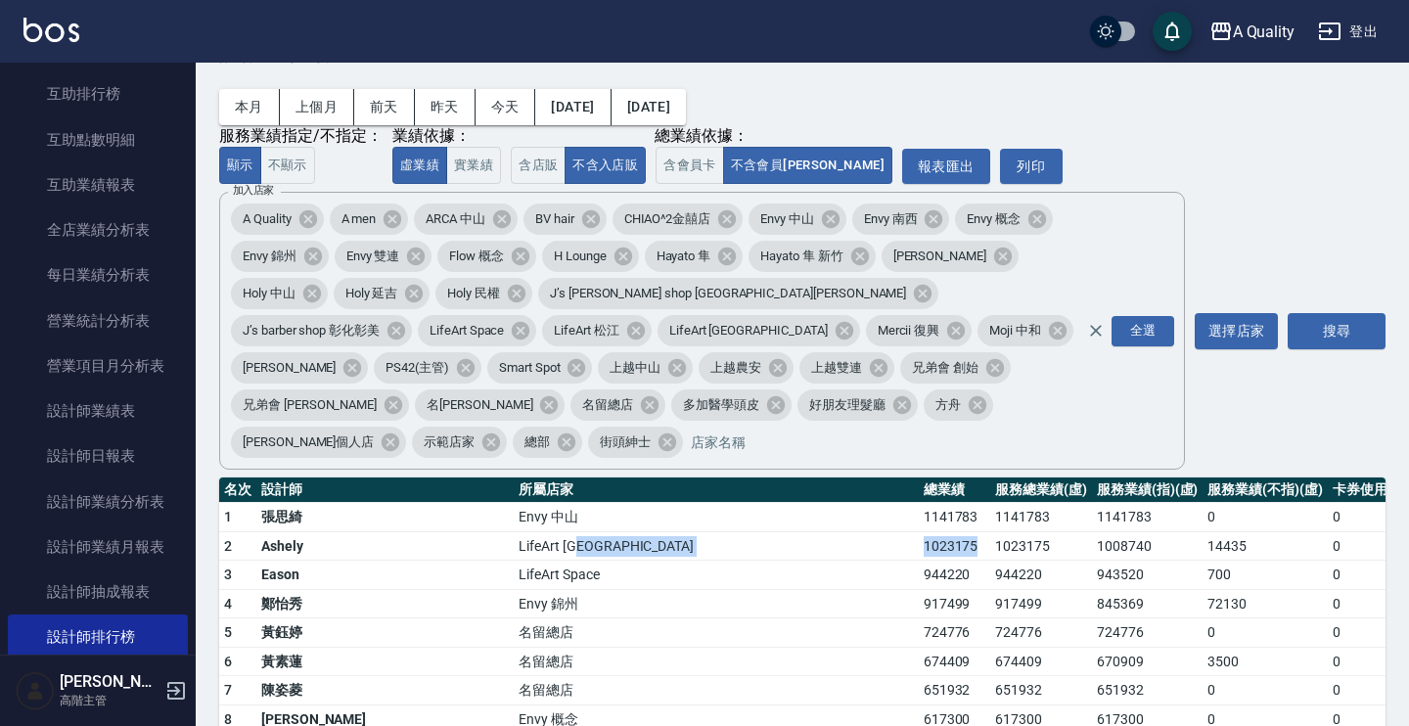
scroll to position [76, 0]
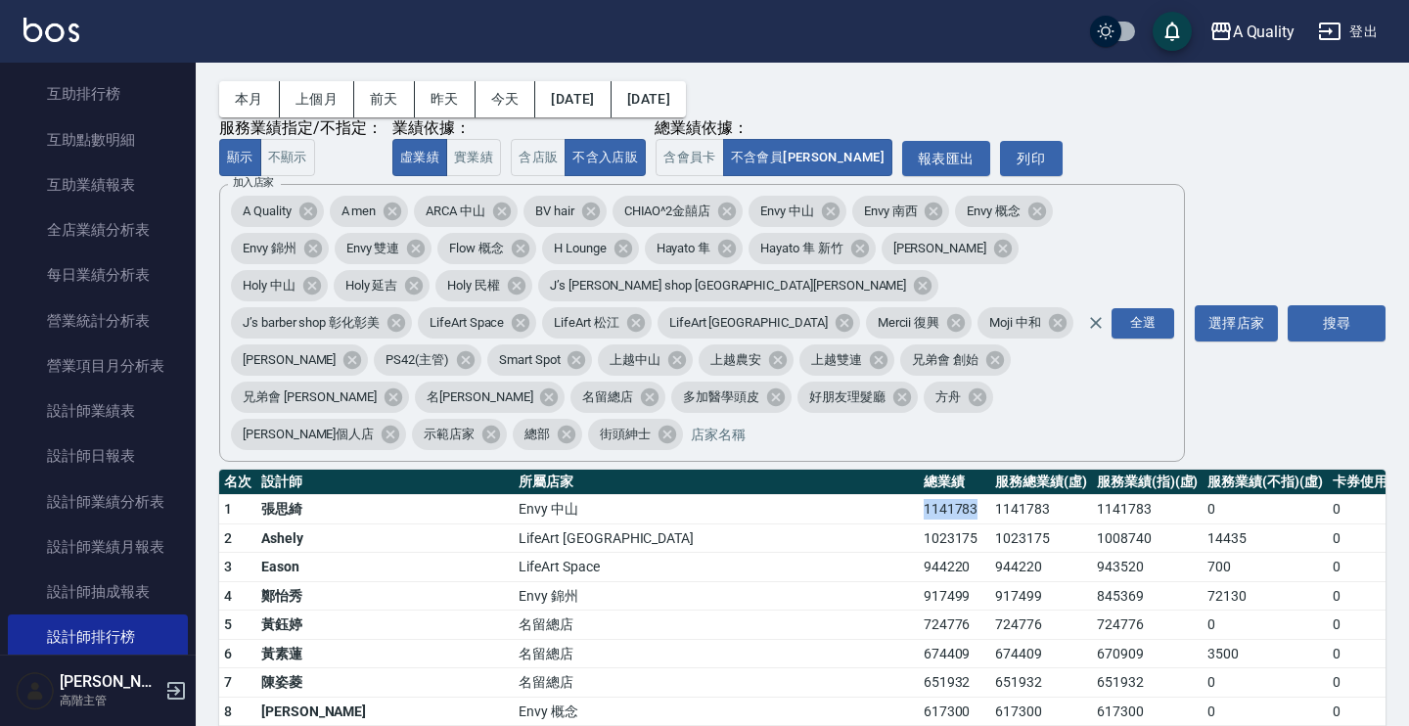
drag, startPoint x: 612, startPoint y: 477, endPoint x: 538, endPoint y: 476, distance: 74.4
click at [538, 495] on tr "1 [PERSON_NAME] 中山 1141783 1141783 1141783 0 0 0 100380 0 0 / 0" at bounding box center [1061, 509] width 1685 height 29
drag, startPoint x: 610, startPoint y: 498, endPoint x: 546, endPoint y: 497, distance: 63.6
click at [919, 523] on td "1023175" at bounding box center [955, 537] width 72 height 29
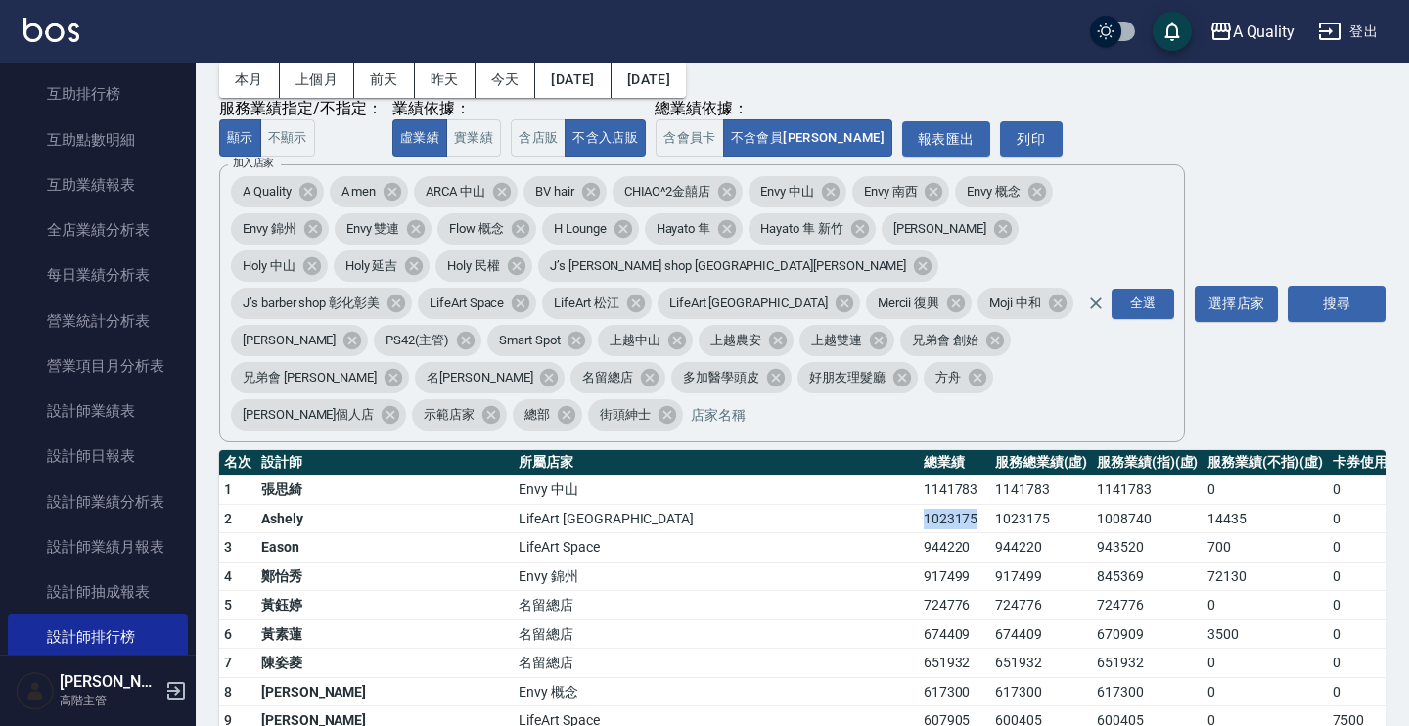
scroll to position [99, 0]
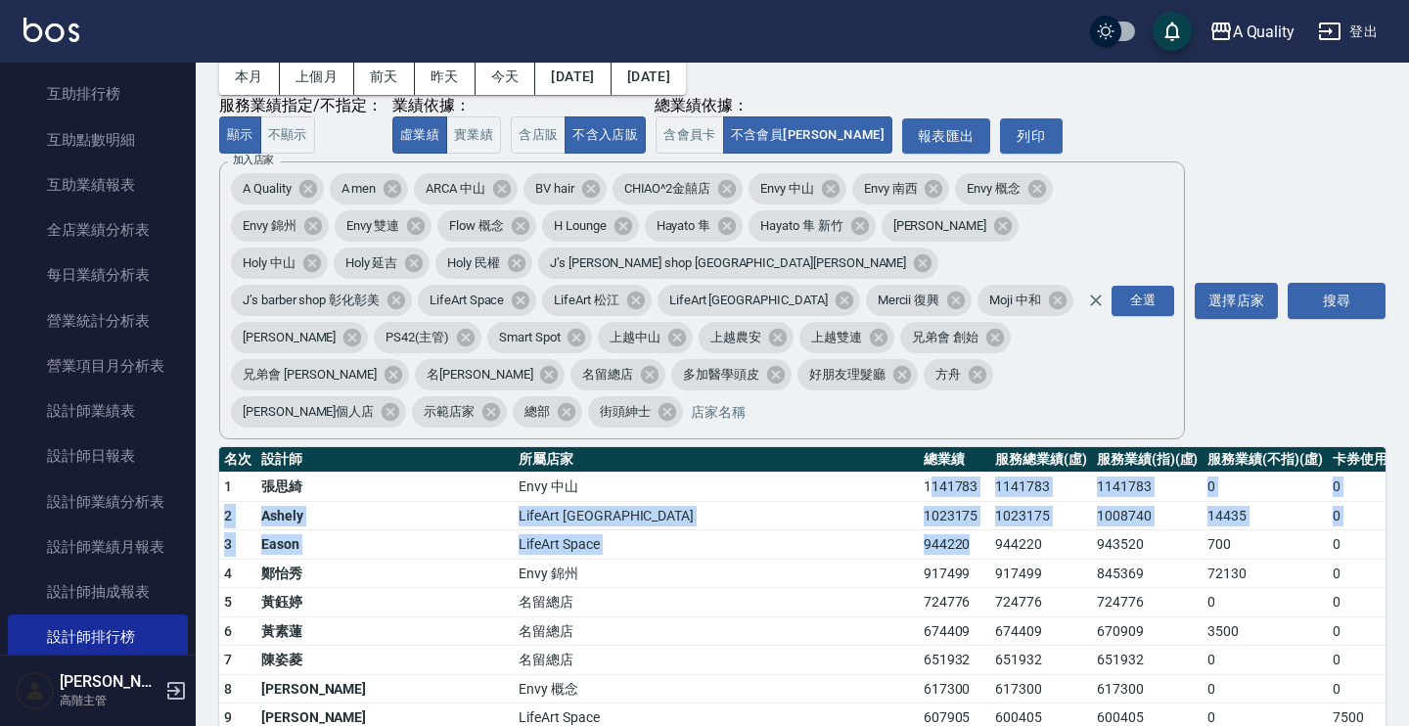
drag, startPoint x: 612, startPoint y: 521, endPoint x: 554, endPoint y: 442, distance: 98.6
drag, startPoint x: 601, startPoint y: 535, endPoint x: 546, endPoint y: 438, distance: 111.3
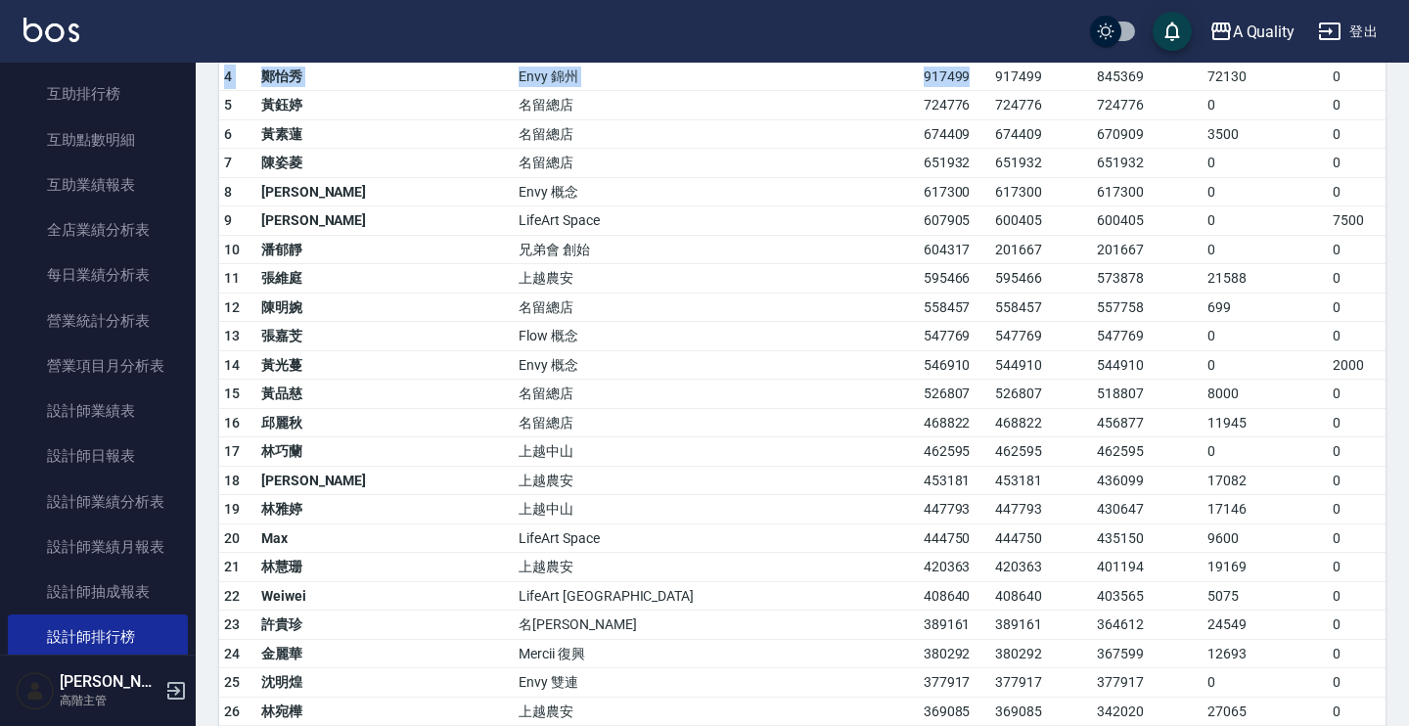
scroll to position [9, 0]
